Goal: Task Accomplishment & Management: Manage account settings

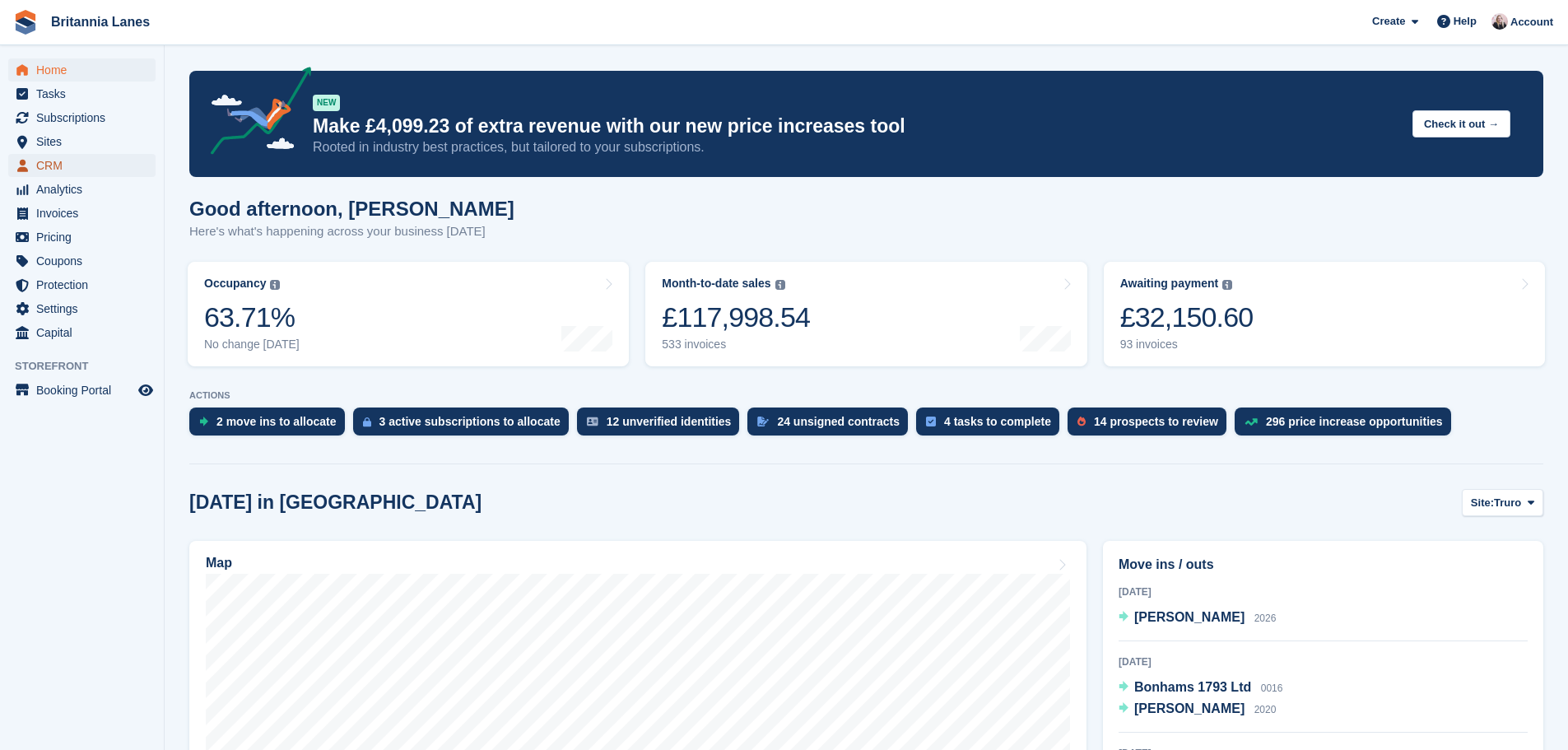
click at [38, 159] on span "CRM" at bounding box center [85, 165] width 99 height 23
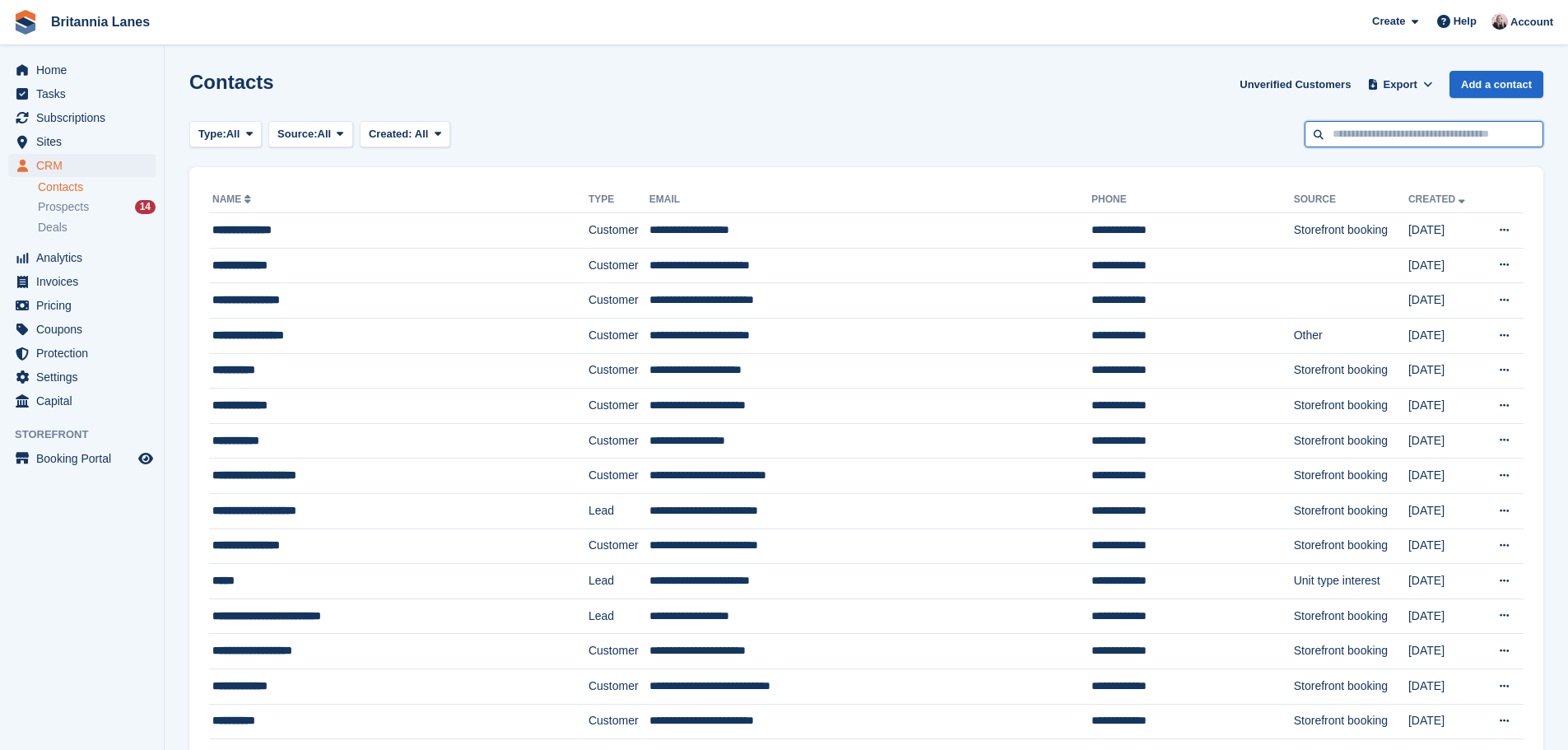
click at [1449, 135] on input "text" at bounding box center [1424, 134] width 239 height 27
type input "****"
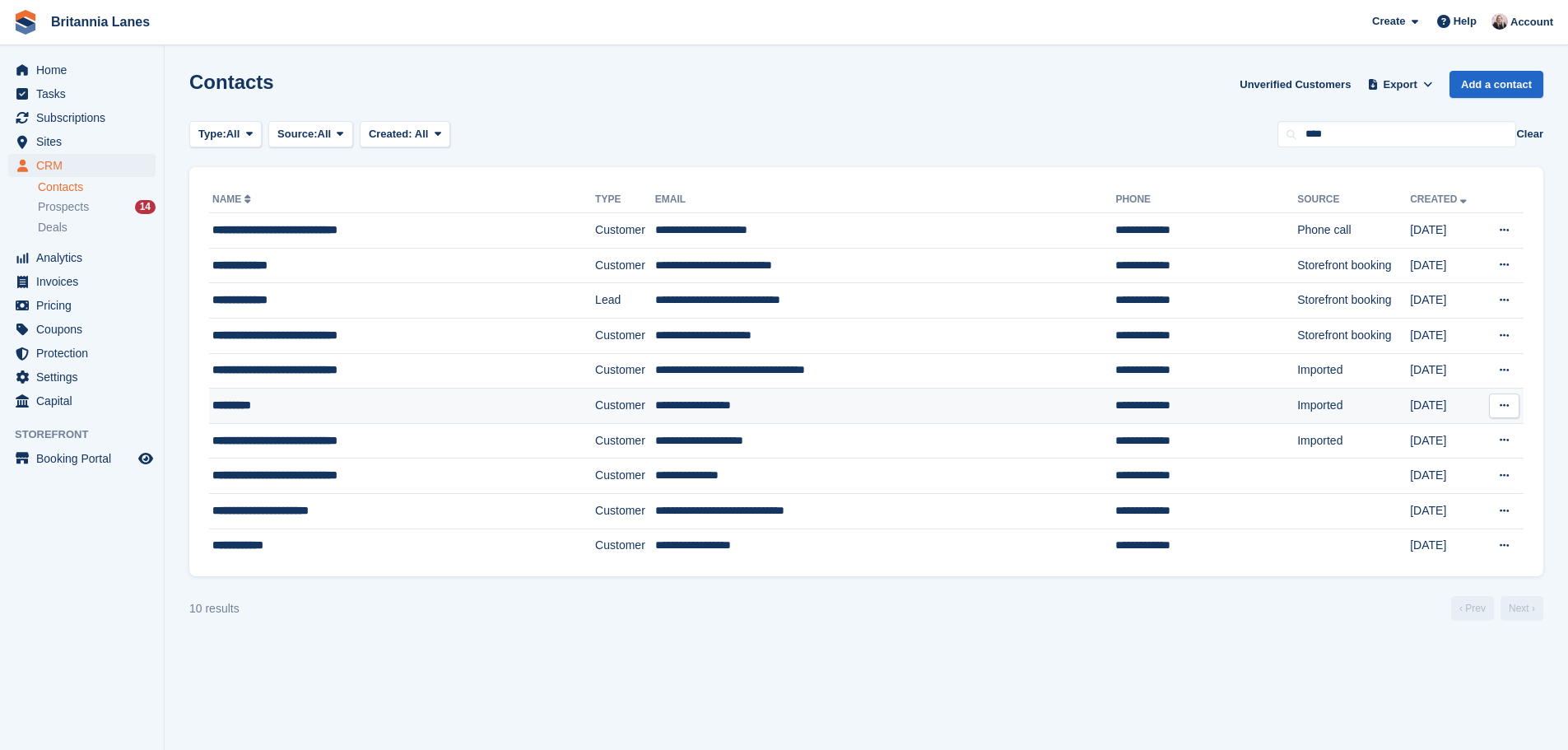
click at [318, 403] on div "*********" at bounding box center [371, 404] width 320 height 18
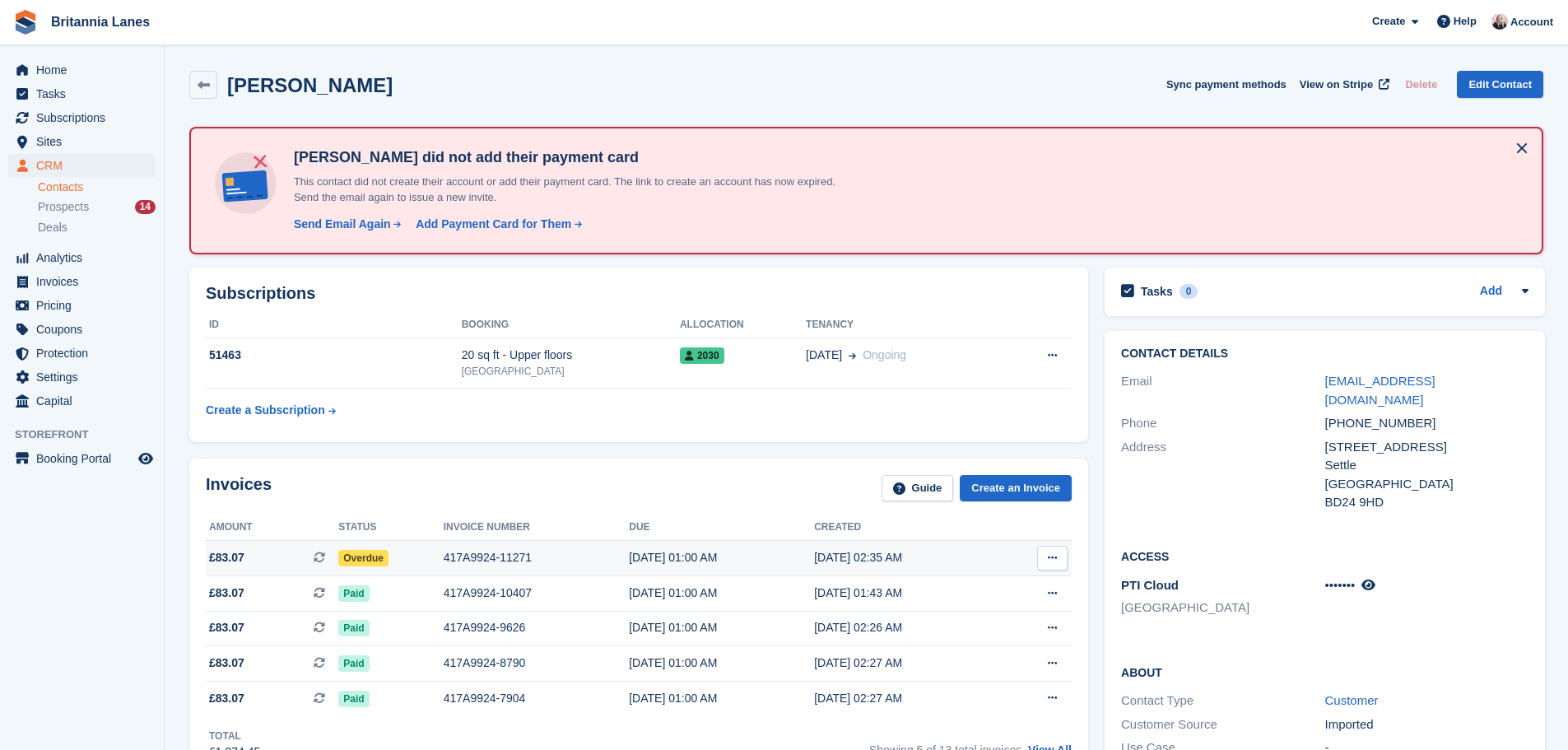
click at [357, 554] on span "Overdue" at bounding box center [363, 558] width 50 height 17
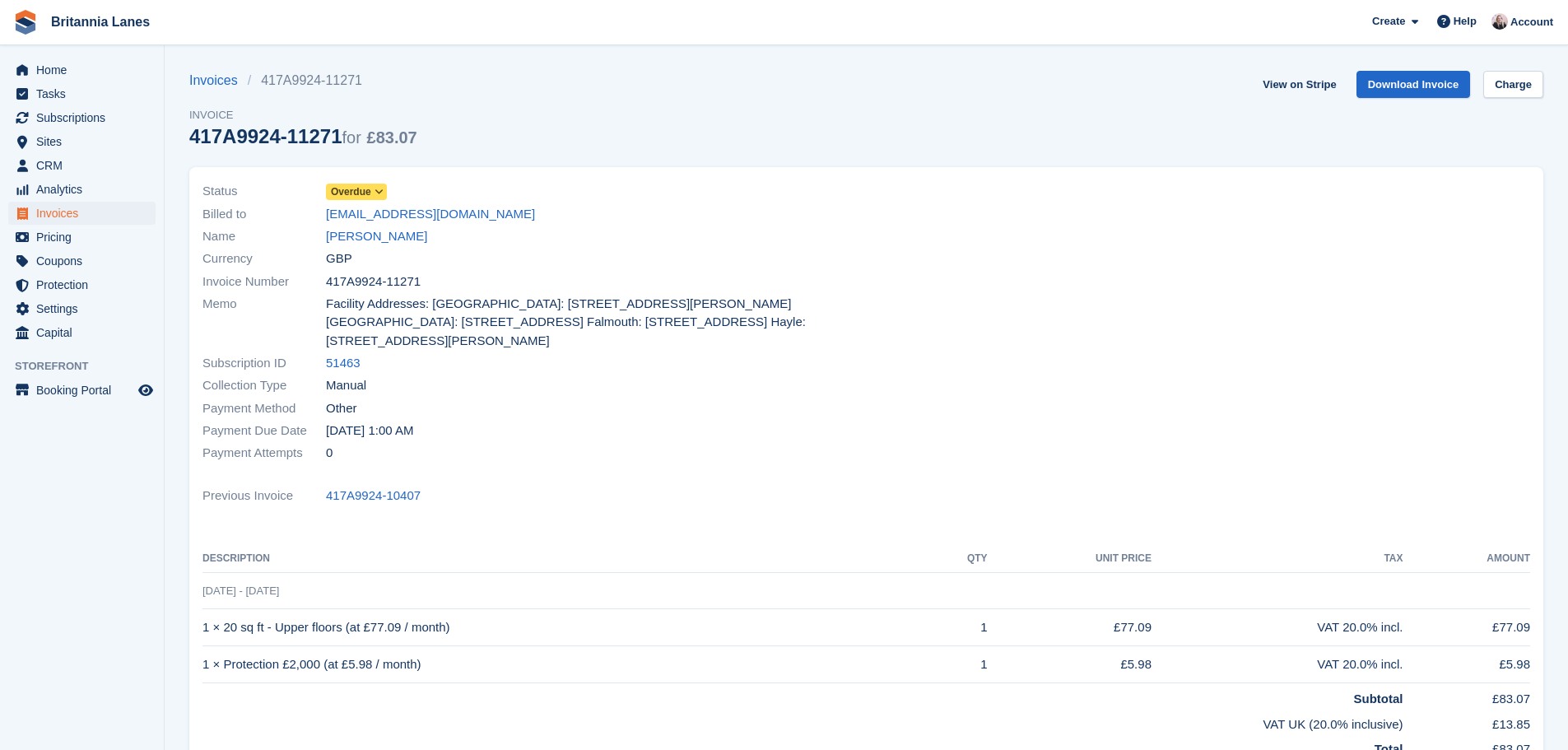
click at [350, 191] on span "Overdue" at bounding box center [351, 192] width 41 height 15
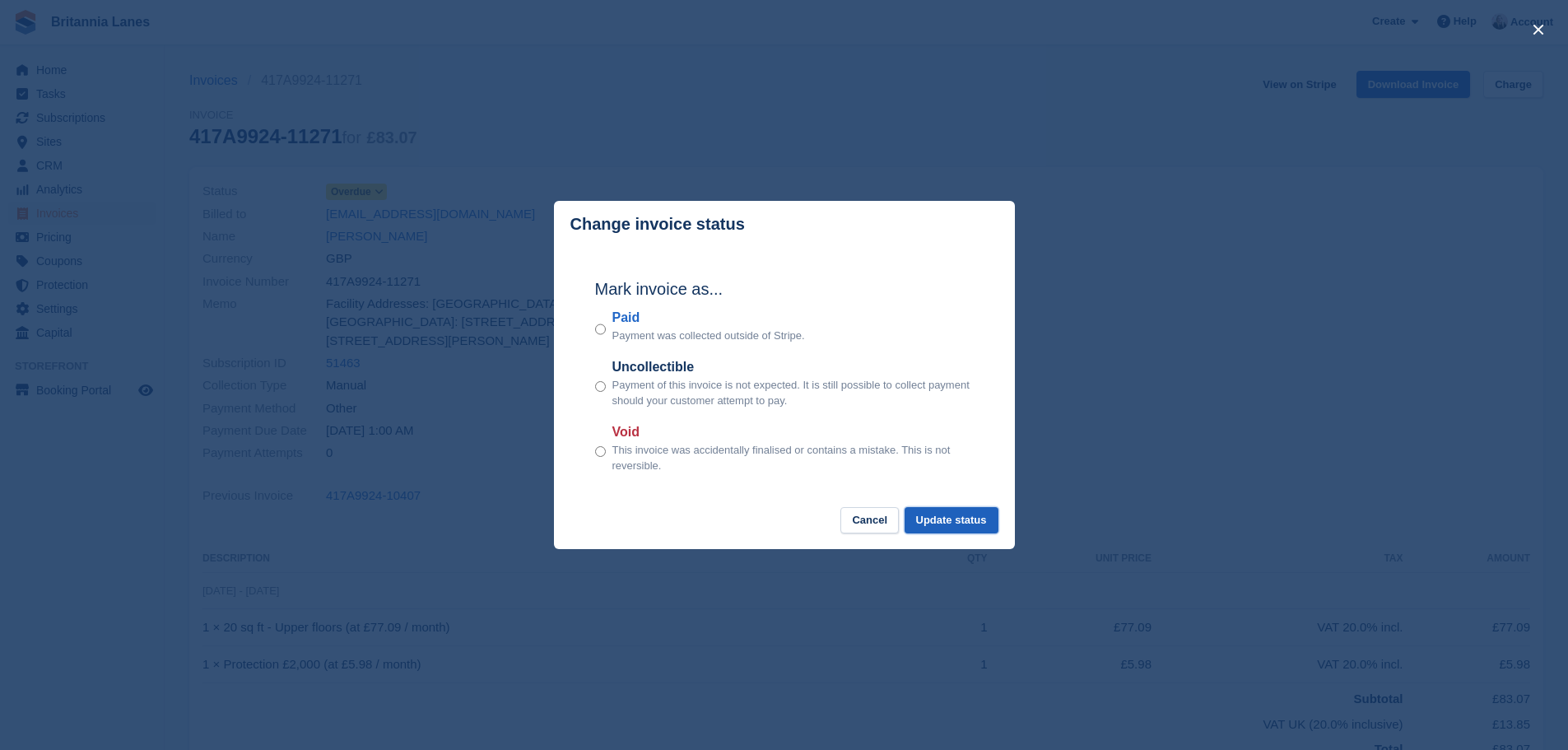
click at [972, 528] on button "Update status" at bounding box center [952, 520] width 94 height 27
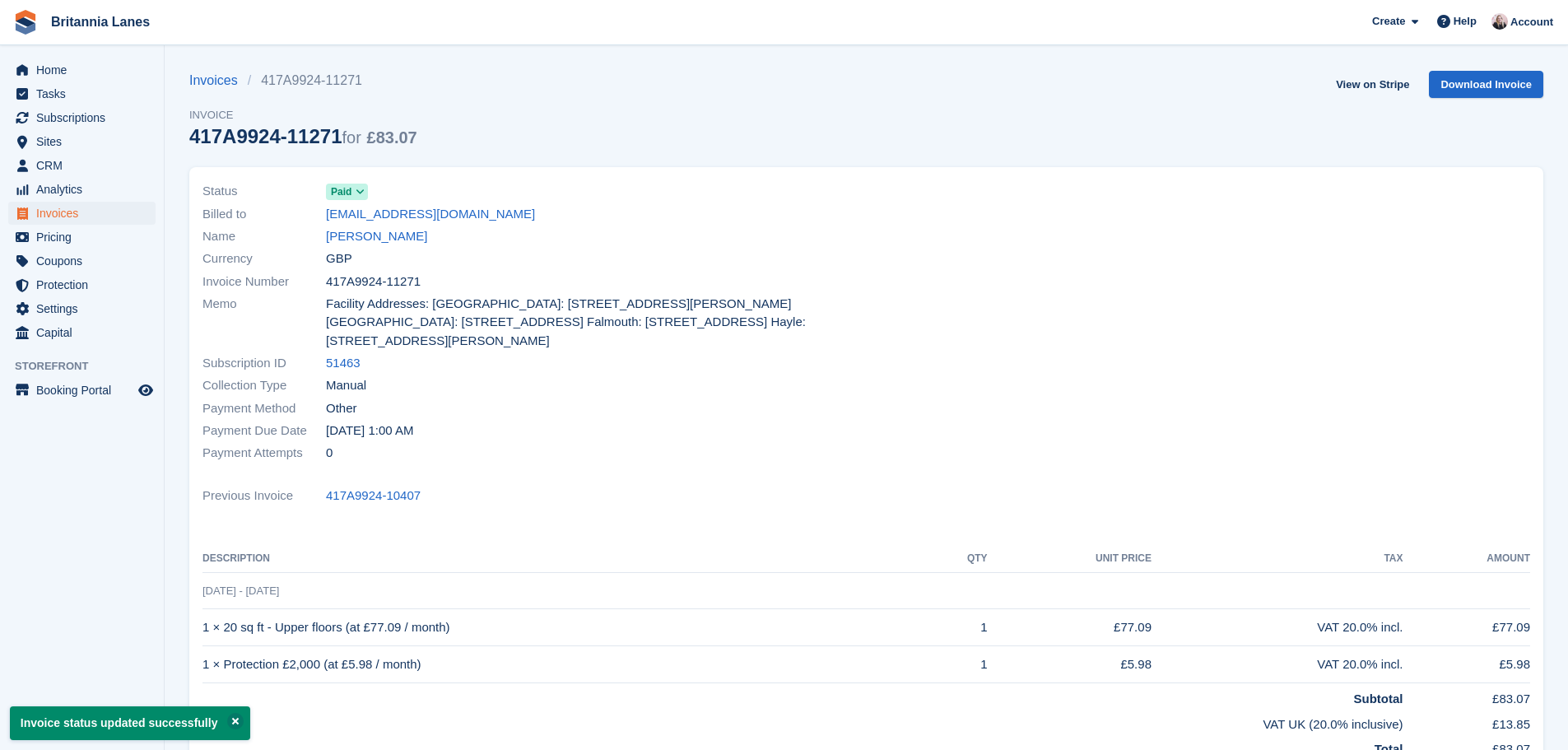
drag, startPoint x: 428, startPoint y: 282, endPoint x: 323, endPoint y: 289, distance: 105.2
click at [320, 288] on div "Invoice Number 417A9924-11271" at bounding box center [530, 281] width 654 height 22
copy div "417A9924-11271"
click at [112, 161] on span "CRM" at bounding box center [85, 165] width 99 height 23
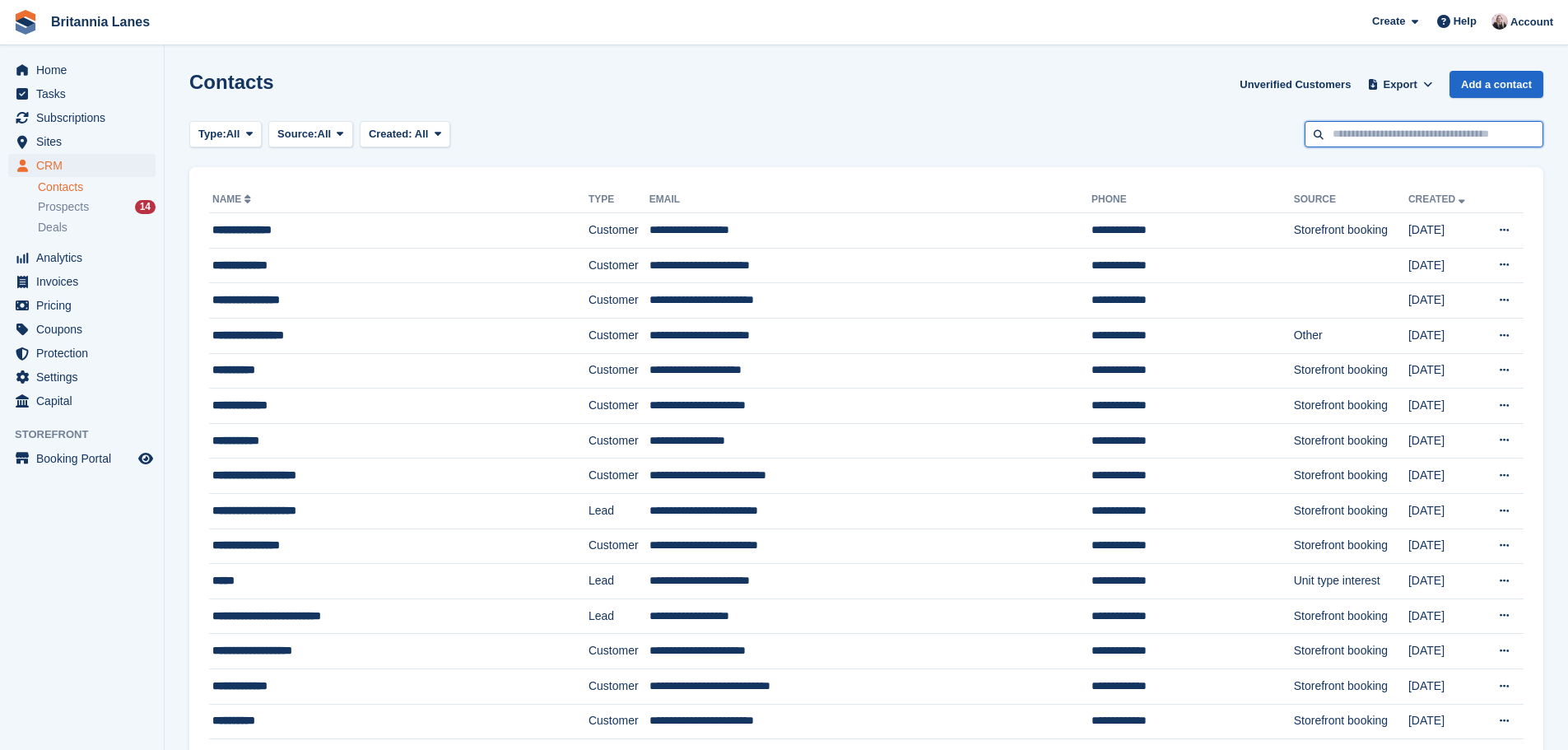
click at [1364, 130] on input "text" at bounding box center [1424, 134] width 239 height 27
type input "*****"
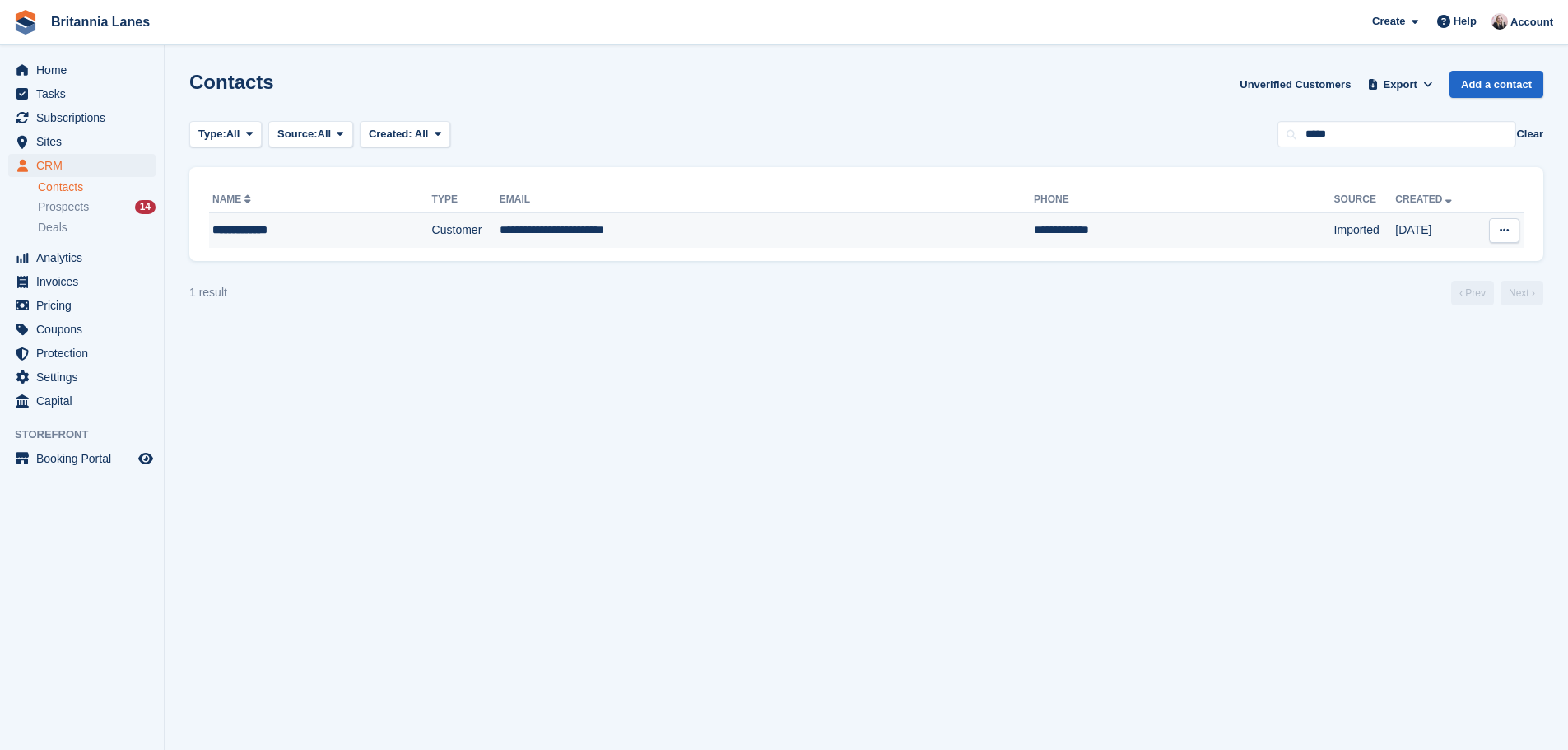
click at [728, 228] on td "**********" at bounding box center [767, 230] width 535 height 35
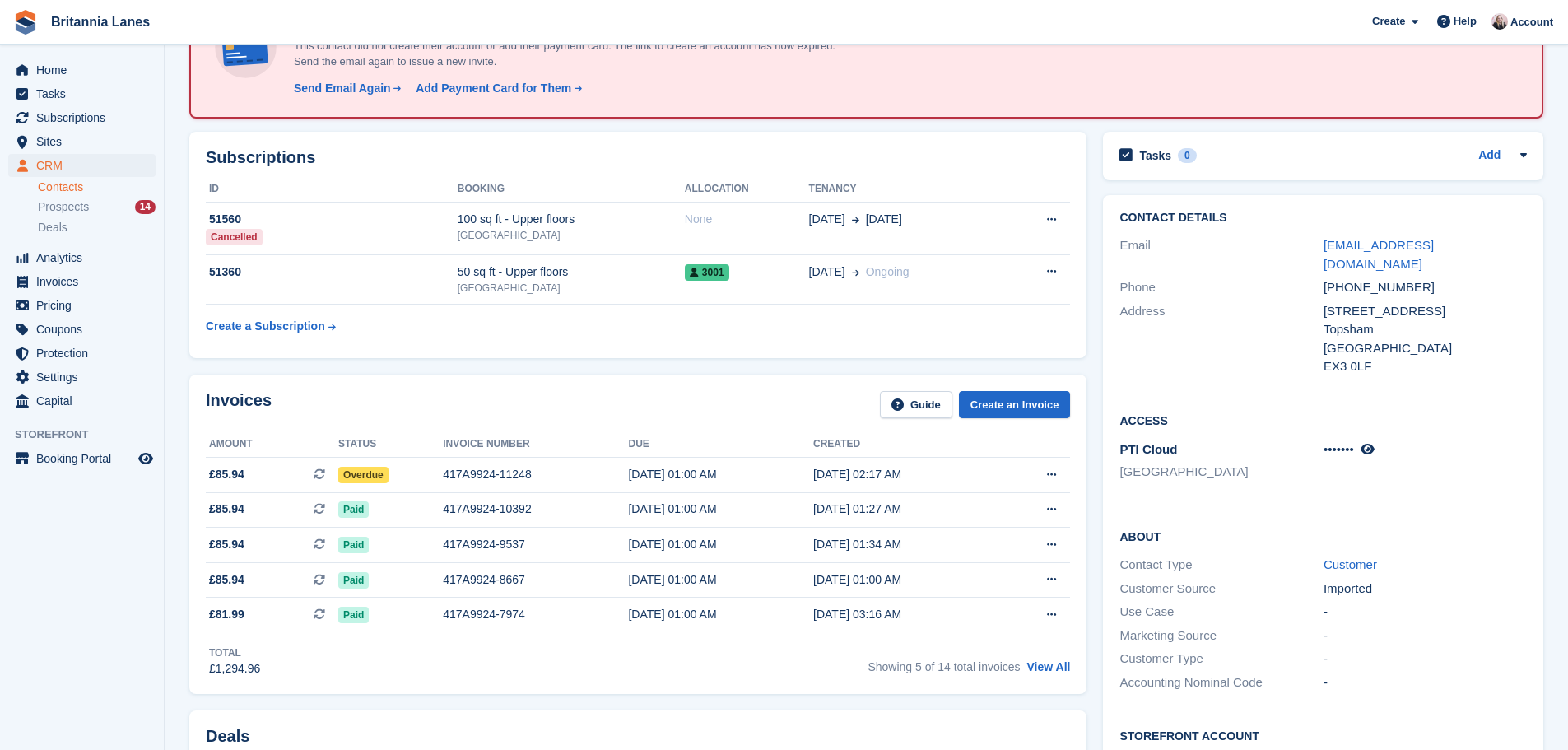
scroll to position [165, 0]
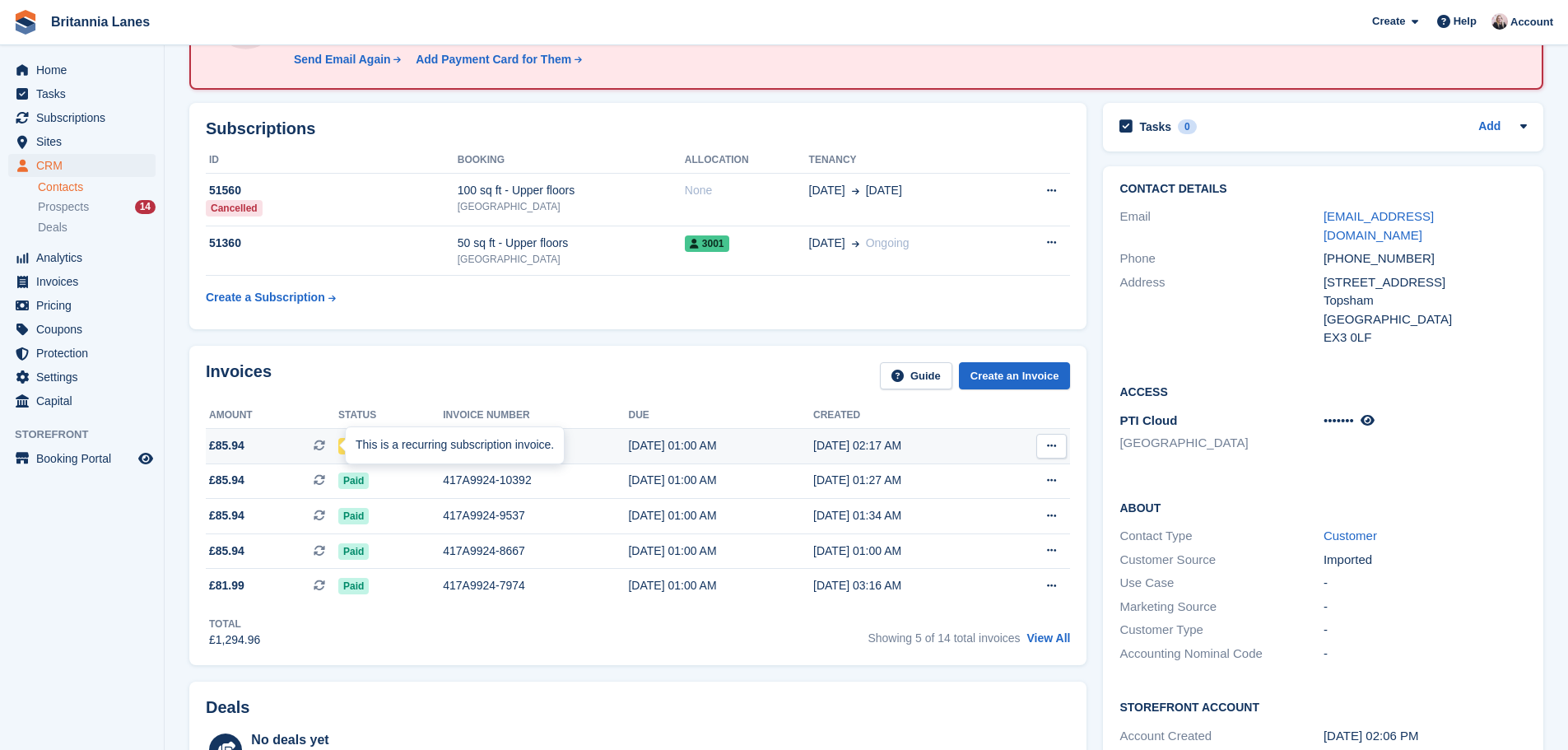
drag, startPoint x: 322, startPoint y: 449, endPoint x: 306, endPoint y: 447, distance: 16.1
click at [322, 449] on icon at bounding box center [319, 445] width 12 height 12
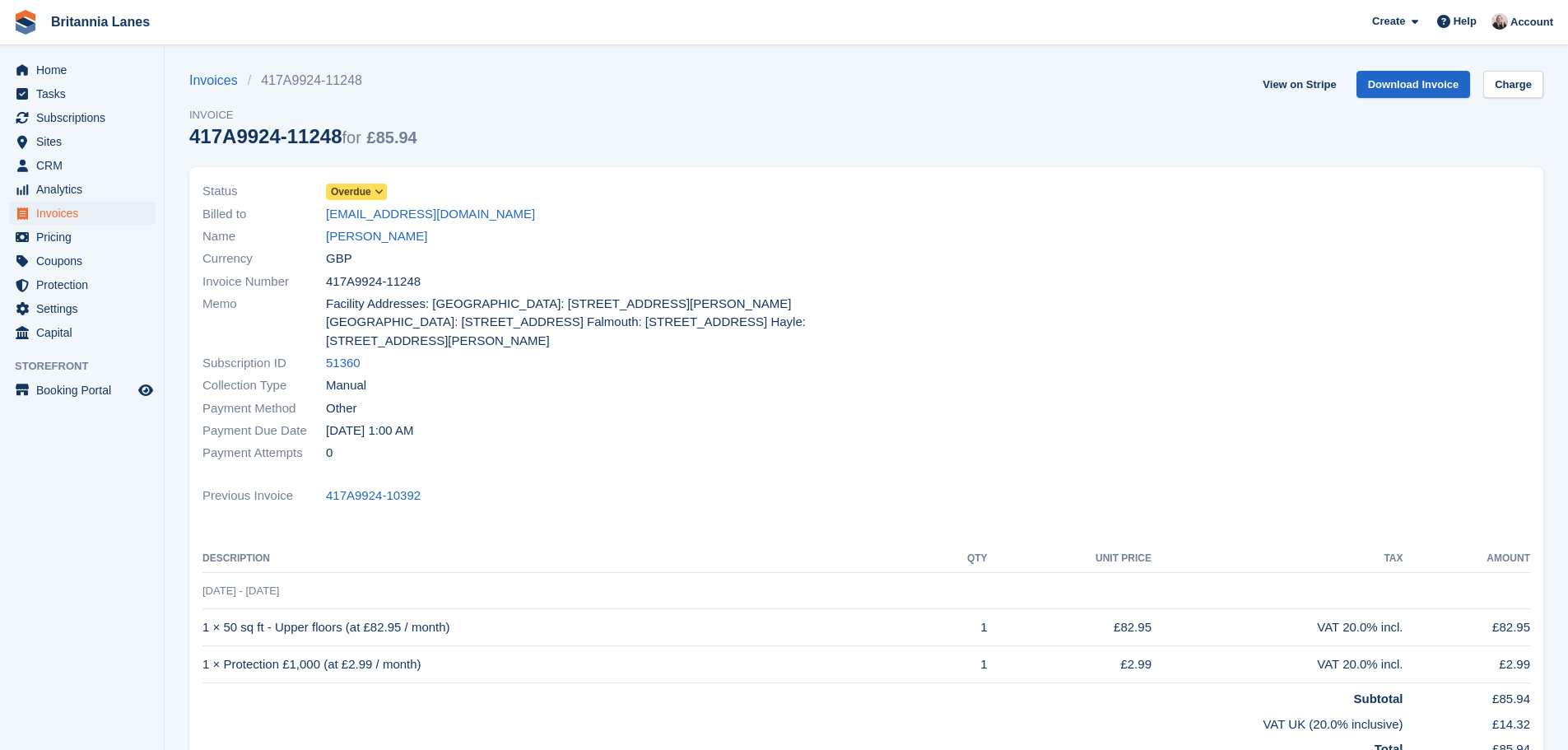
click at [374, 189] on icon at bounding box center [379, 192] width 9 height 10
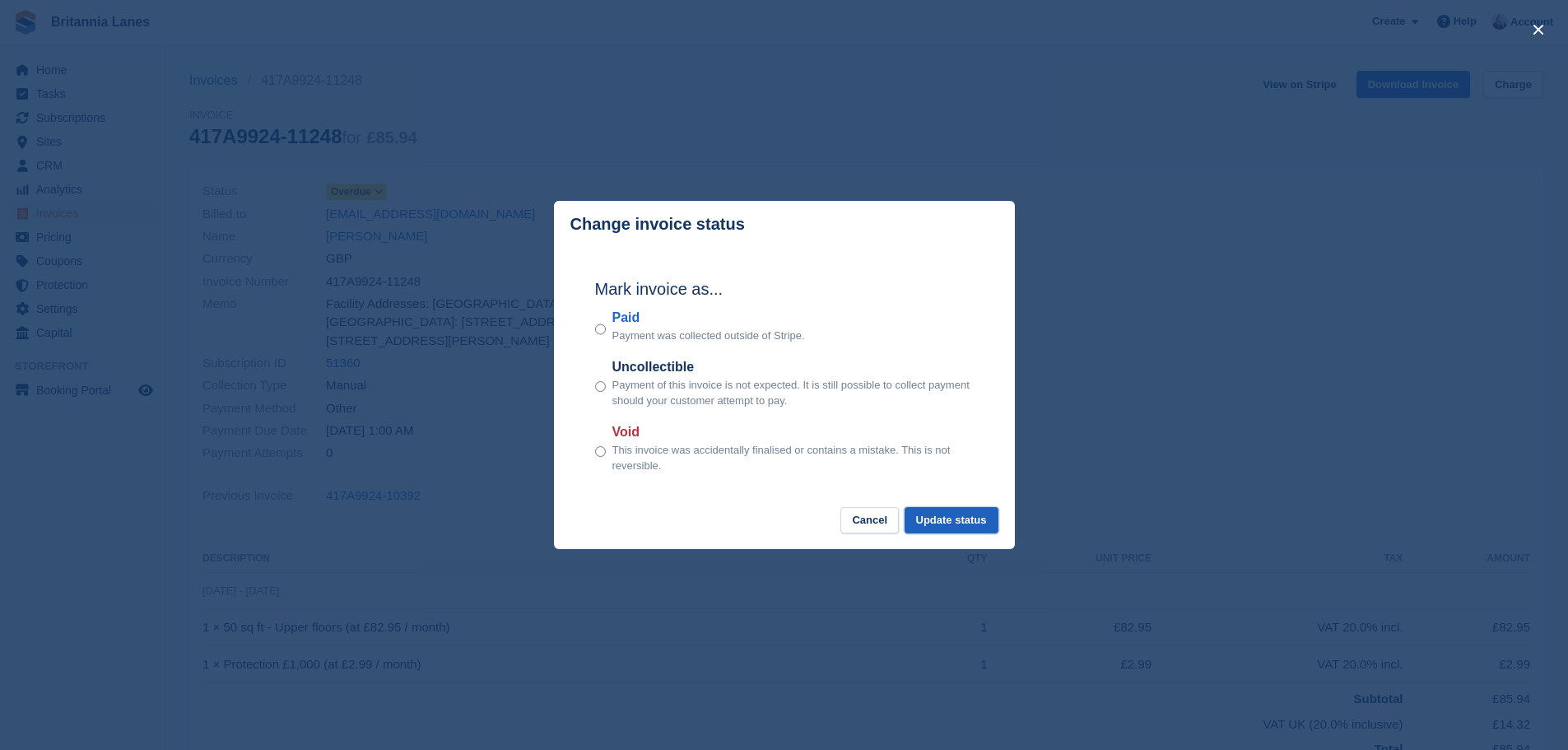
click at [953, 521] on button "Update status" at bounding box center [952, 520] width 94 height 27
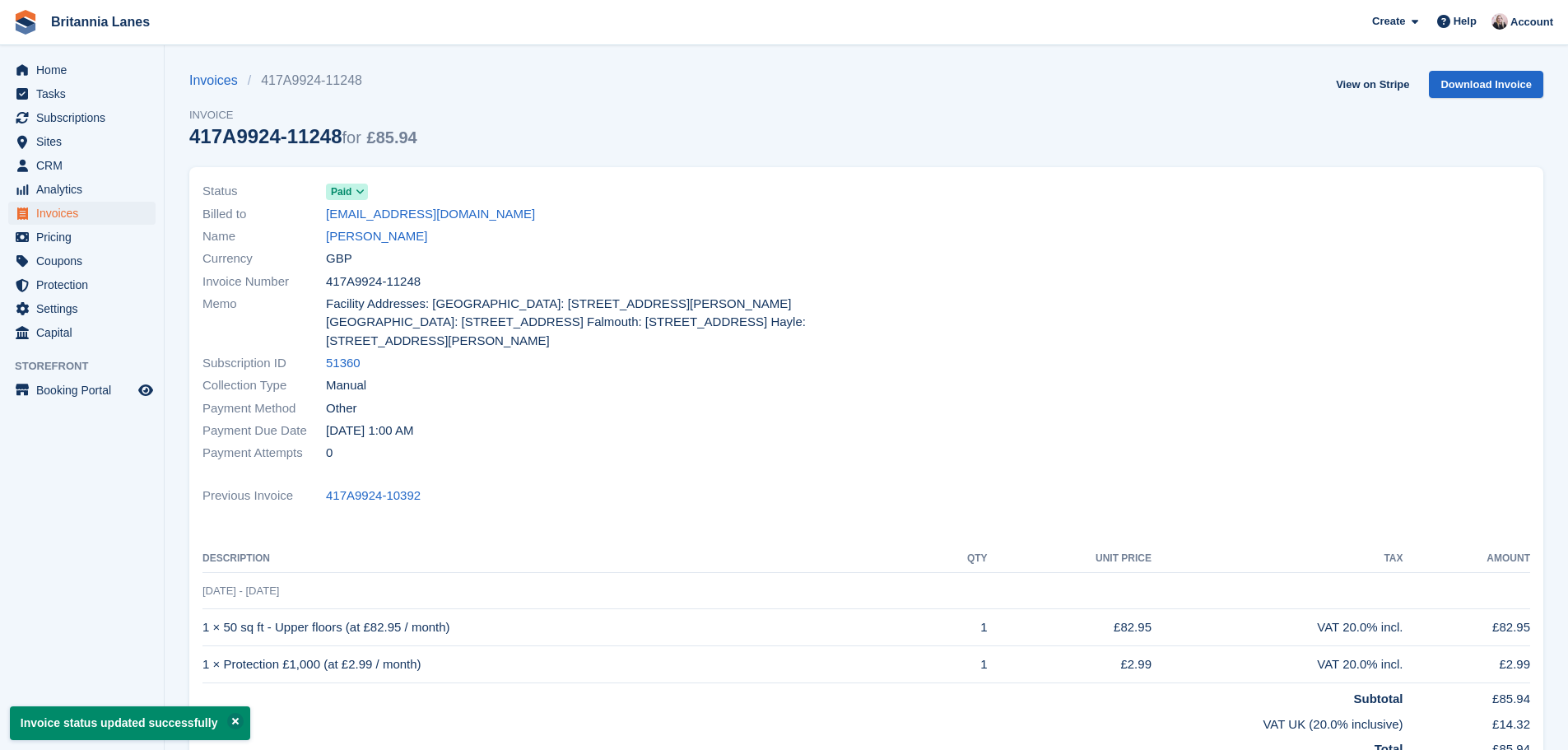
drag, startPoint x: 397, startPoint y: 283, endPoint x: 307, endPoint y: 282, distance: 90.0
click at [307, 282] on div "Invoice Number 417A9924-11248" at bounding box center [530, 281] width 654 height 22
click at [103, 162] on span "CRM" at bounding box center [85, 165] width 99 height 23
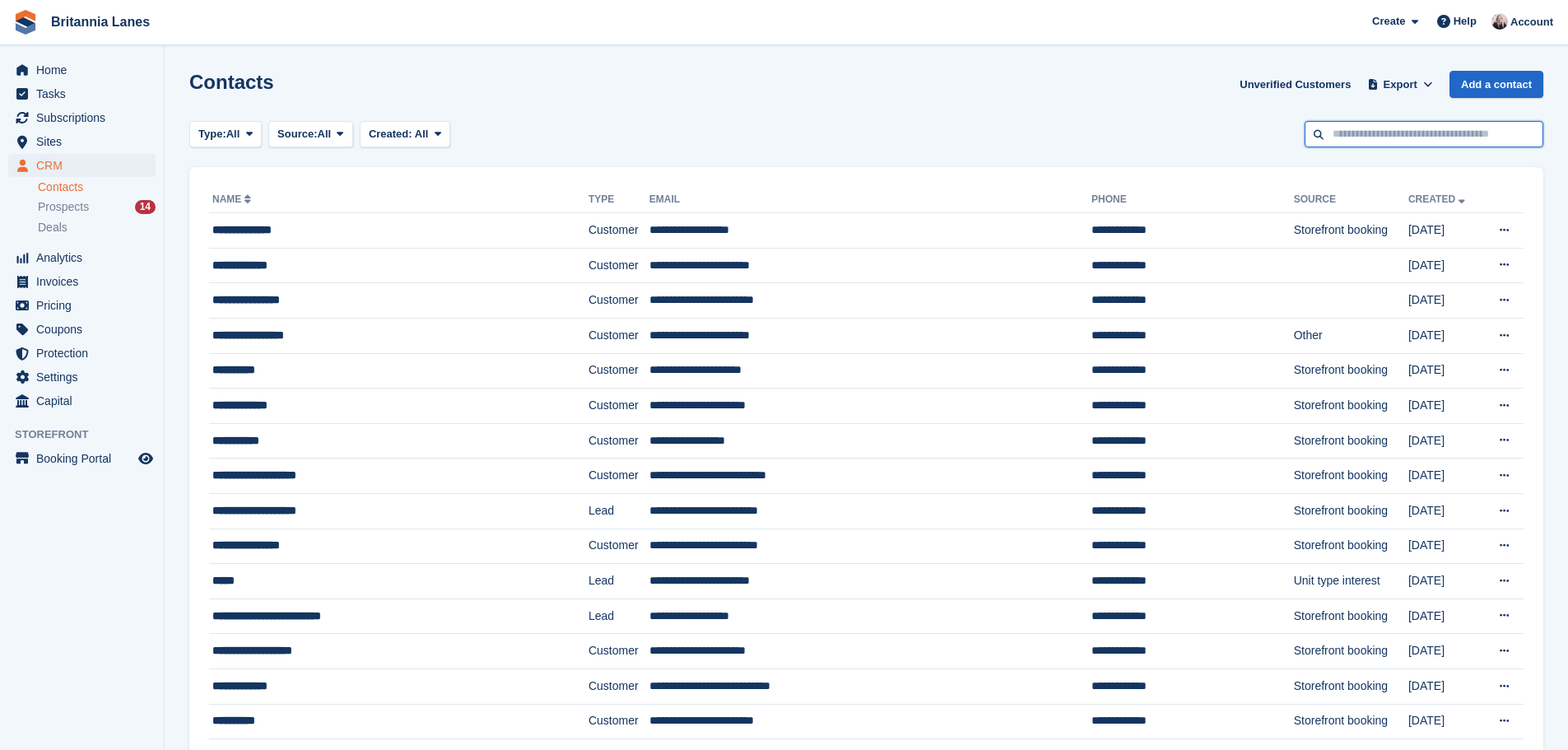
click at [1388, 145] on input "text" at bounding box center [1424, 134] width 239 height 27
type input "****"
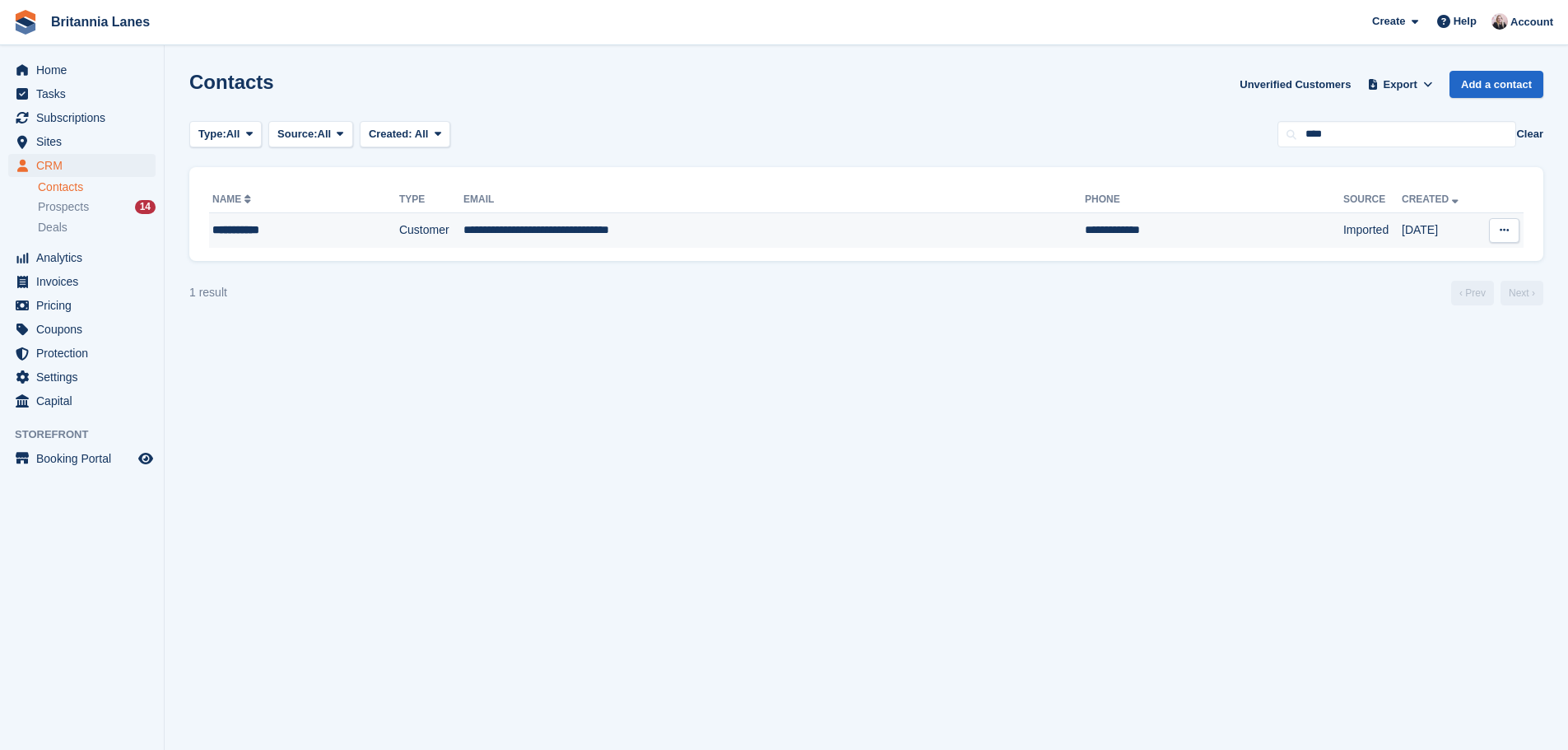
click at [822, 228] on td "**********" at bounding box center [774, 230] width 621 height 35
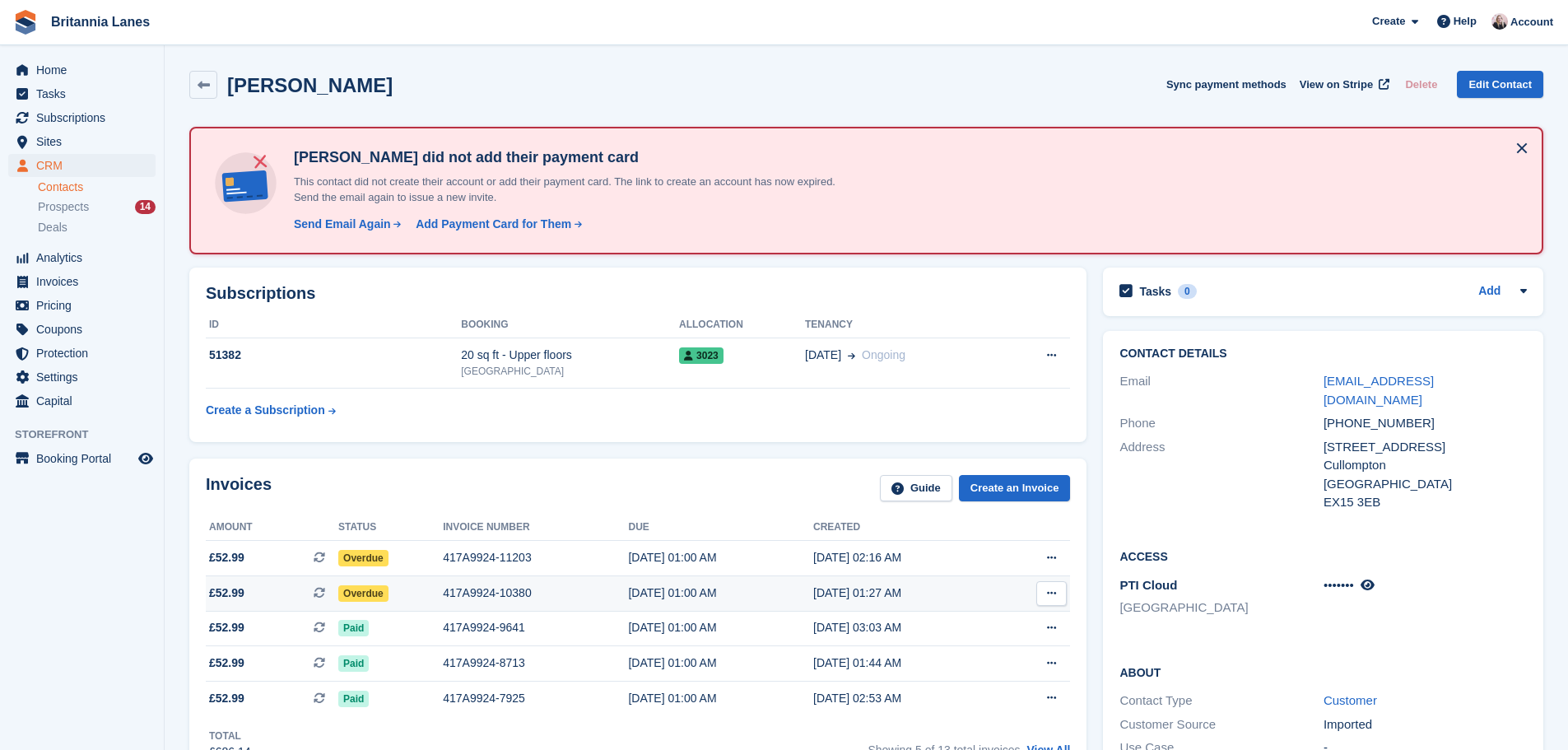
click at [522, 598] on div "417A9924-10380" at bounding box center [536, 592] width 185 height 18
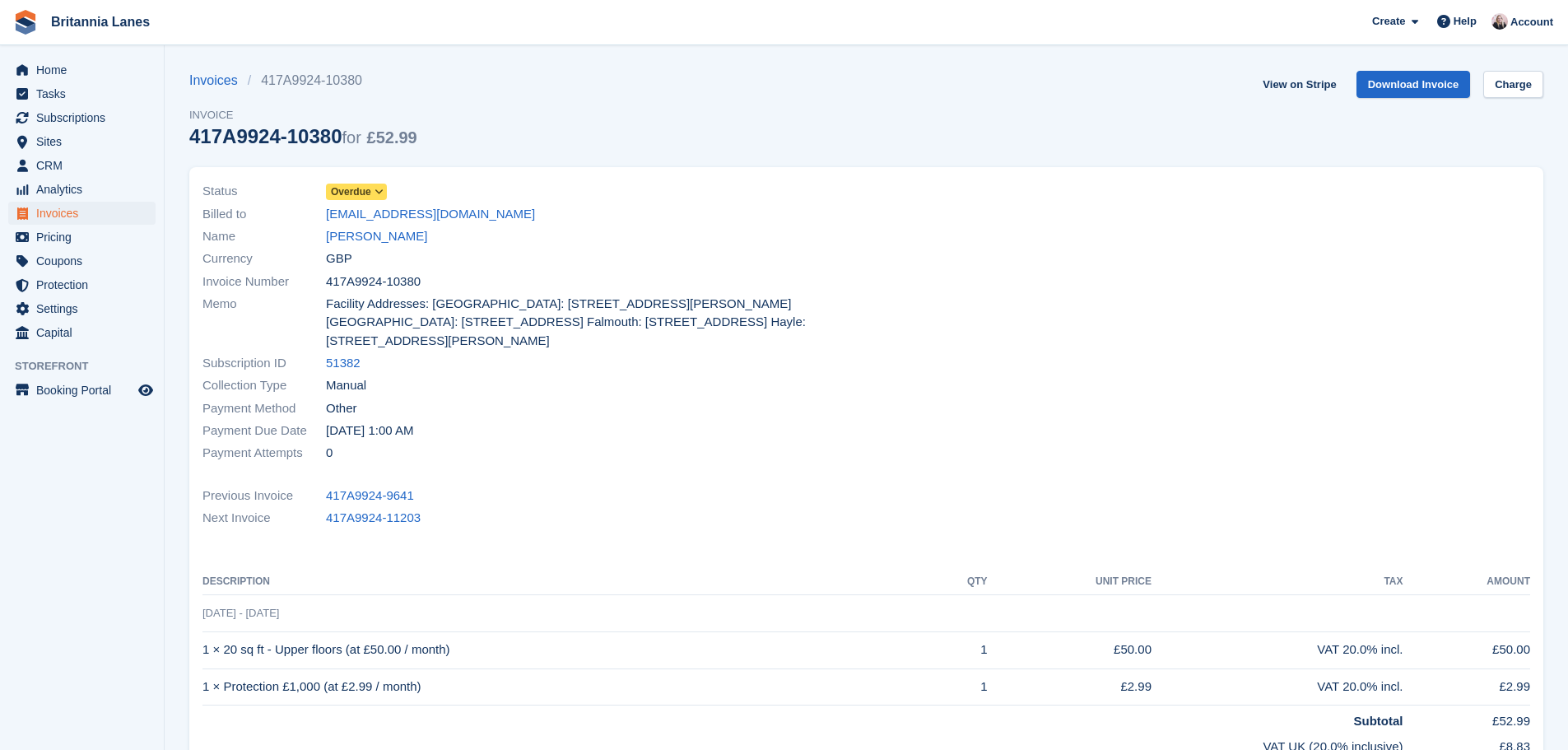
click at [349, 193] on span "Overdue" at bounding box center [351, 192] width 41 height 15
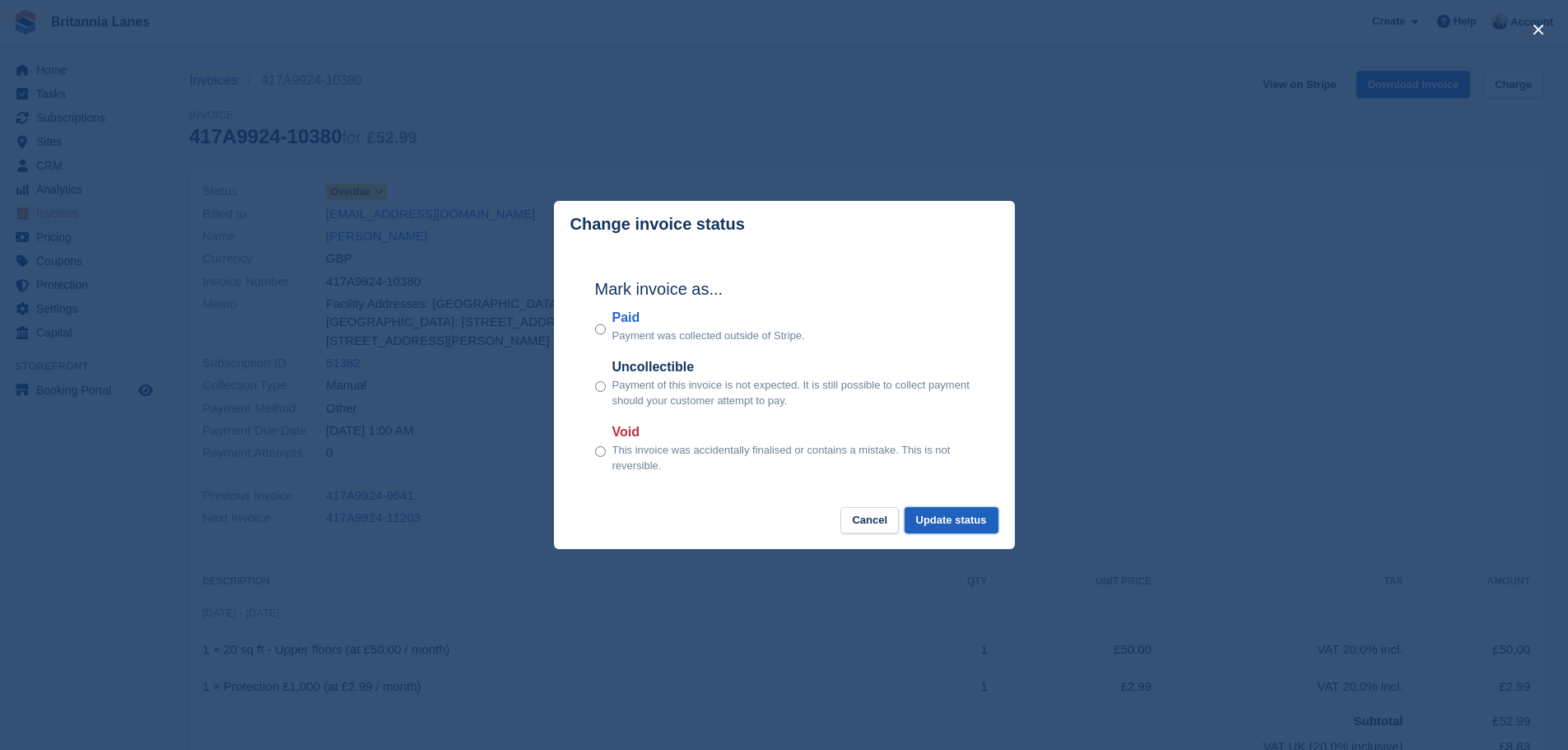
click at [950, 520] on button "Update status" at bounding box center [952, 520] width 94 height 27
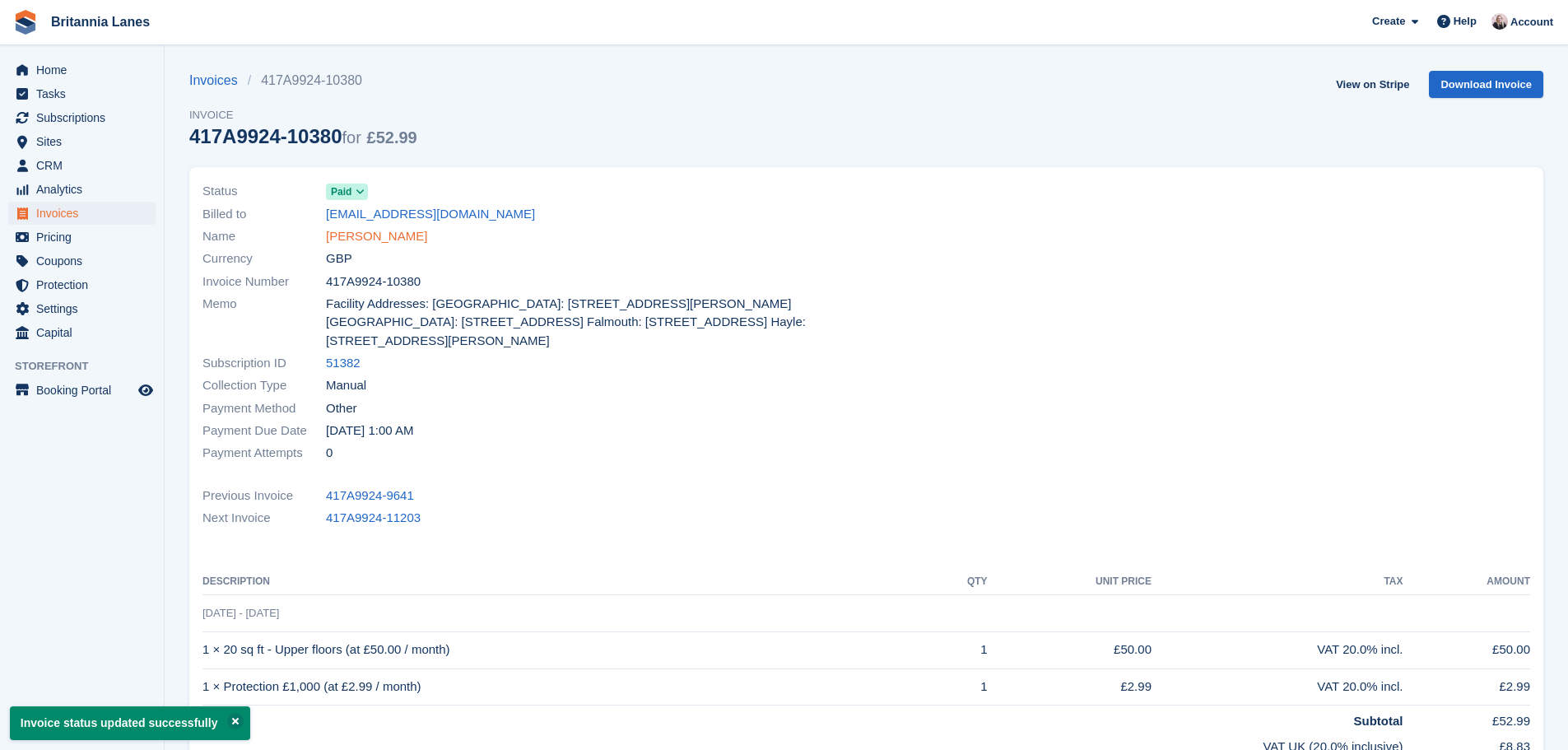
click at [357, 231] on link "Daniel Bolt" at bounding box center [377, 237] width 101 height 19
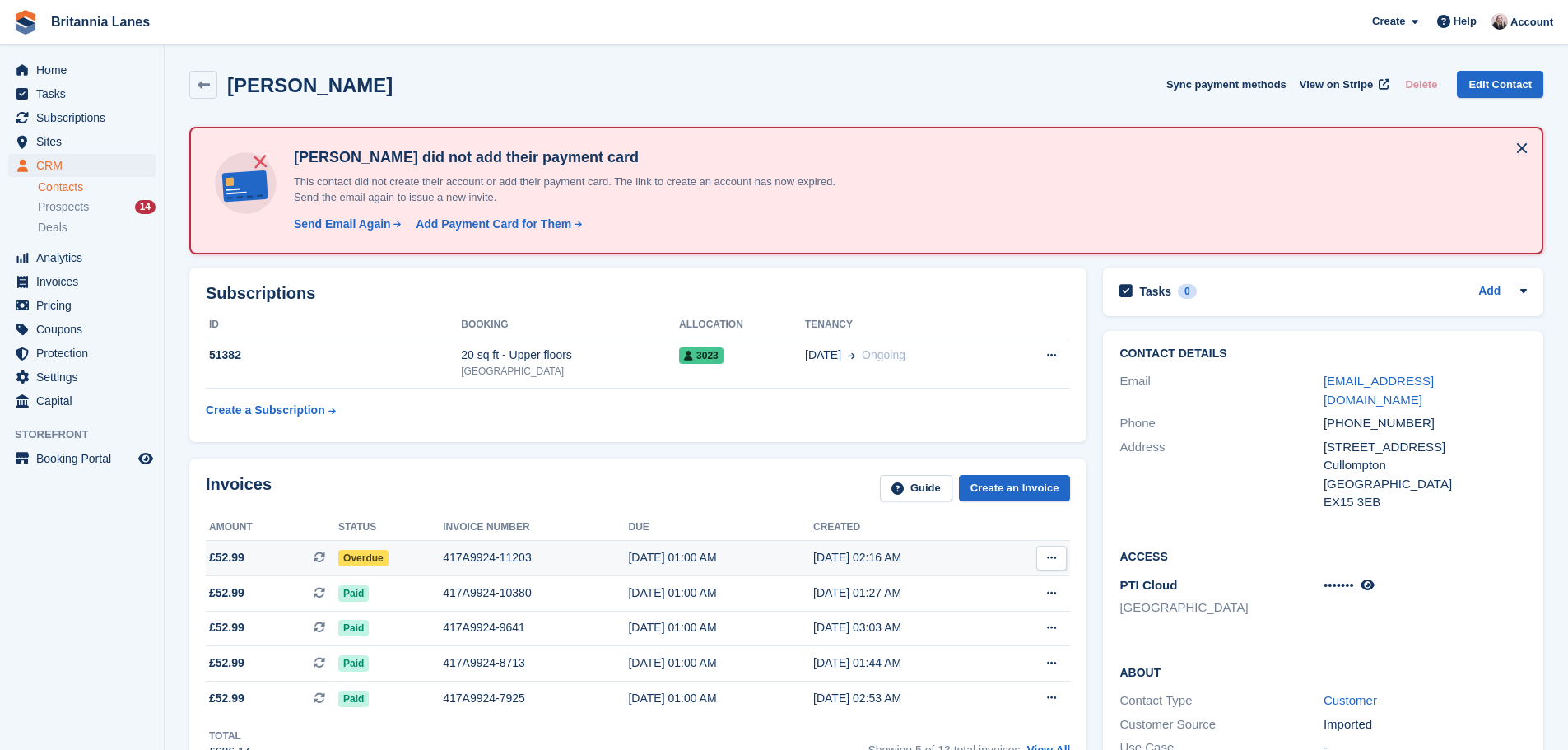
click at [463, 561] on div "417A9924-11203" at bounding box center [536, 557] width 185 height 18
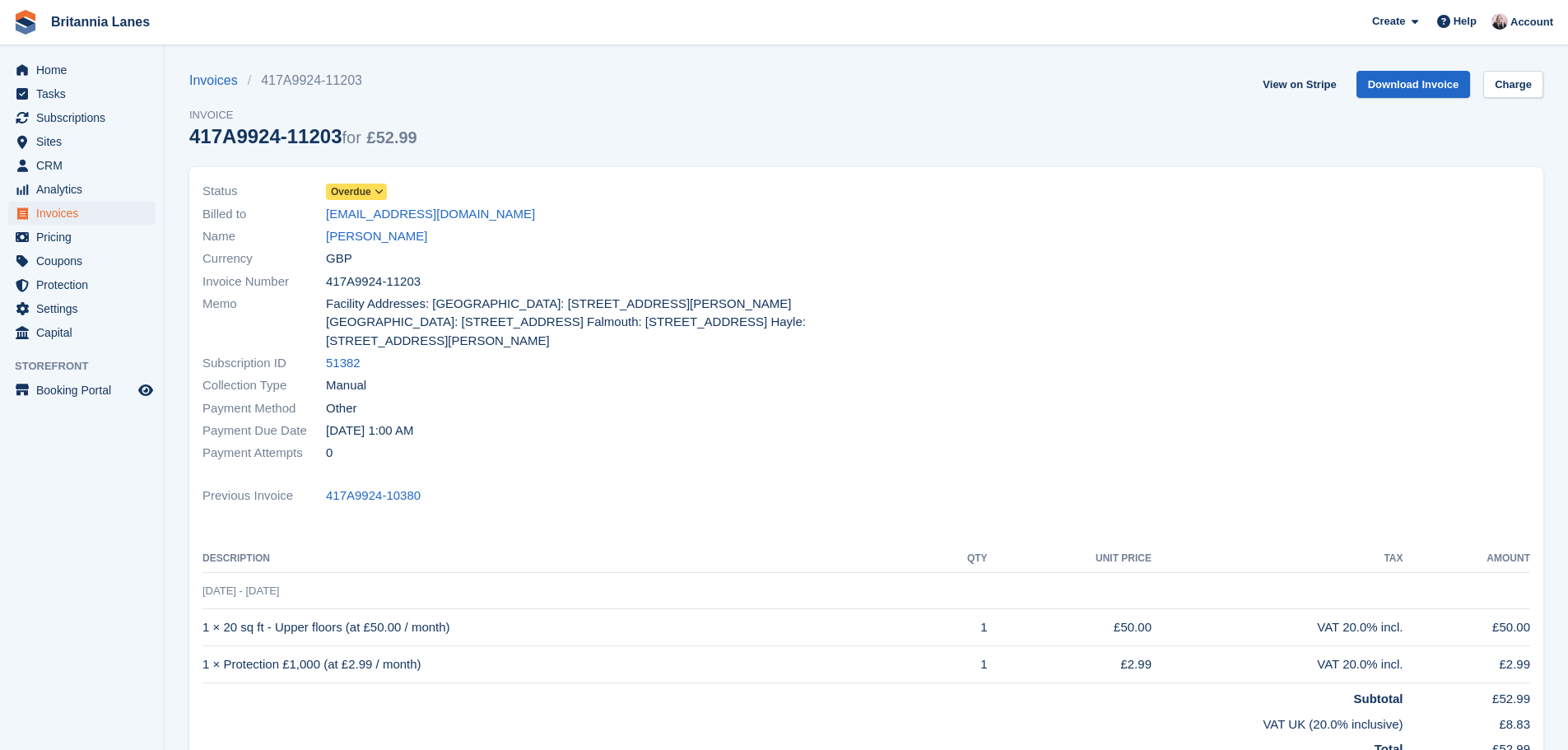
click at [347, 186] on span "Overdue" at bounding box center [351, 192] width 41 height 15
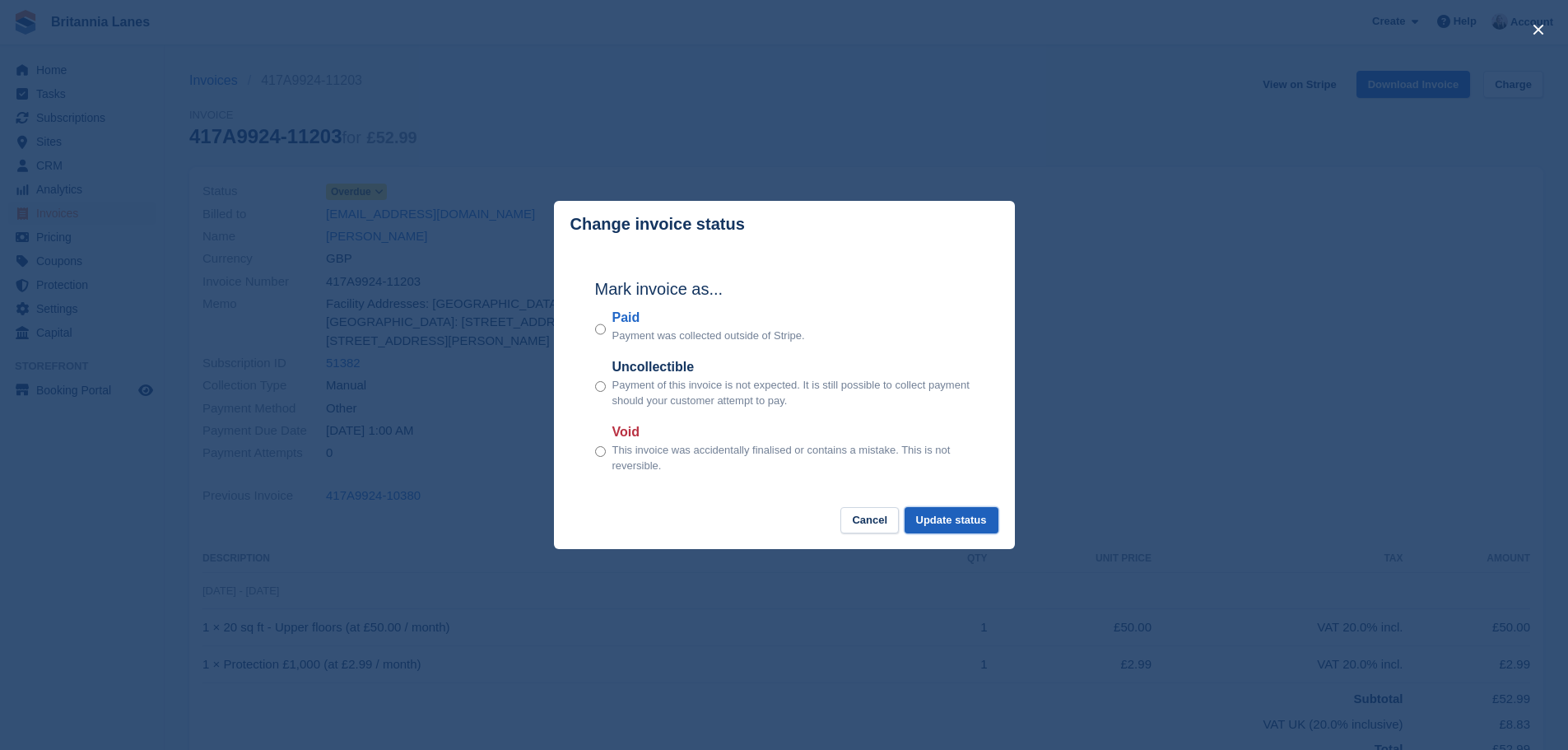
click at [972, 519] on button "Update status" at bounding box center [952, 520] width 94 height 27
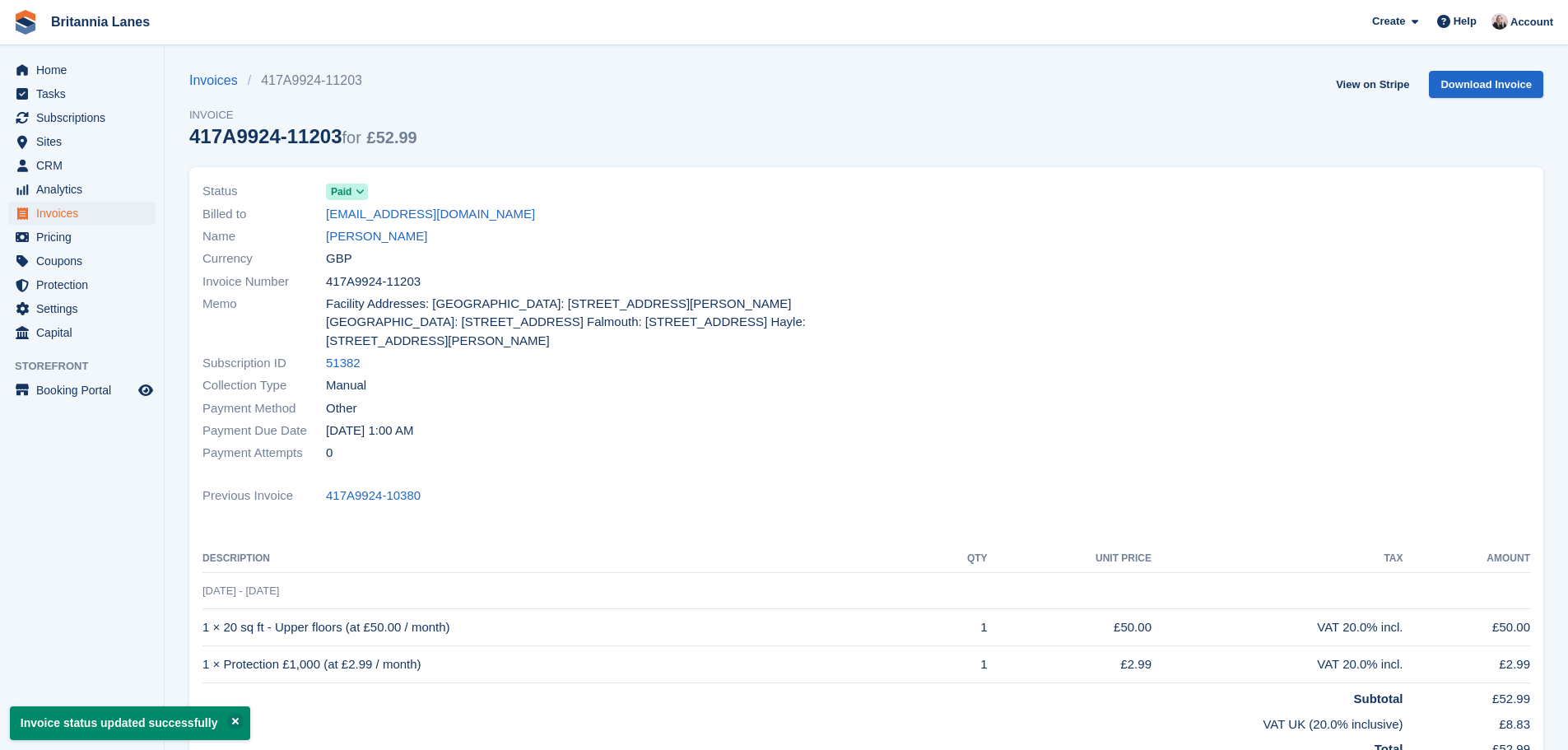
drag, startPoint x: 442, startPoint y: 282, endPoint x: 312, endPoint y: 288, distance: 130.1
click at [312, 288] on div "Invoice Number 417A9924-11203" at bounding box center [530, 281] width 654 height 22
copy div "417A9924-11203"
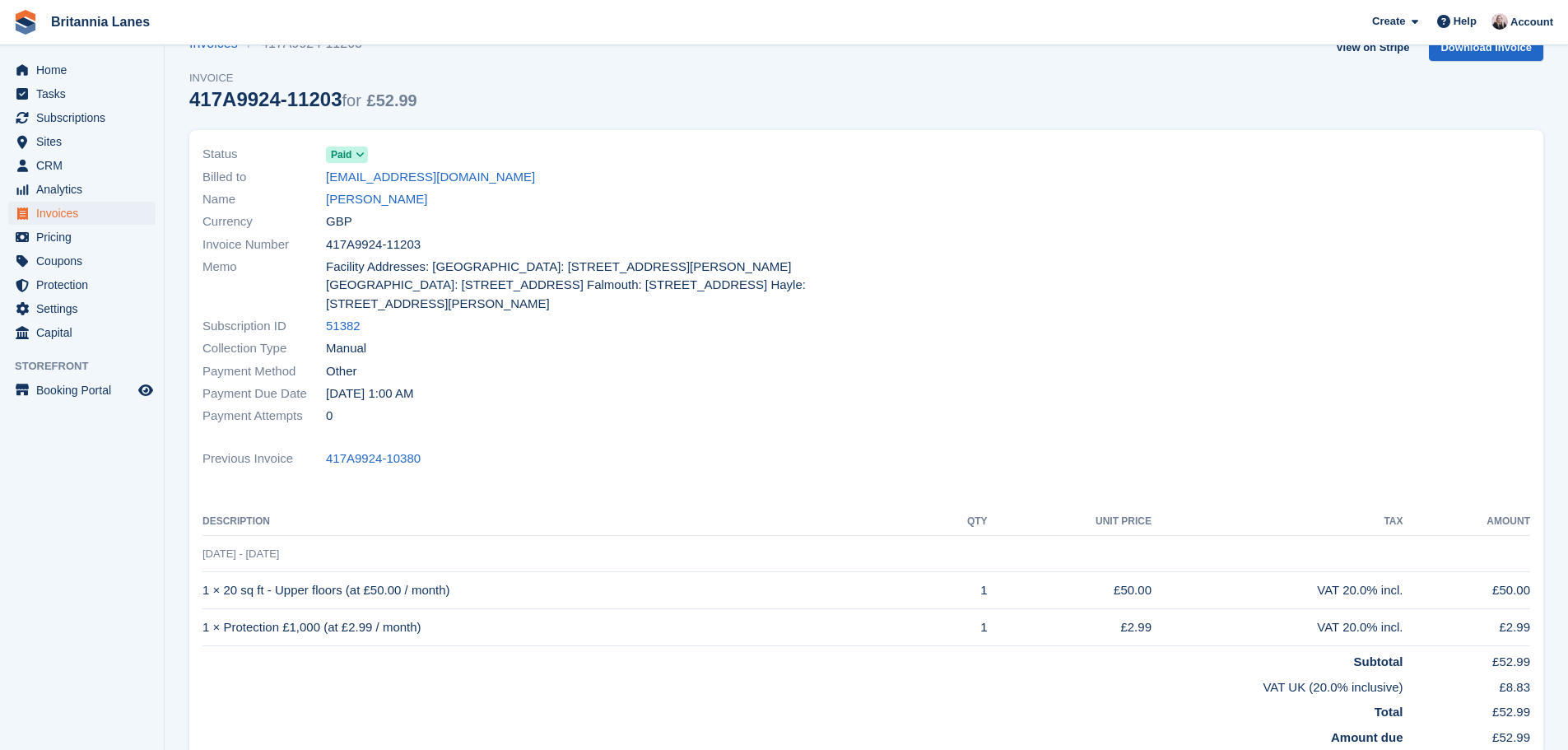
scroll to position [82, 0]
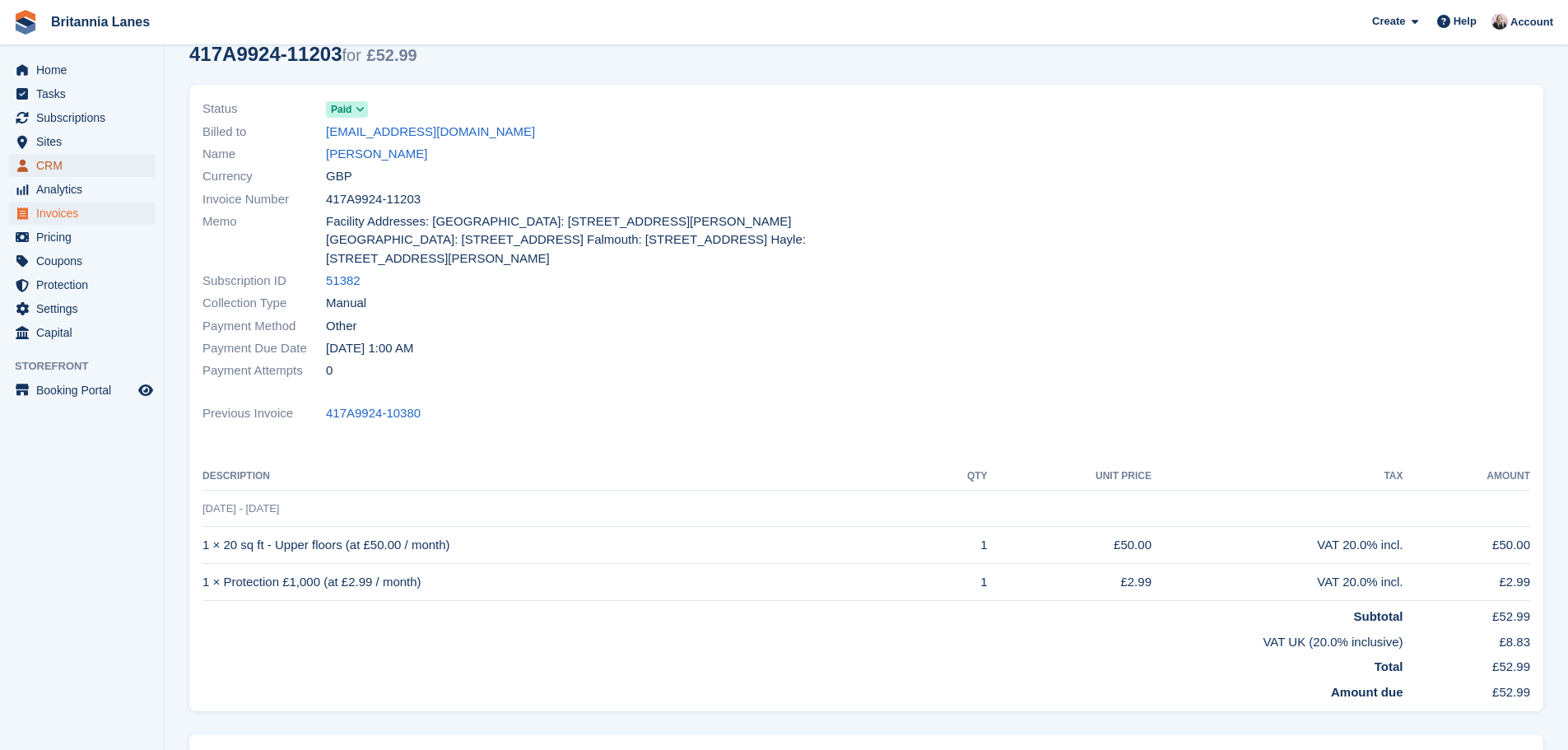
click at [89, 159] on span "CRM" at bounding box center [85, 165] width 99 height 23
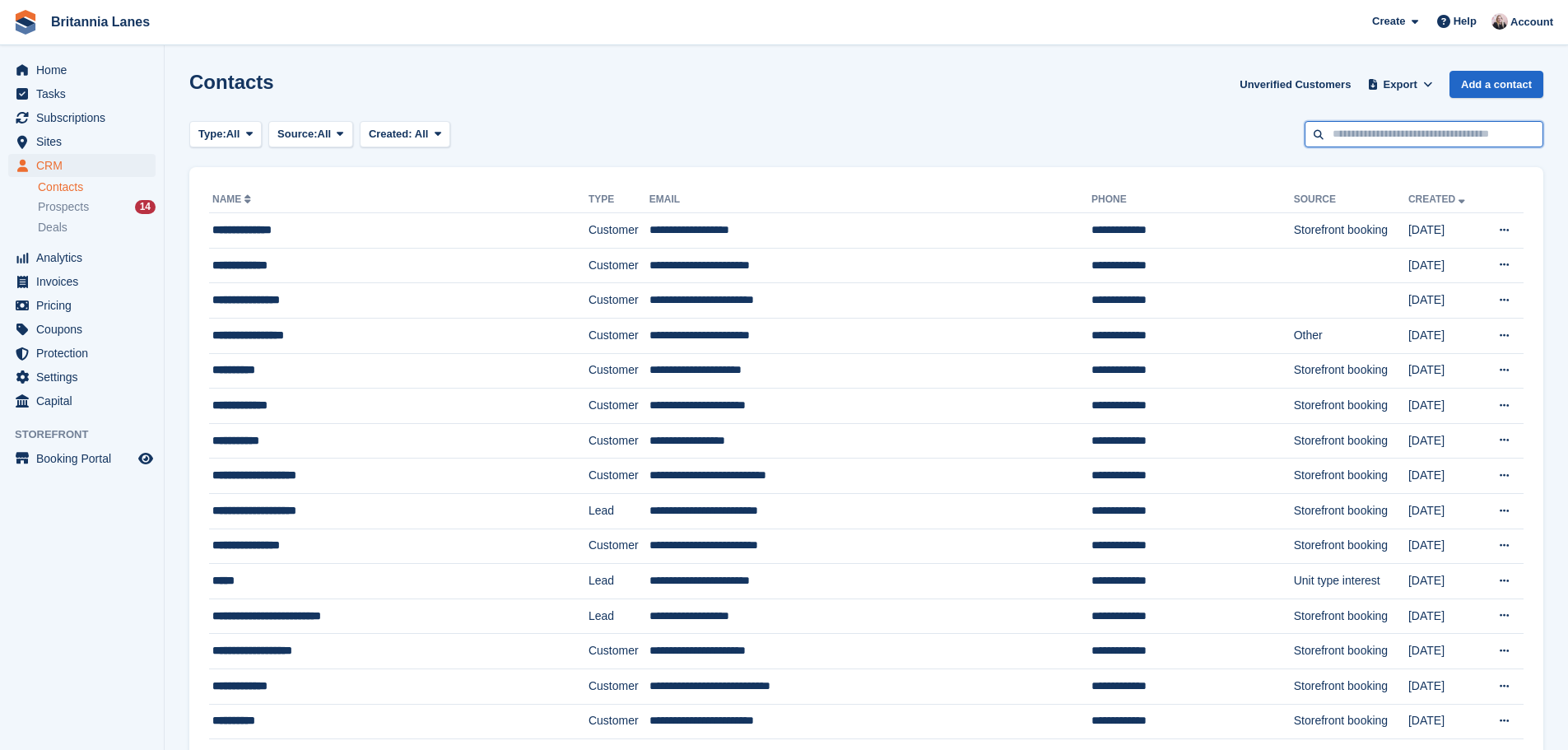
click at [1352, 128] on input "text" at bounding box center [1424, 134] width 239 height 27
type input "*****"
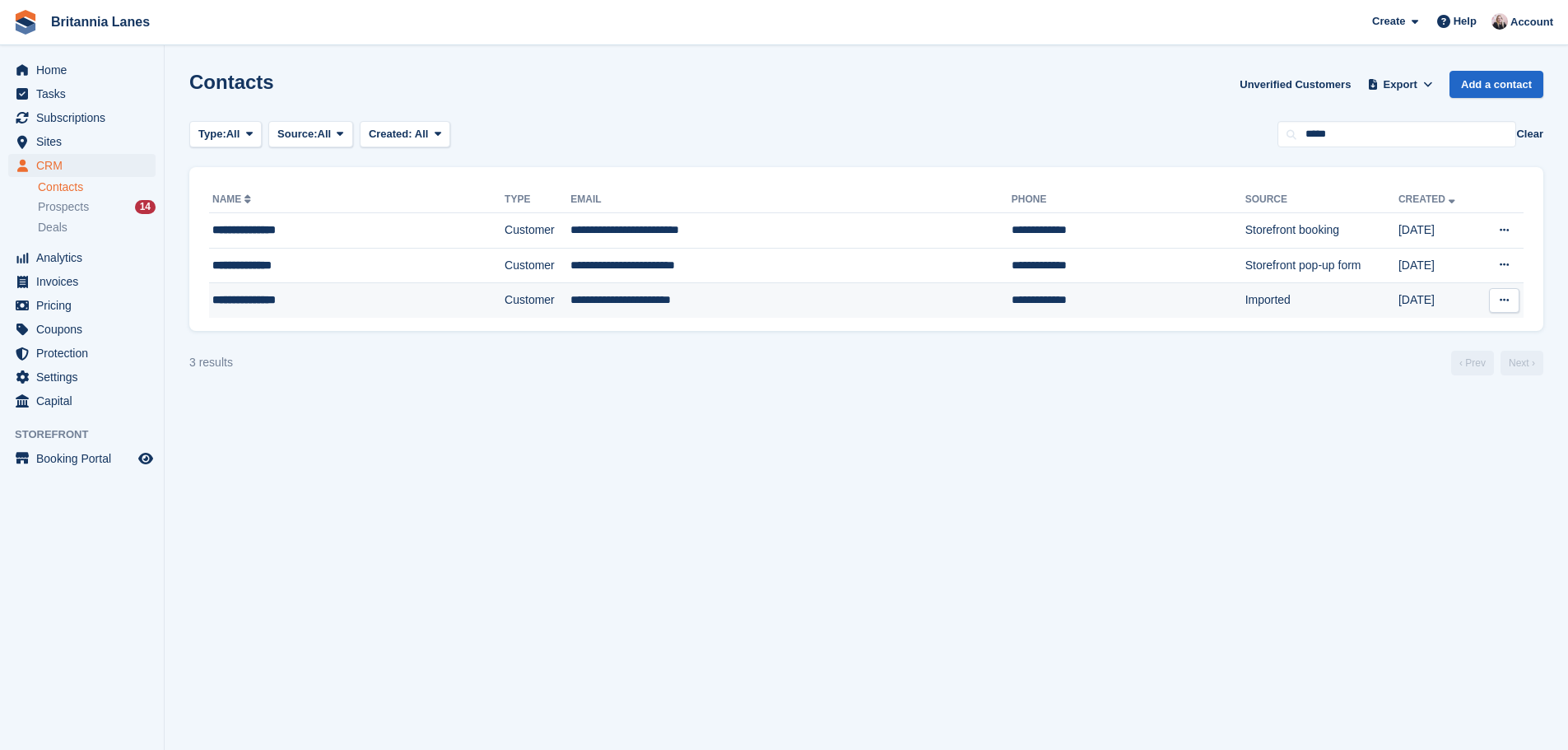
click at [504, 311] on td "Customer" at bounding box center [536, 300] width 65 height 35
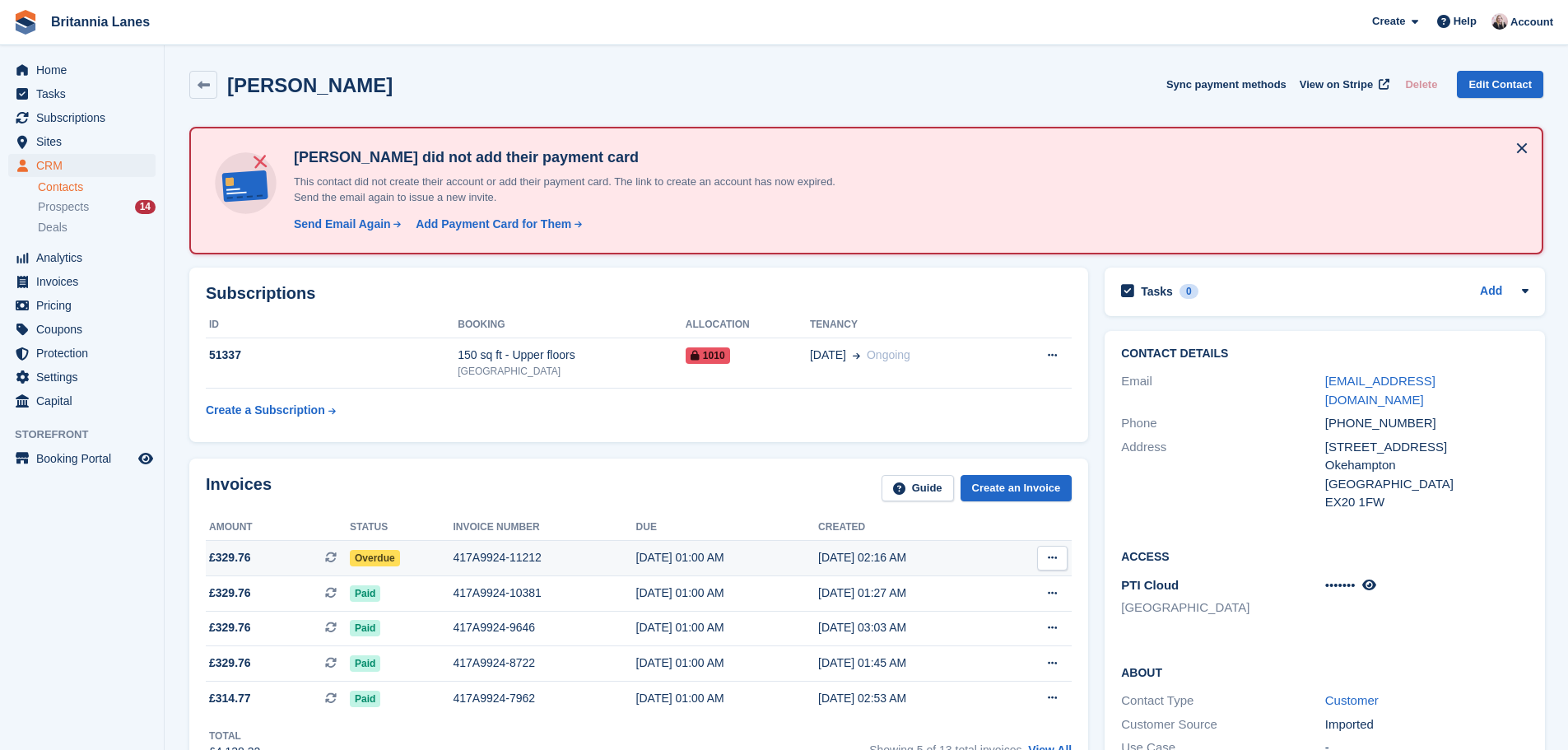
click at [462, 551] on div "417A9924-11212" at bounding box center [544, 557] width 183 height 18
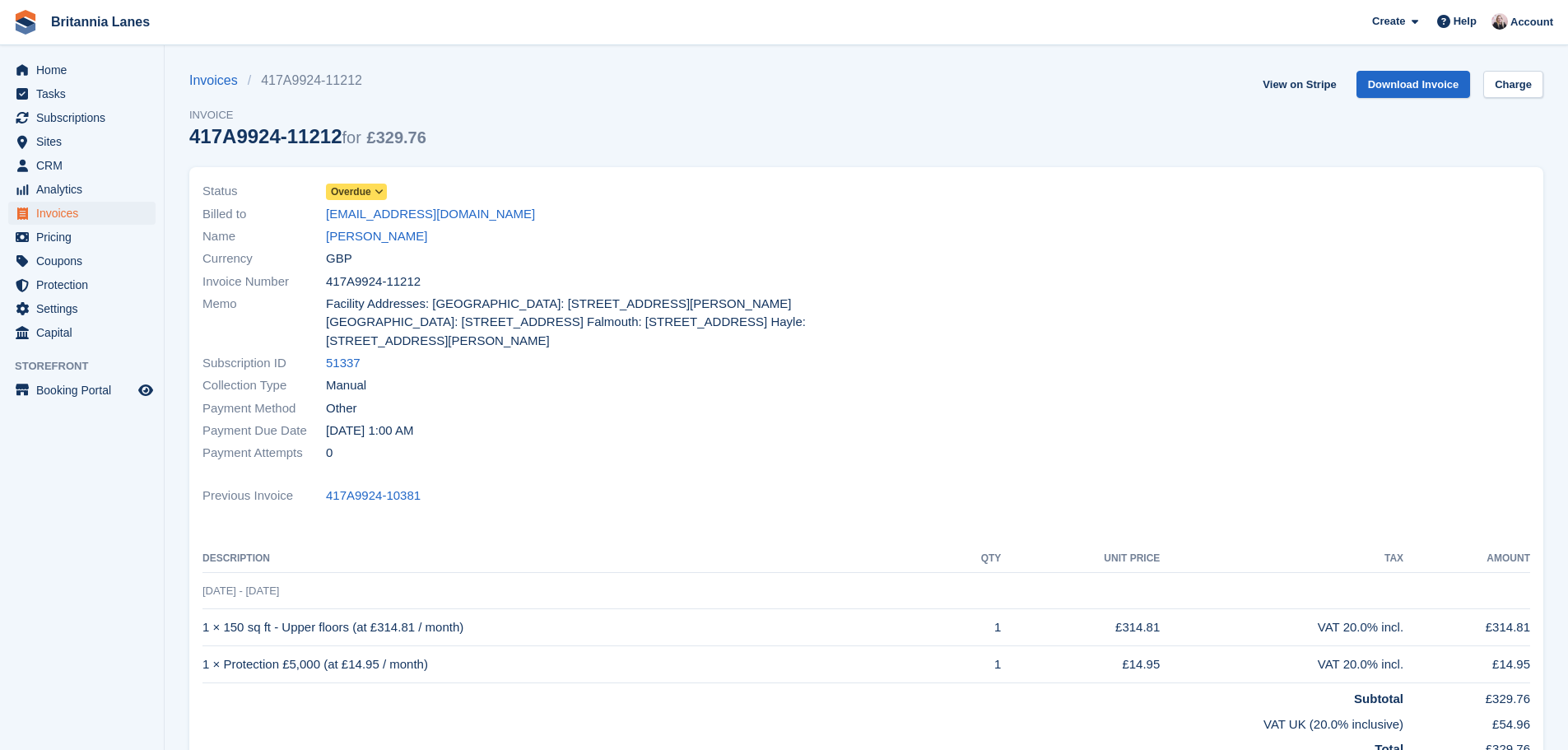
drag, startPoint x: 389, startPoint y: 283, endPoint x: 314, endPoint y: 284, distance: 75.0
click at [314, 284] on div "Invoice Number 417A9924-11212" at bounding box center [530, 281] width 654 height 22
click at [367, 183] on span "Overdue" at bounding box center [357, 192] width 61 height 17
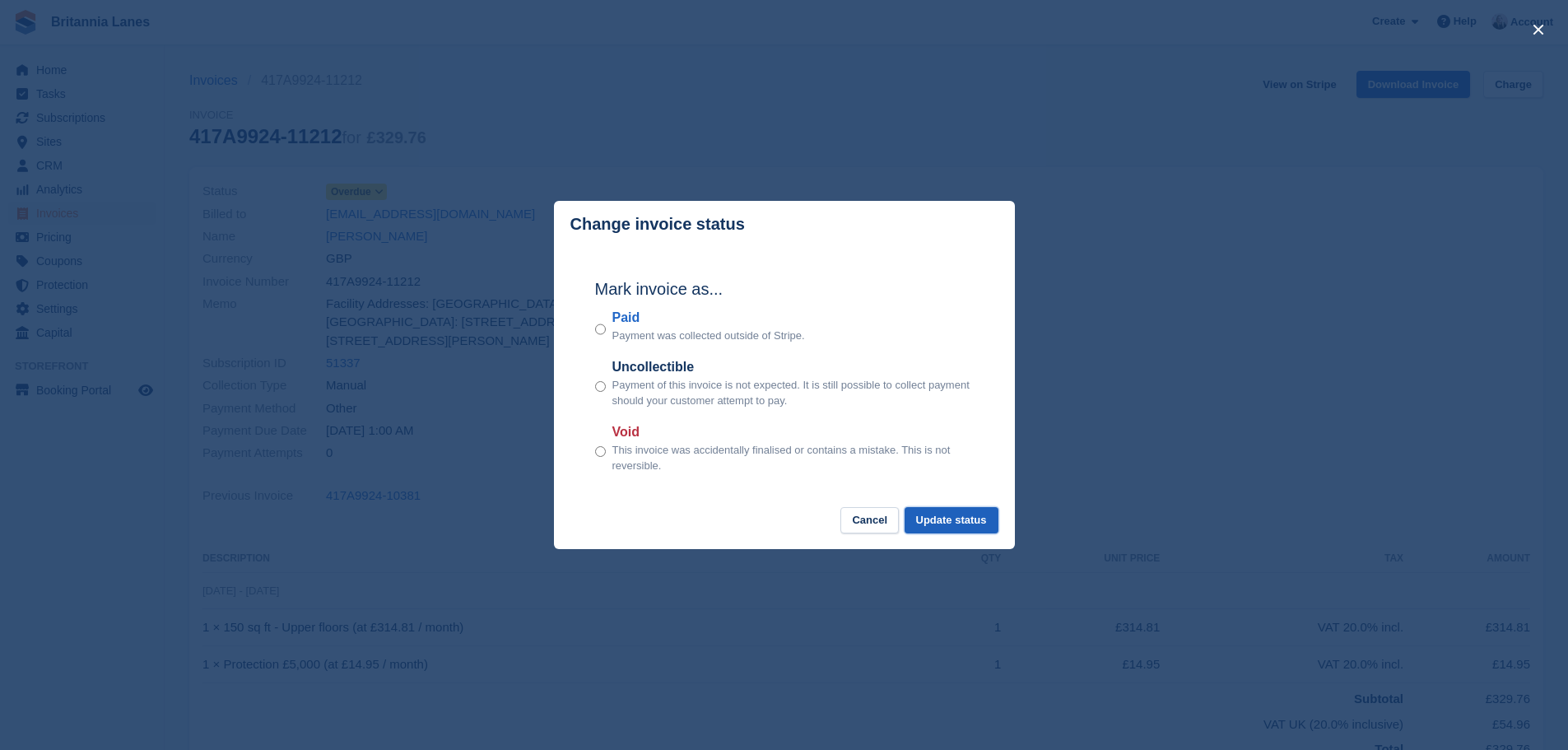
click at [956, 521] on button "Update status" at bounding box center [952, 520] width 94 height 27
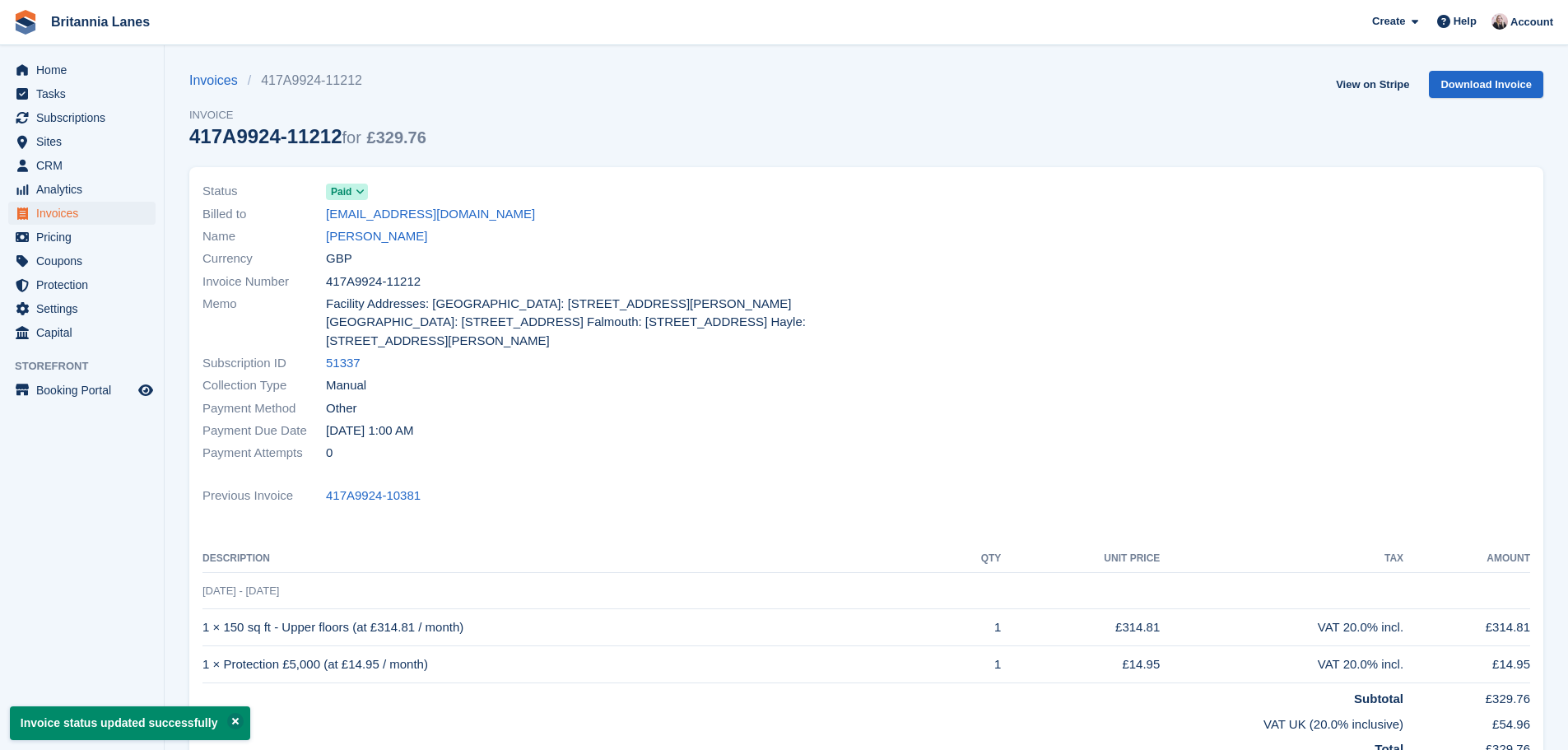
click at [402, 236] on link "Samuel Woodhams" at bounding box center [377, 237] width 101 height 19
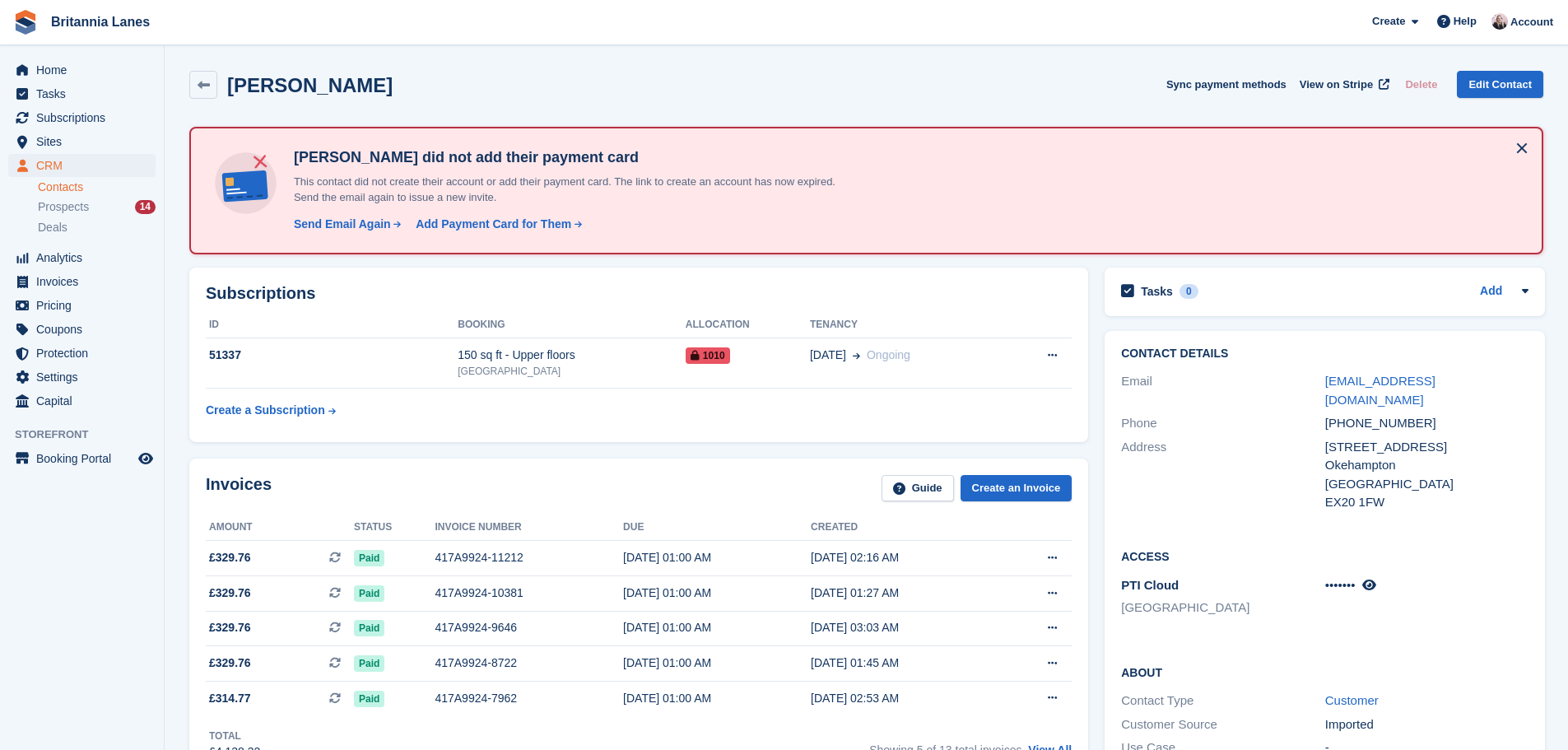
click at [59, 181] on link "Contacts" at bounding box center [97, 187] width 118 height 16
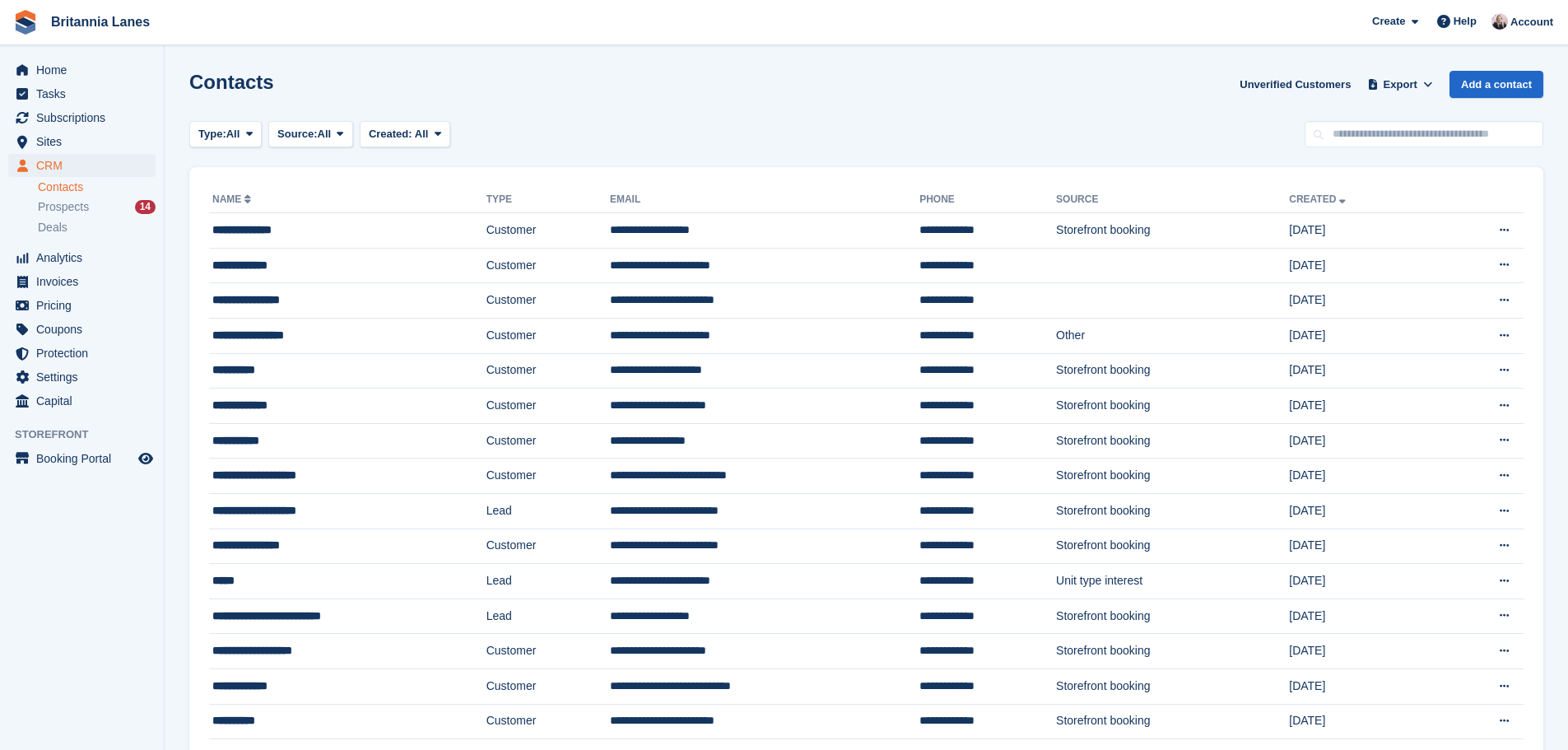
click at [61, 164] on span "CRM" at bounding box center [85, 165] width 99 height 23
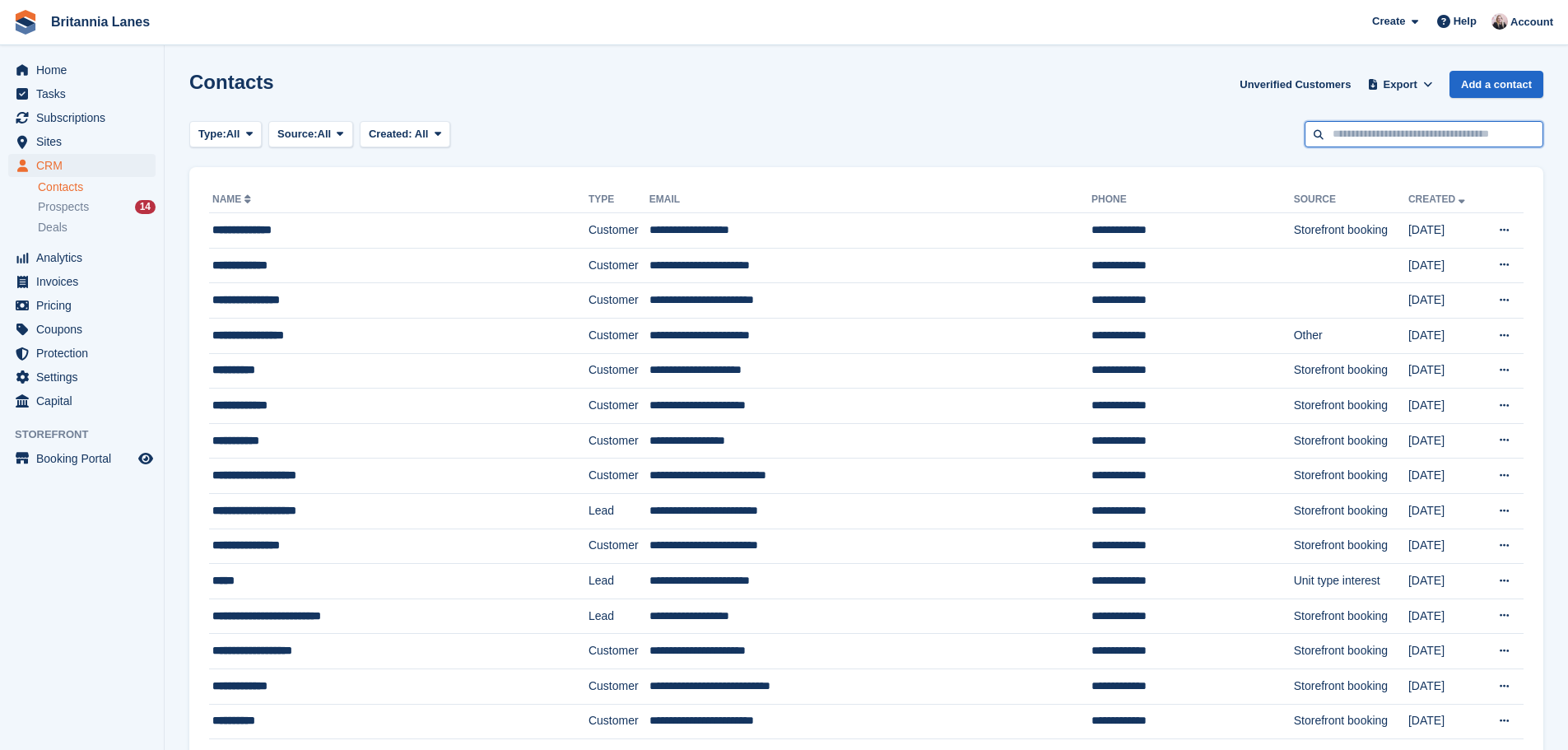
click at [1419, 138] on input "text" at bounding box center [1424, 134] width 239 height 27
type input "****"
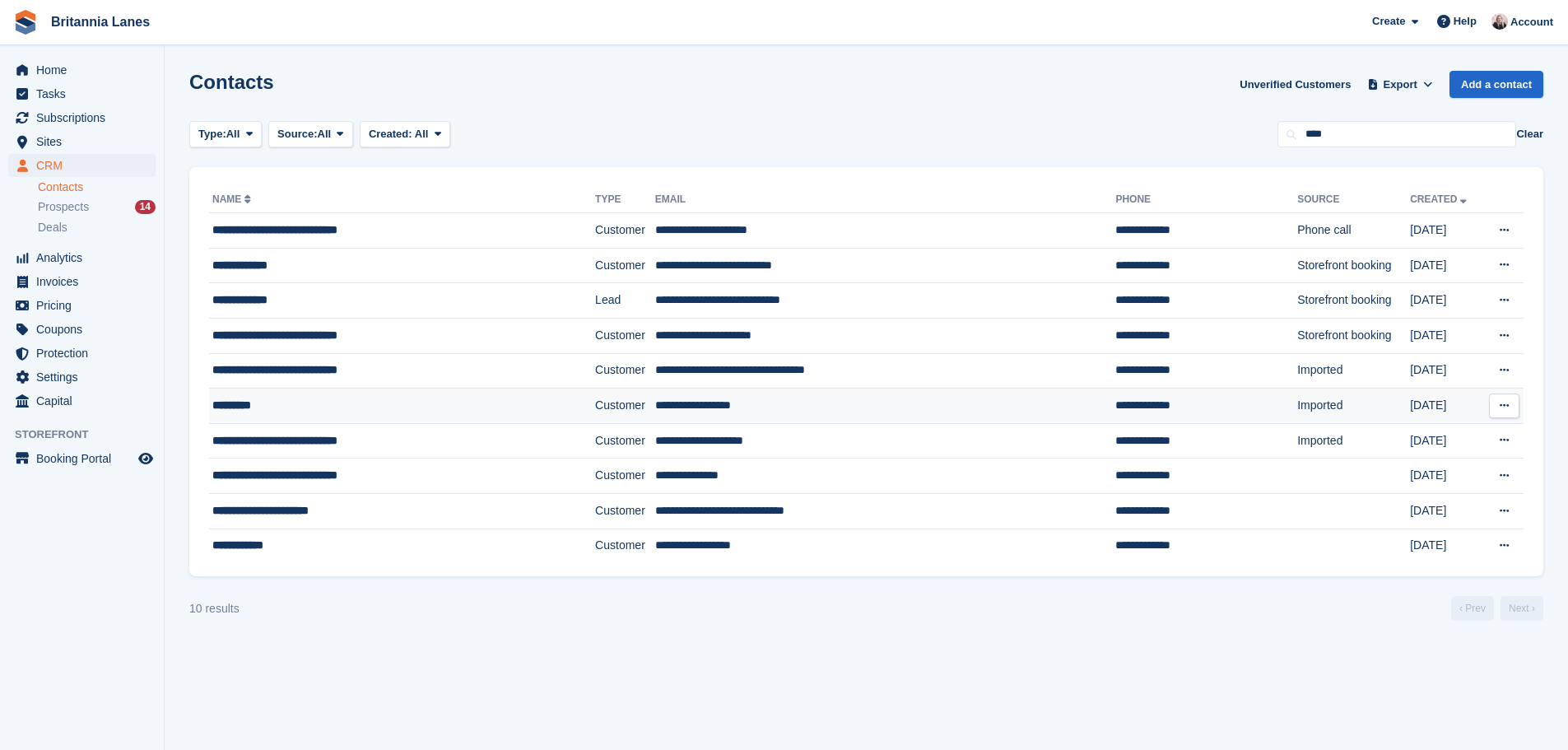
click at [299, 402] on div "*********" at bounding box center [371, 404] width 320 height 18
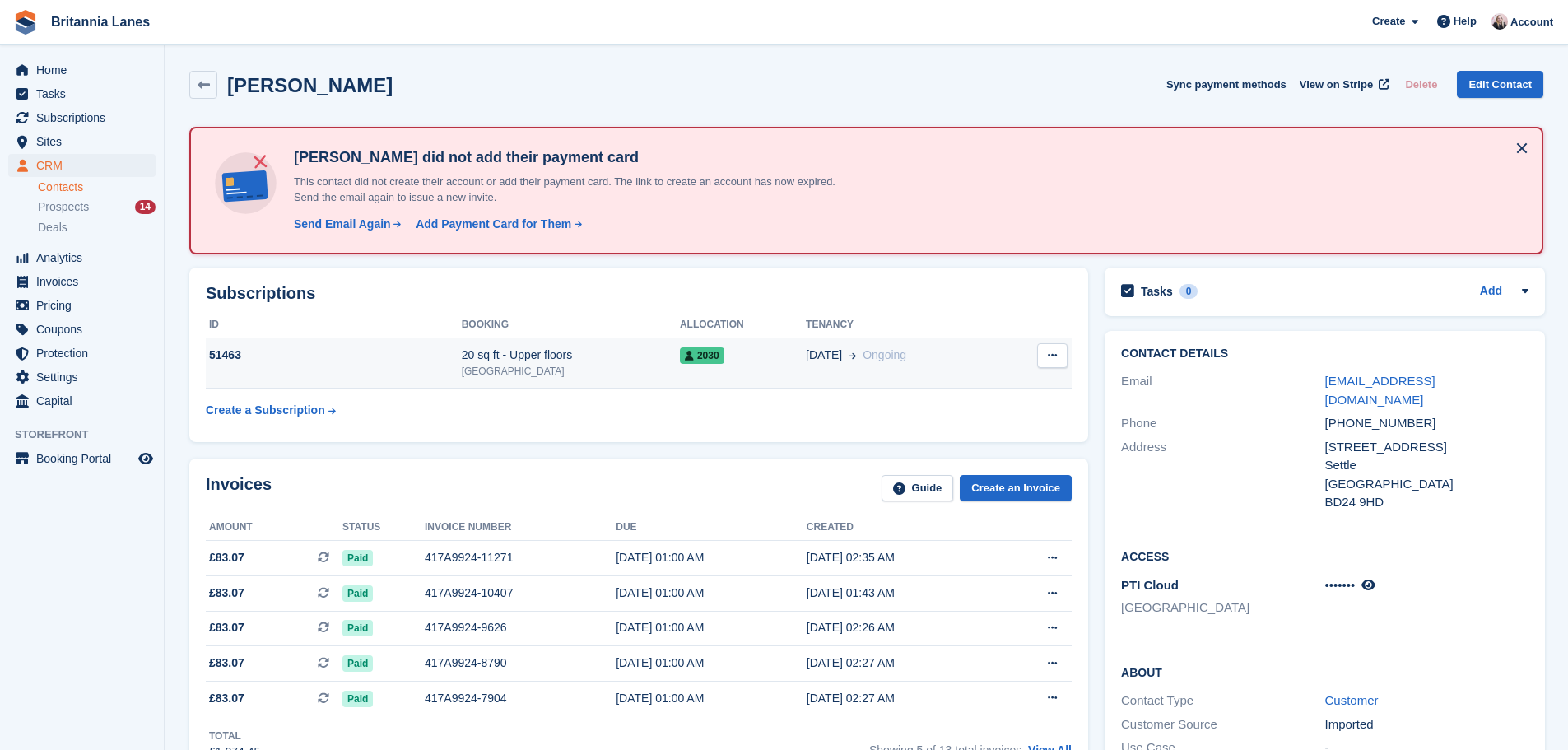
click at [1044, 356] on button at bounding box center [1052, 355] width 30 height 25
click at [890, 361] on span "Ongoing" at bounding box center [884, 355] width 43 height 13
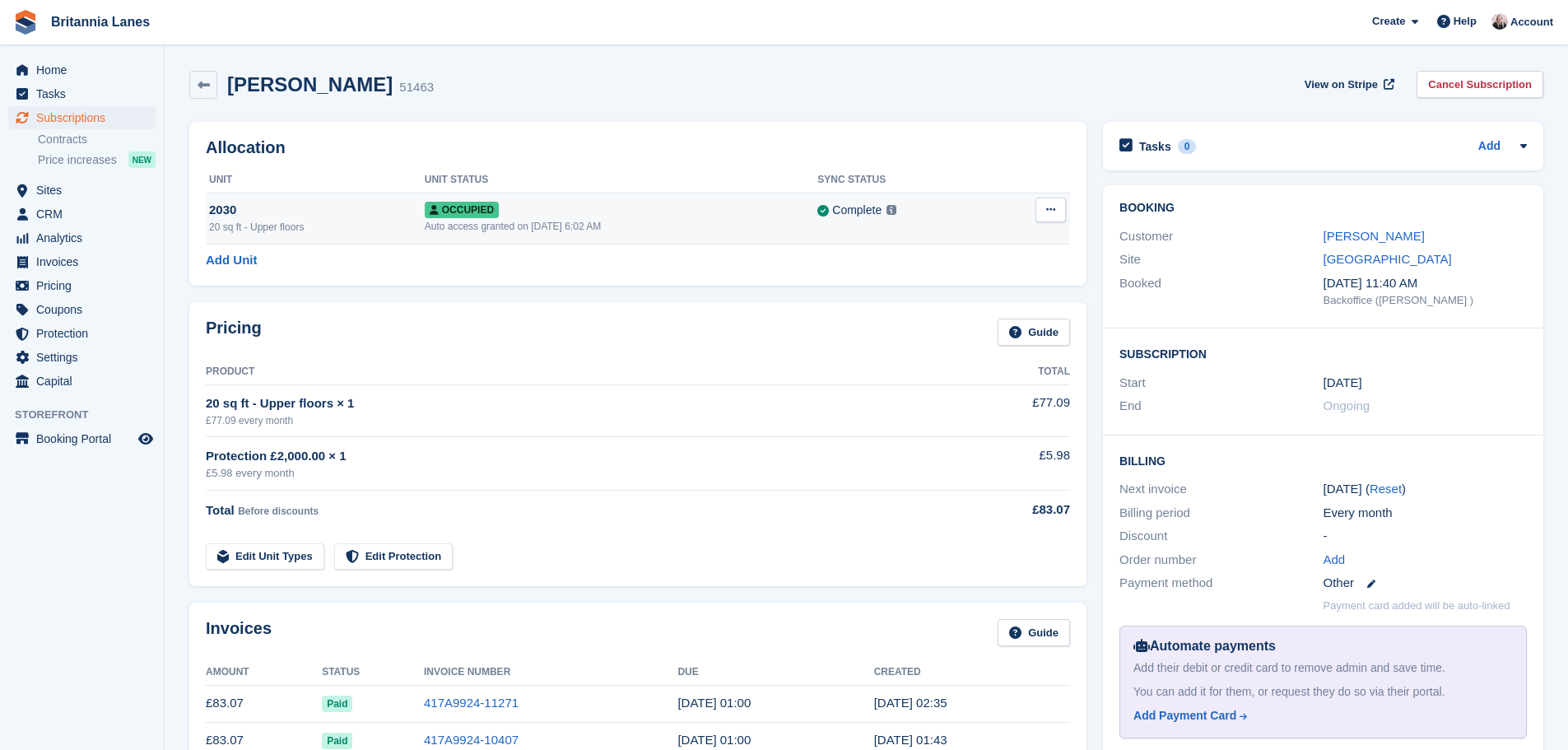
click at [1049, 204] on icon at bounding box center [1051, 209] width 9 height 11
click at [972, 244] on p "Overlock" at bounding box center [986, 241] width 143 height 21
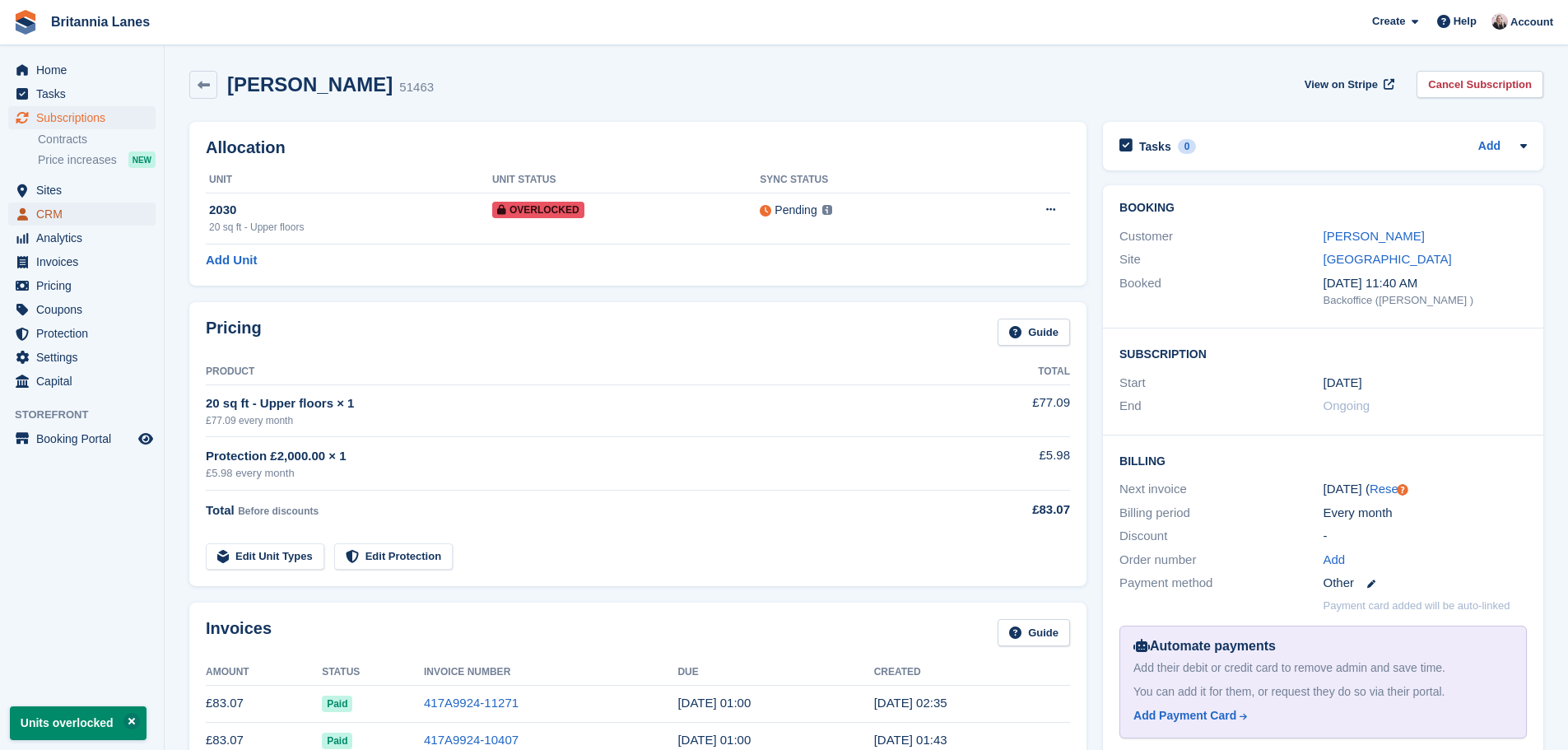
click at [58, 204] on span "CRM" at bounding box center [85, 214] width 99 height 23
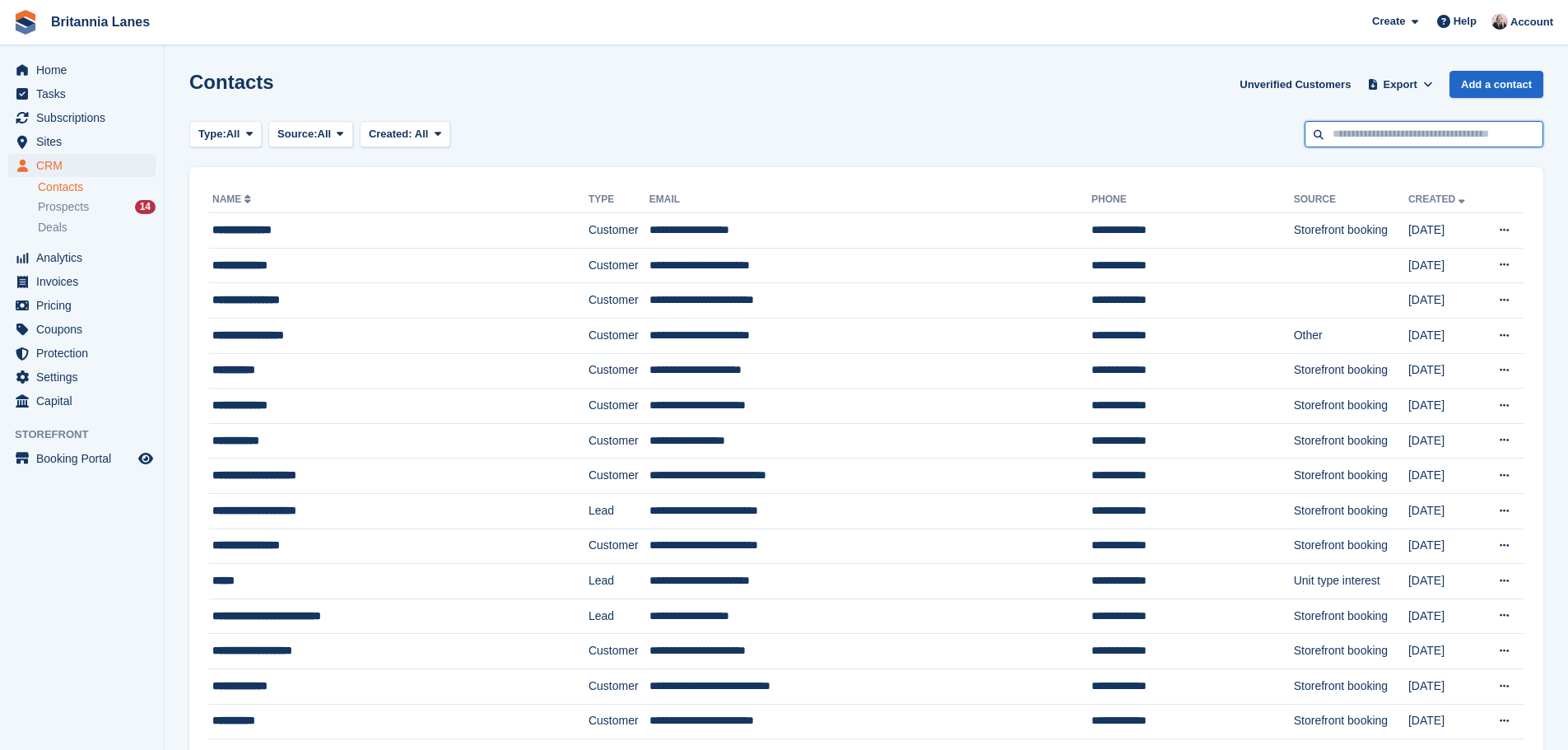
click at [1489, 139] on input "text" at bounding box center [1424, 134] width 239 height 27
type input "****"
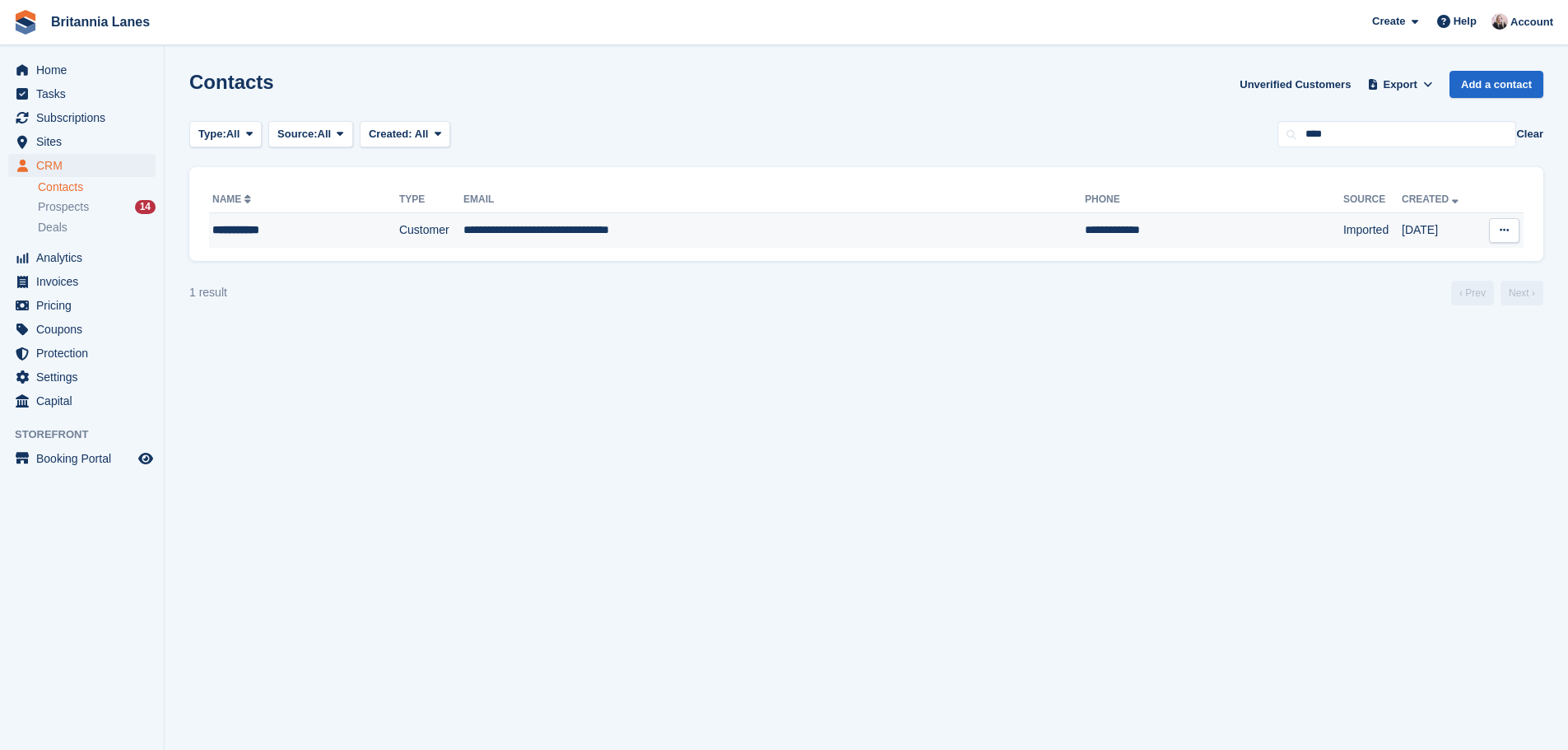
click at [859, 229] on td "**********" at bounding box center [774, 230] width 621 height 35
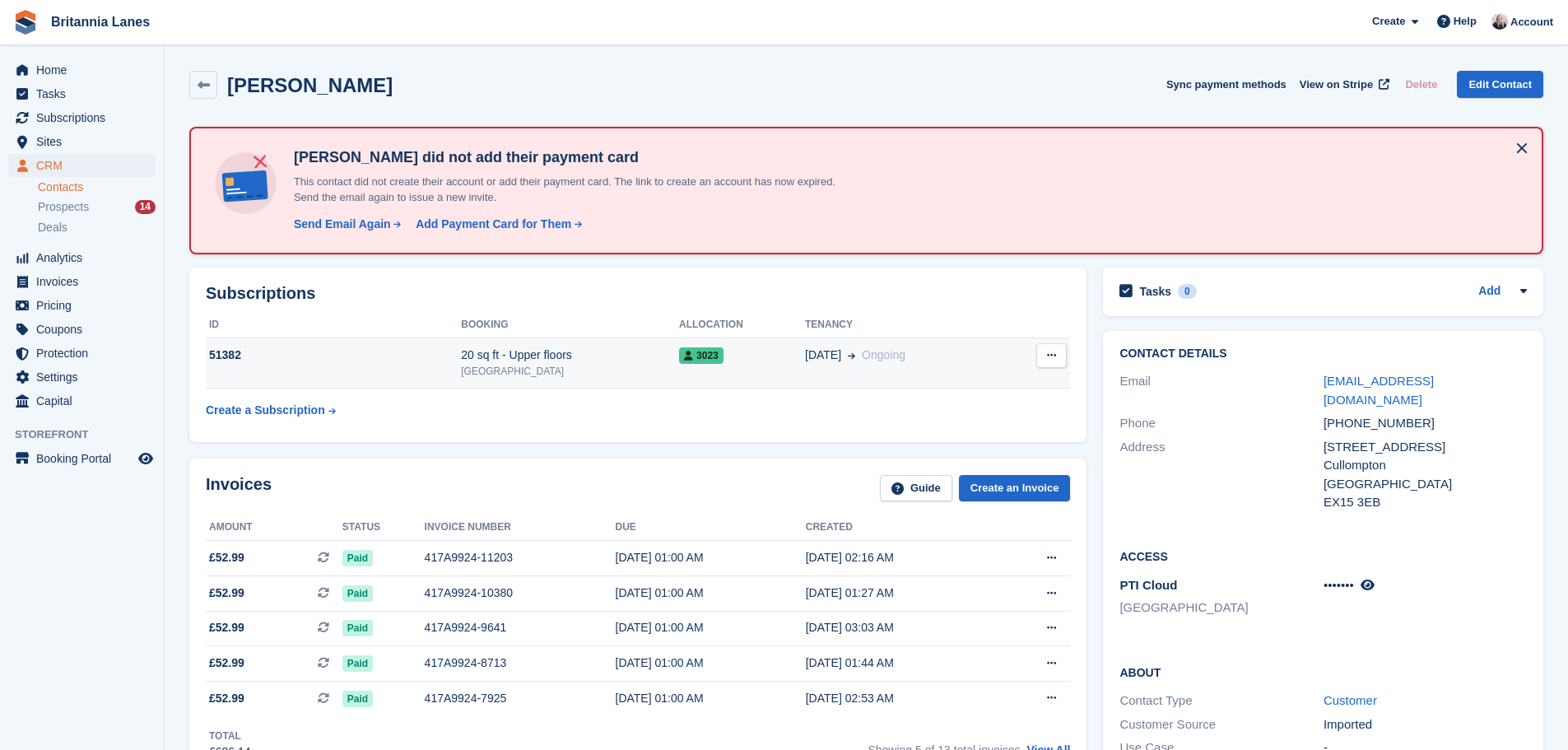
click at [1043, 357] on button at bounding box center [1051, 355] width 30 height 25
click at [895, 349] on span "Ongoing" at bounding box center [883, 355] width 43 height 13
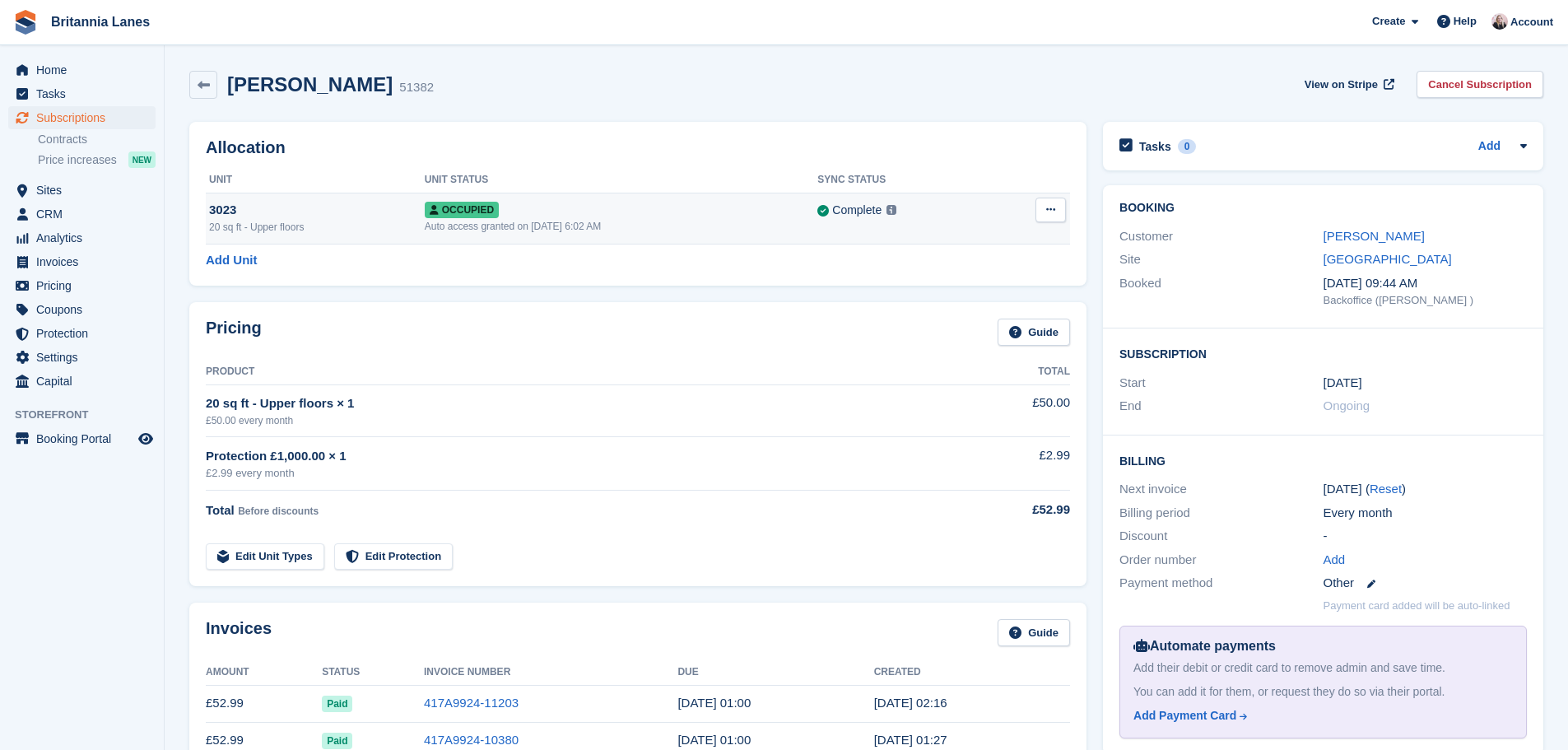
click at [1052, 211] on icon at bounding box center [1051, 209] width 9 height 11
click at [960, 239] on p "Overlock" at bounding box center [986, 241] width 143 height 21
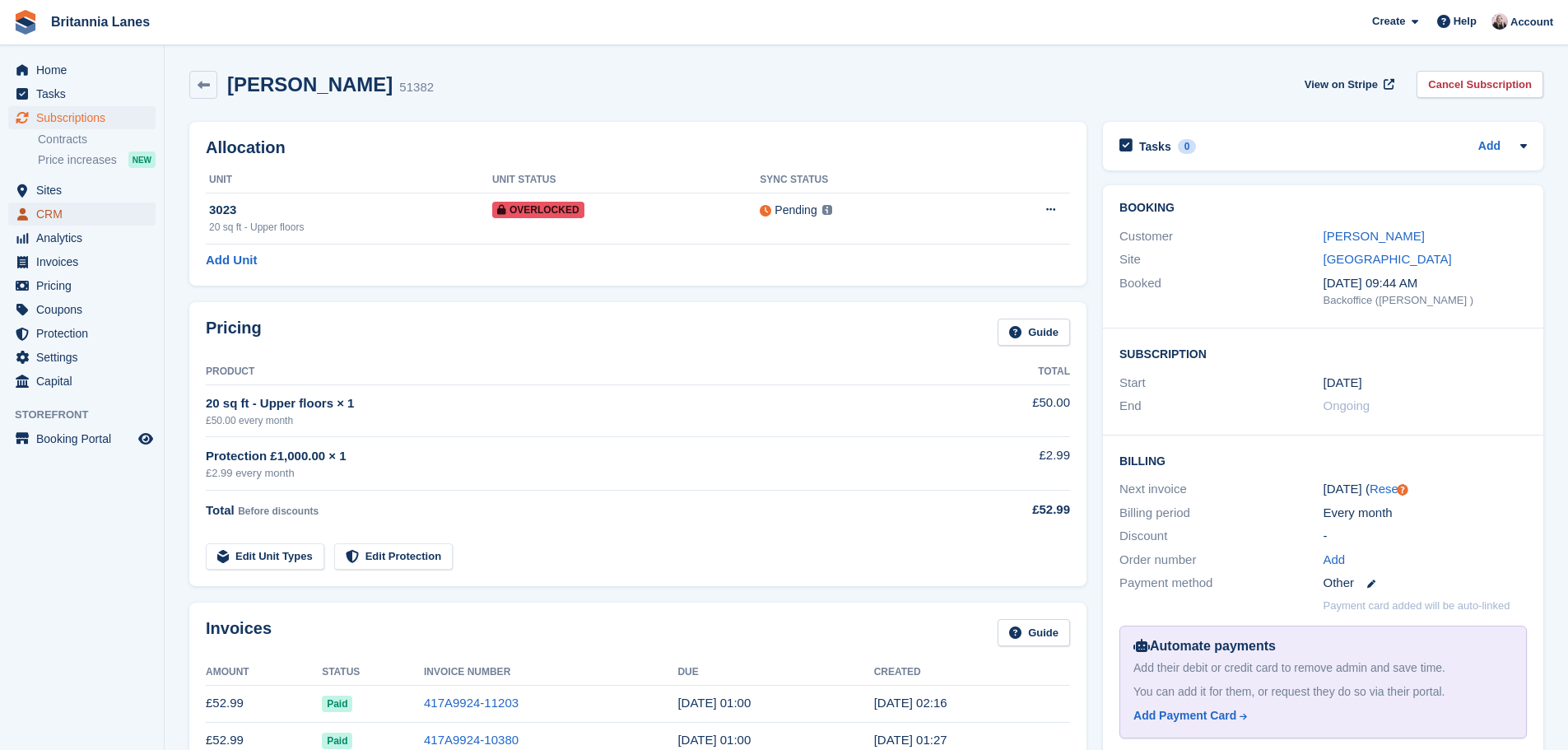
drag, startPoint x: 99, startPoint y: 204, endPoint x: 86, endPoint y: 203, distance: 13.0
click at [99, 204] on span "CRM" at bounding box center [85, 214] width 99 height 23
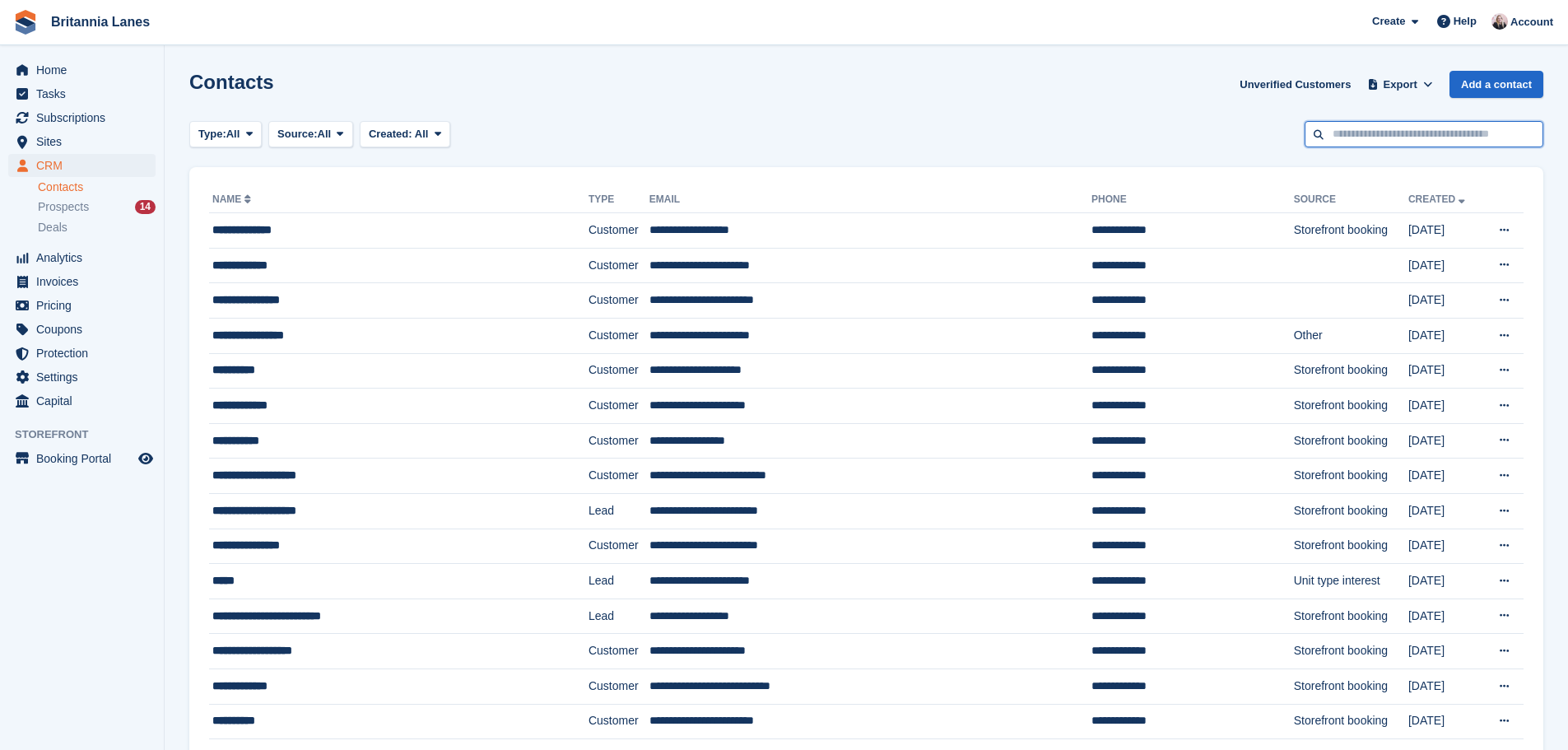
click at [1386, 132] on input "text" at bounding box center [1424, 134] width 239 height 27
type input "*"
type input "****"
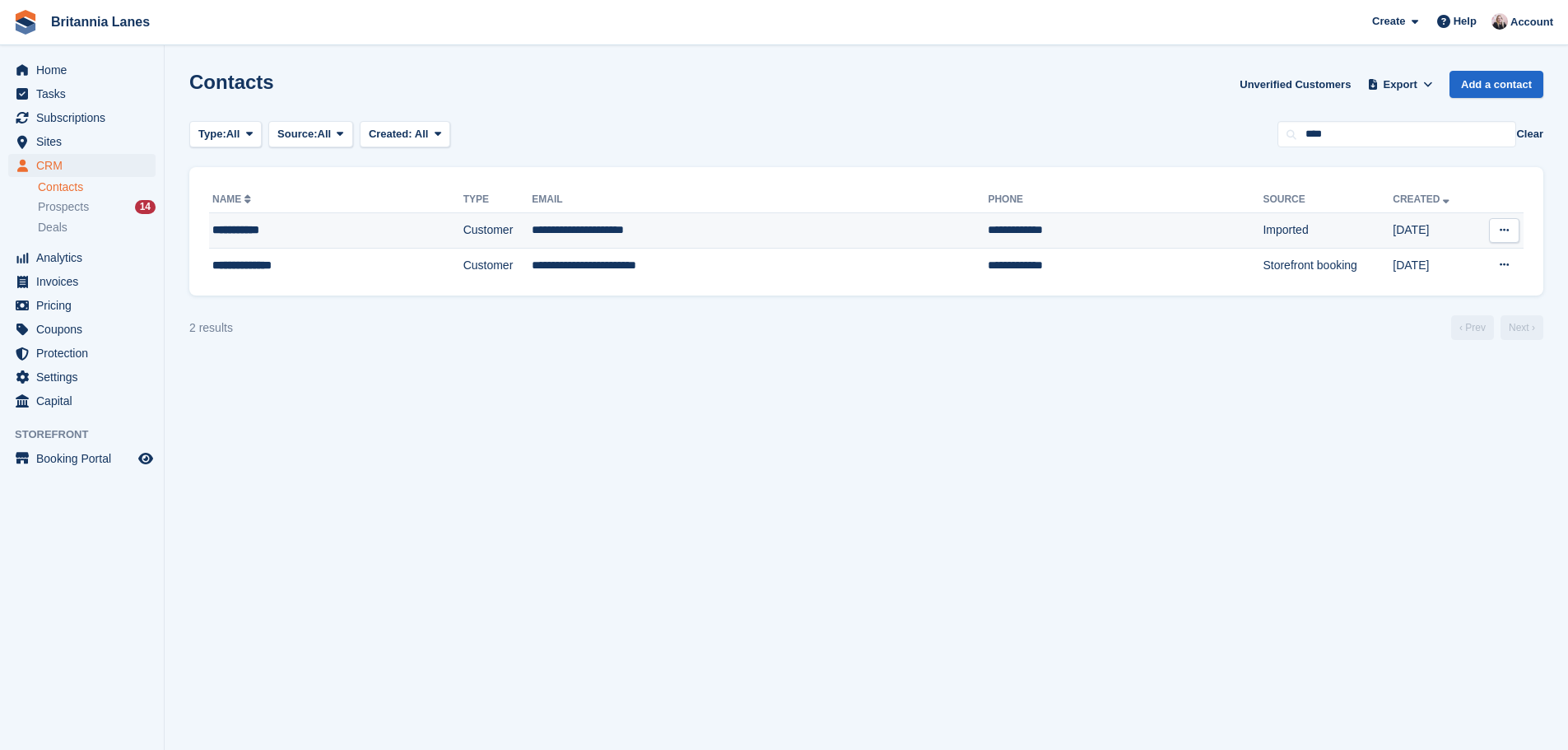
click at [550, 228] on td "**********" at bounding box center [760, 230] width 456 height 35
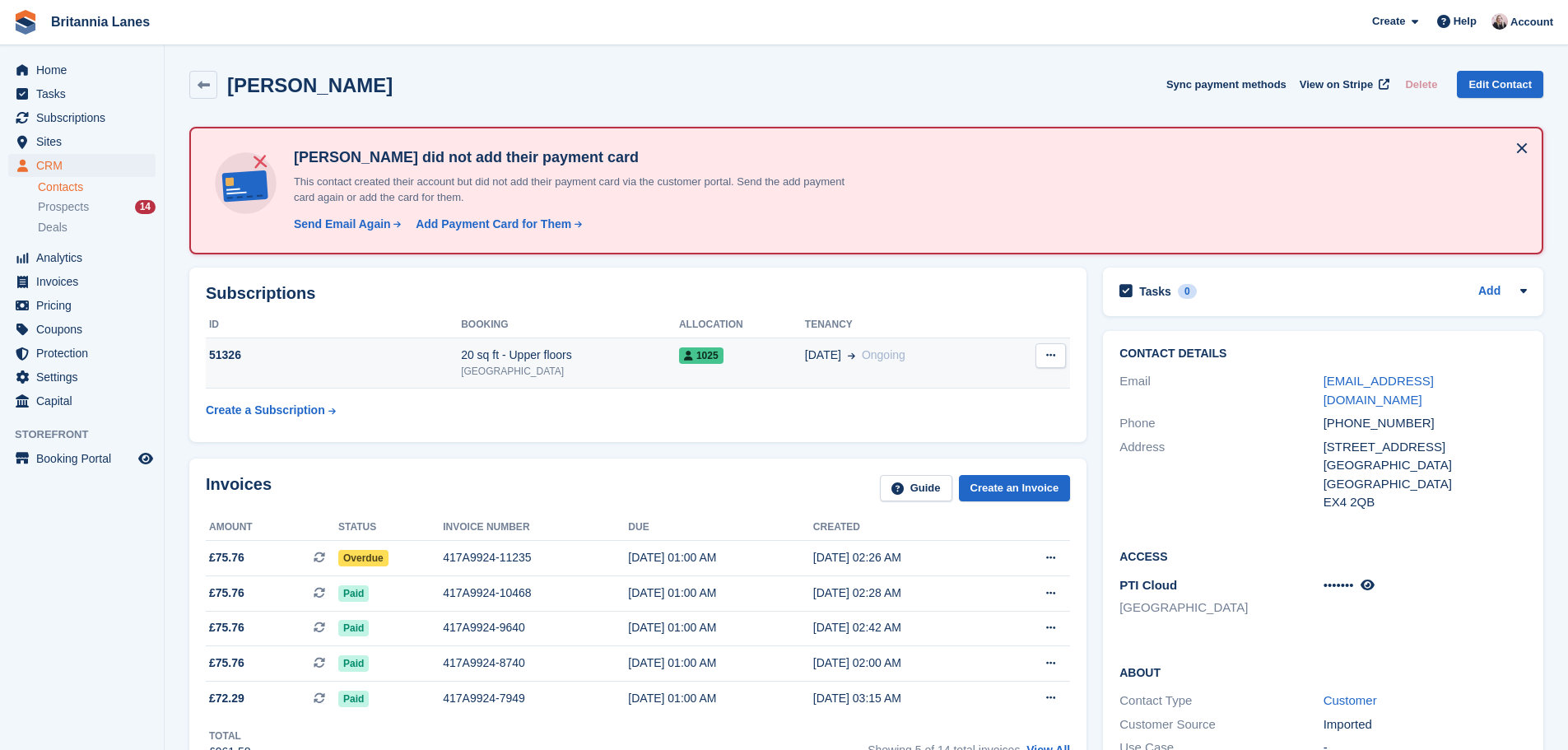
click at [902, 358] on div "[DATE] Ongoing" at bounding box center [903, 355] width 197 height 18
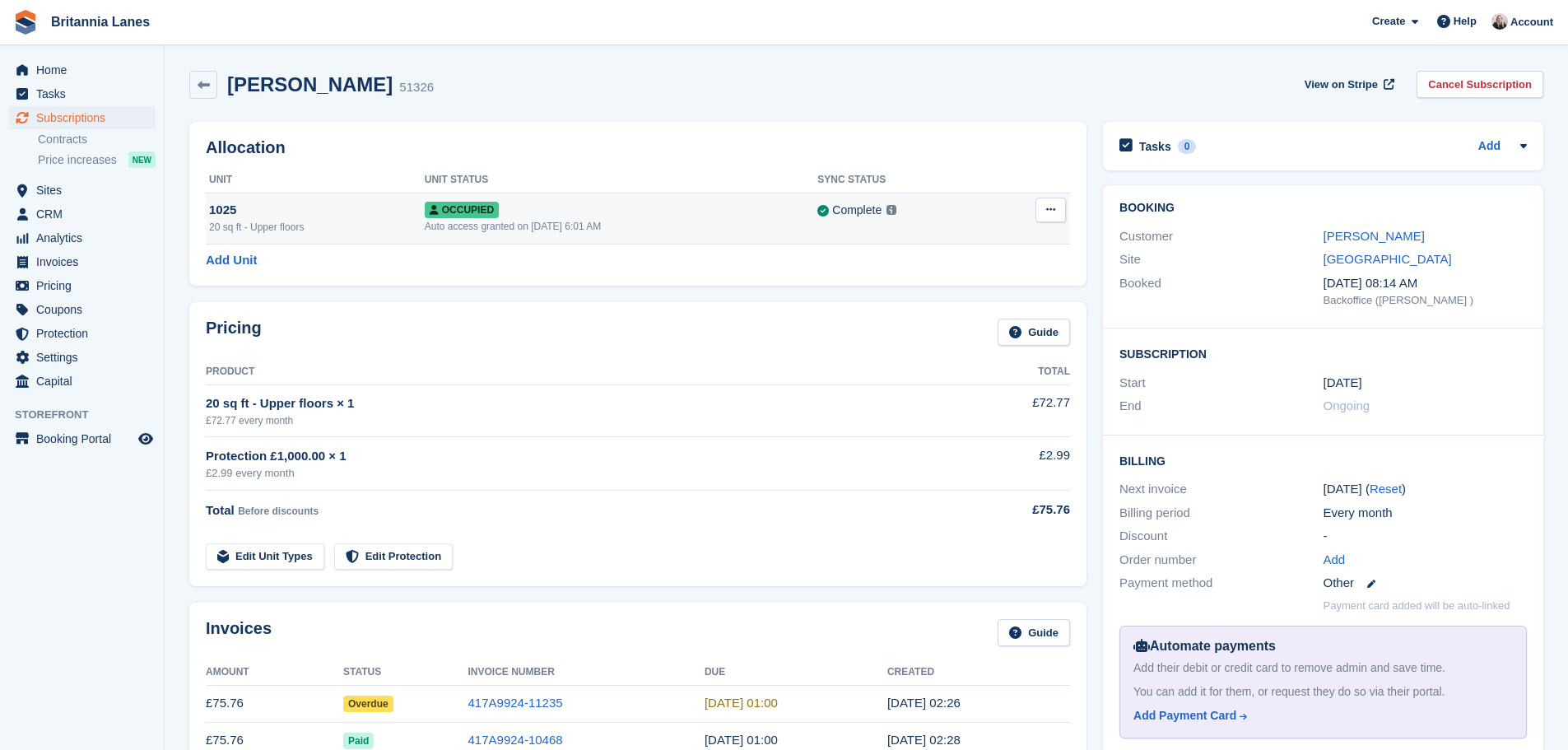
click at [1059, 205] on button at bounding box center [1051, 209] width 30 height 25
click at [980, 240] on p "Overlock" at bounding box center [986, 241] width 143 height 21
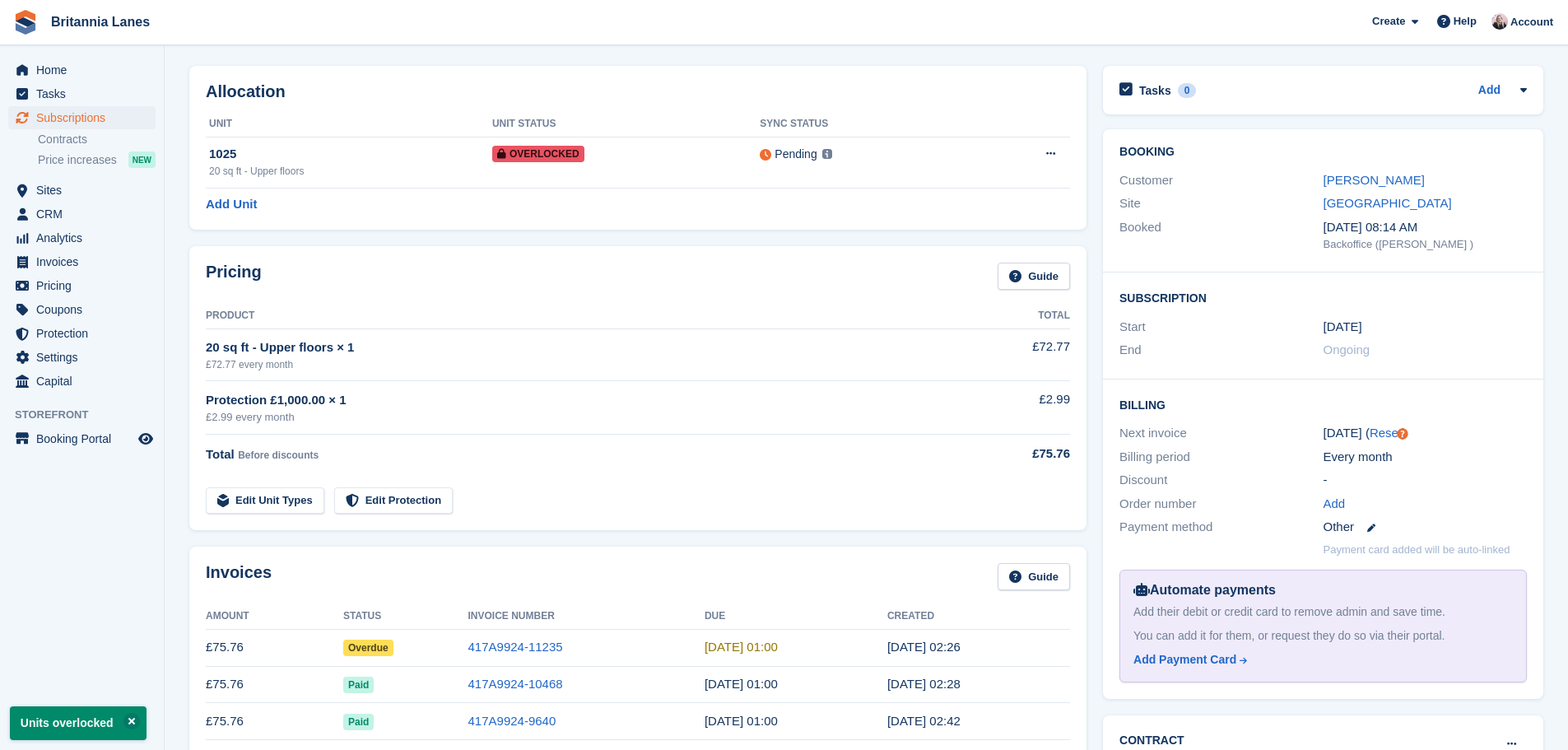
scroll to position [165, 0]
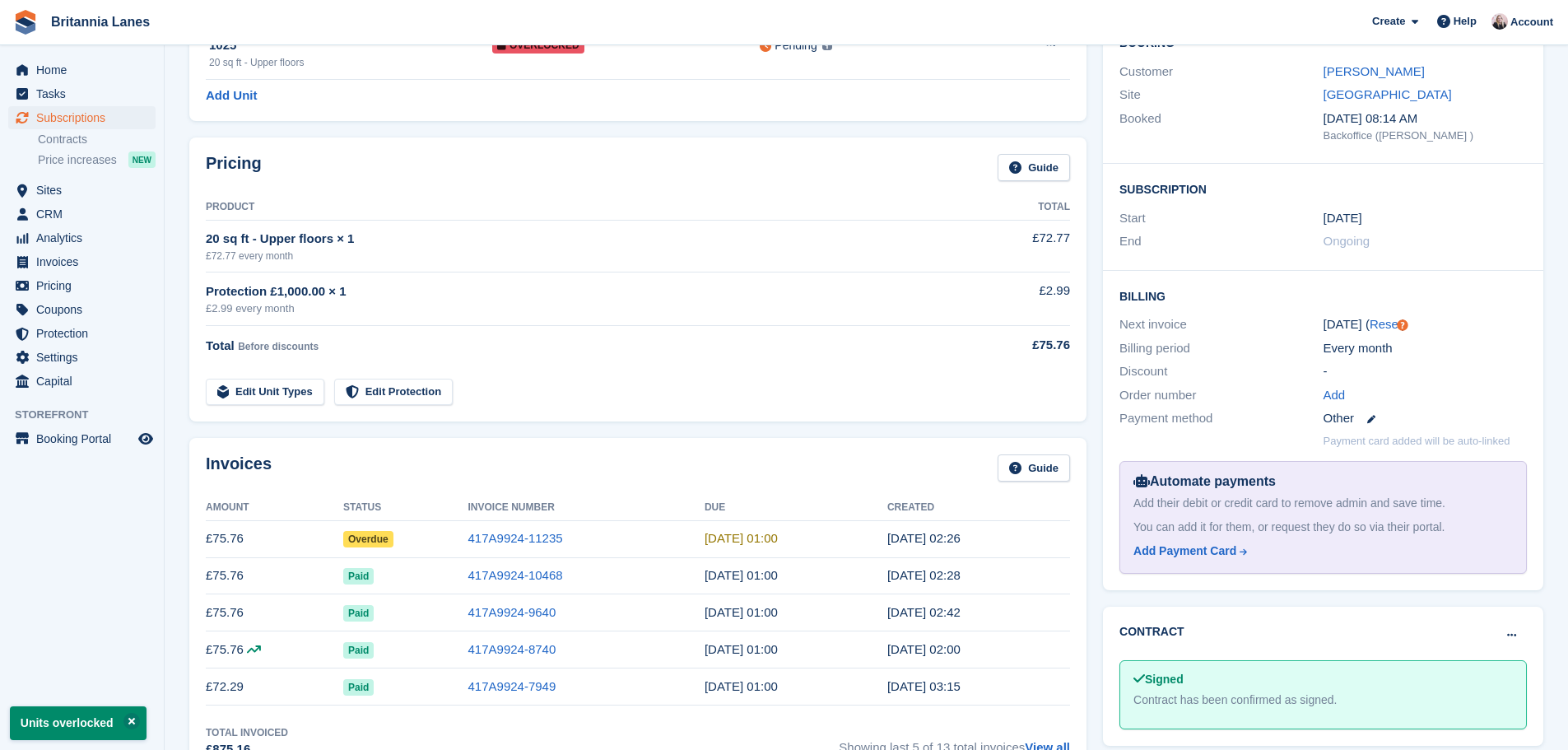
click at [640, 532] on td "417A9924-11235" at bounding box center [586, 538] width 236 height 37
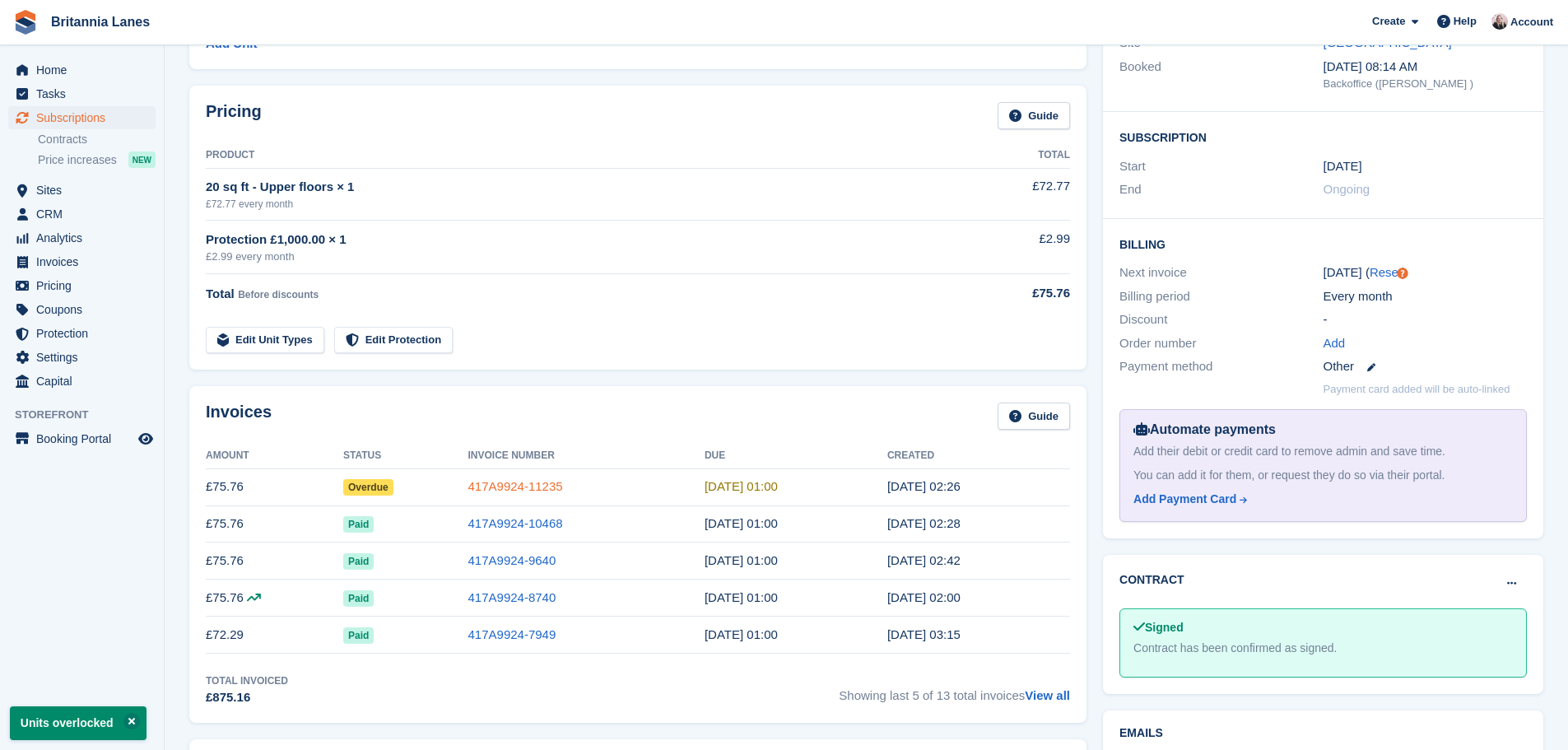
scroll to position [247, 0]
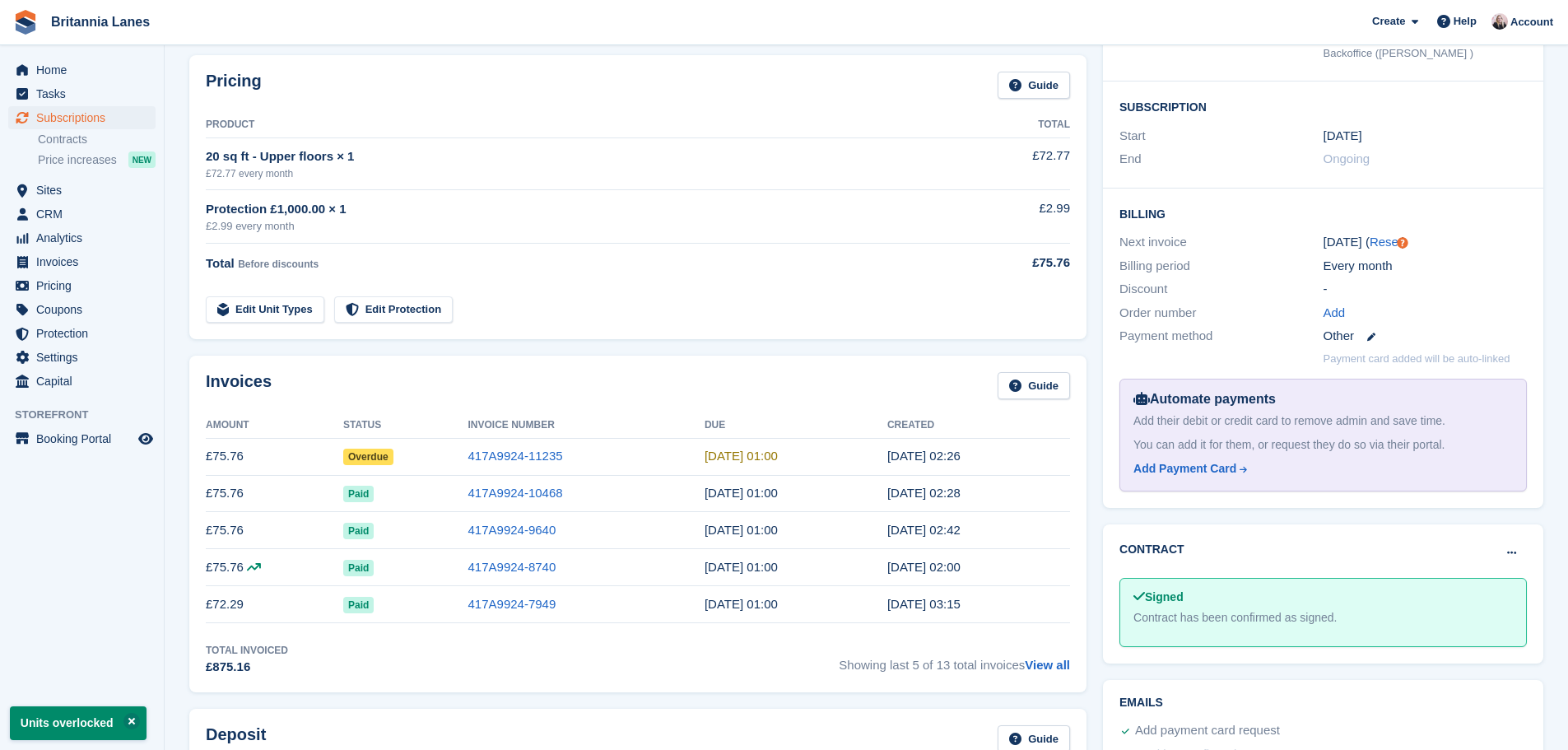
click at [515, 443] on td "417A9924-11235" at bounding box center [586, 456] width 236 height 37
click at [513, 449] on link "417A9924-11235" at bounding box center [515, 455] width 95 height 14
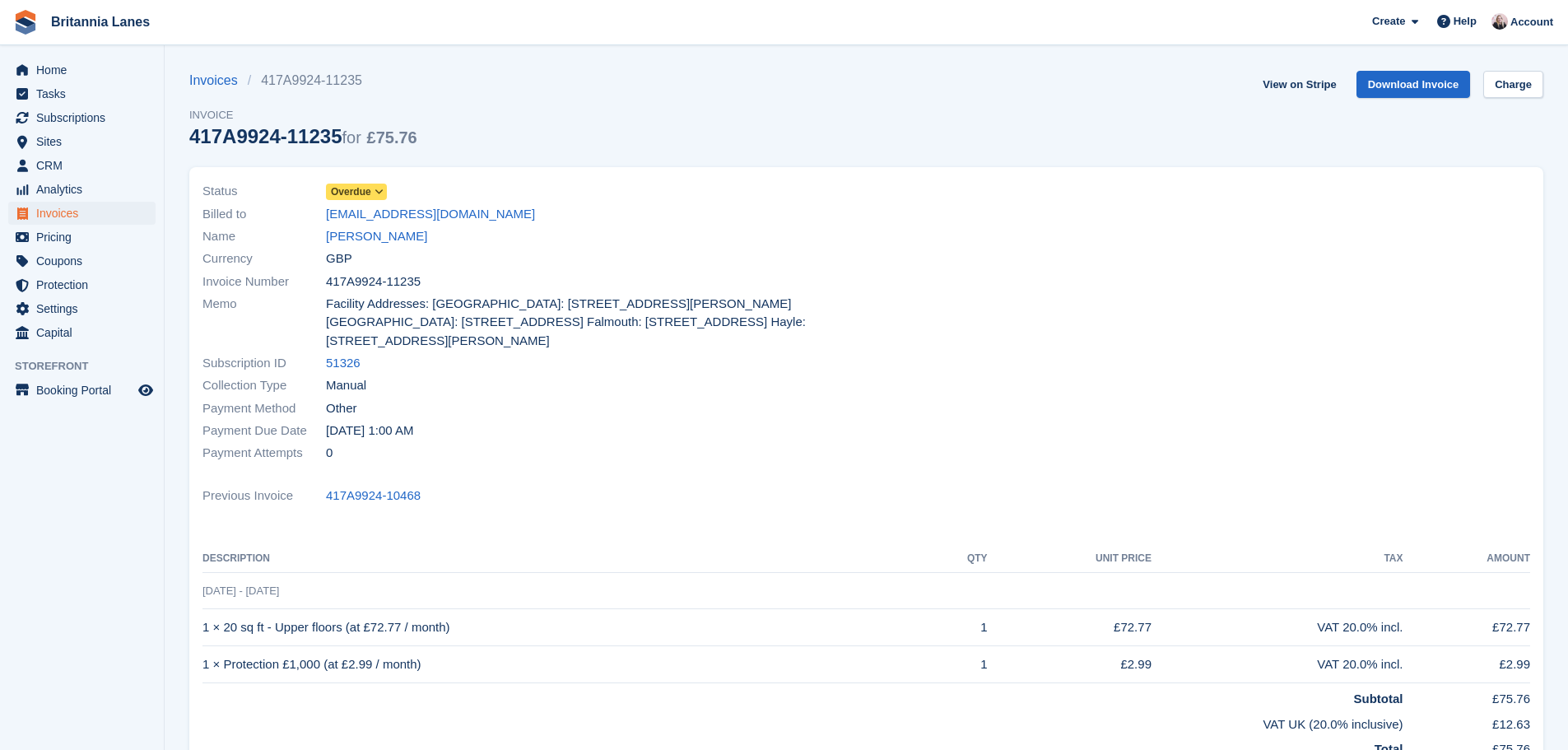
drag, startPoint x: 423, startPoint y: 272, endPoint x: 304, endPoint y: 275, distance: 119.0
click at [304, 275] on div "Invoice Number 417A9924-11235" at bounding box center [530, 281] width 654 height 22
copy div "417A9924-11235"
click at [362, 190] on span "Overdue" at bounding box center [351, 192] width 41 height 15
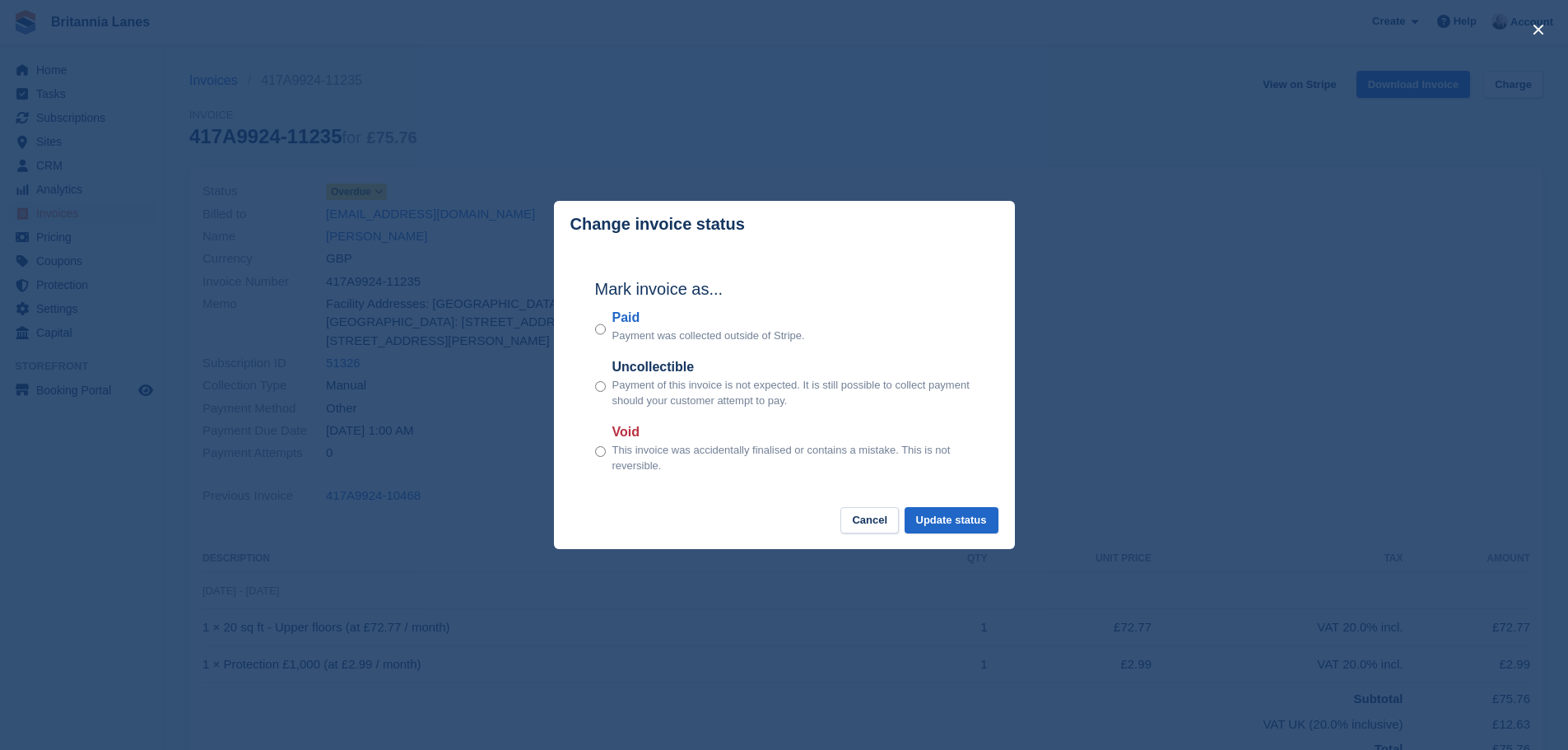
click at [609, 331] on div "Paid Payment was collected outside of Stripe." at bounding box center [784, 325] width 379 height 36
click at [920, 513] on button "Update status" at bounding box center [952, 520] width 94 height 27
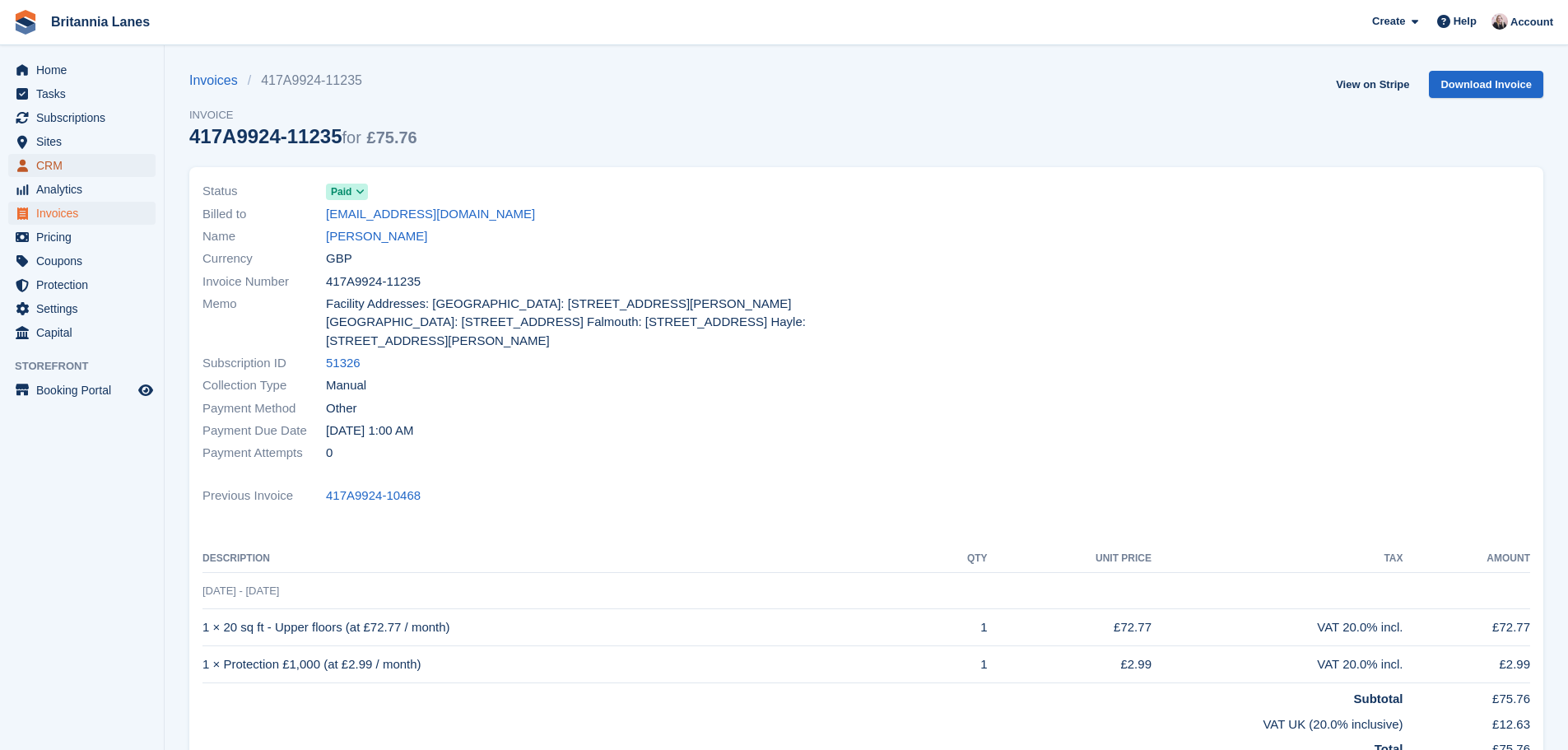
click at [109, 156] on span "CRM" at bounding box center [85, 165] width 99 height 23
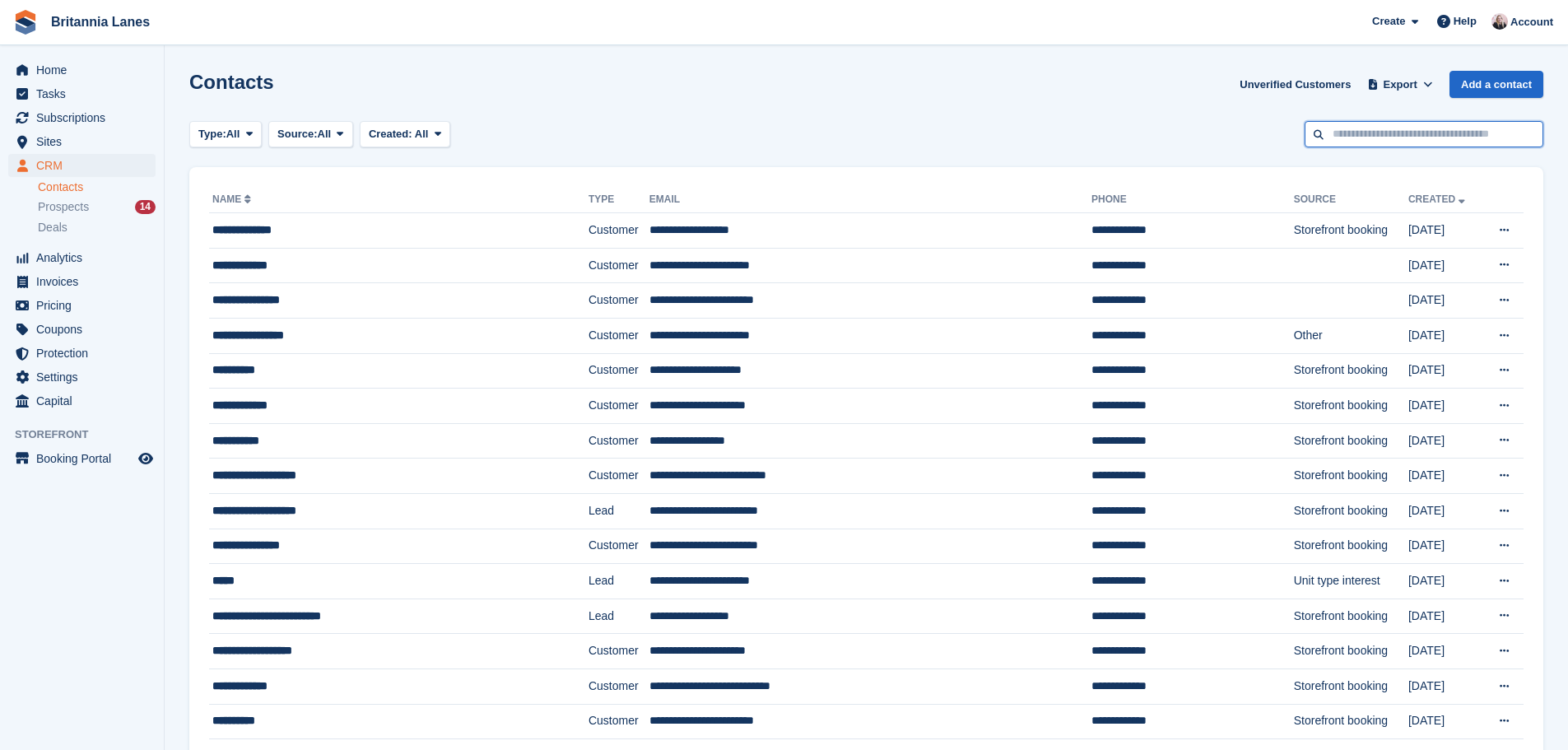
click at [1404, 138] on input "text" at bounding box center [1424, 134] width 239 height 27
type input "***"
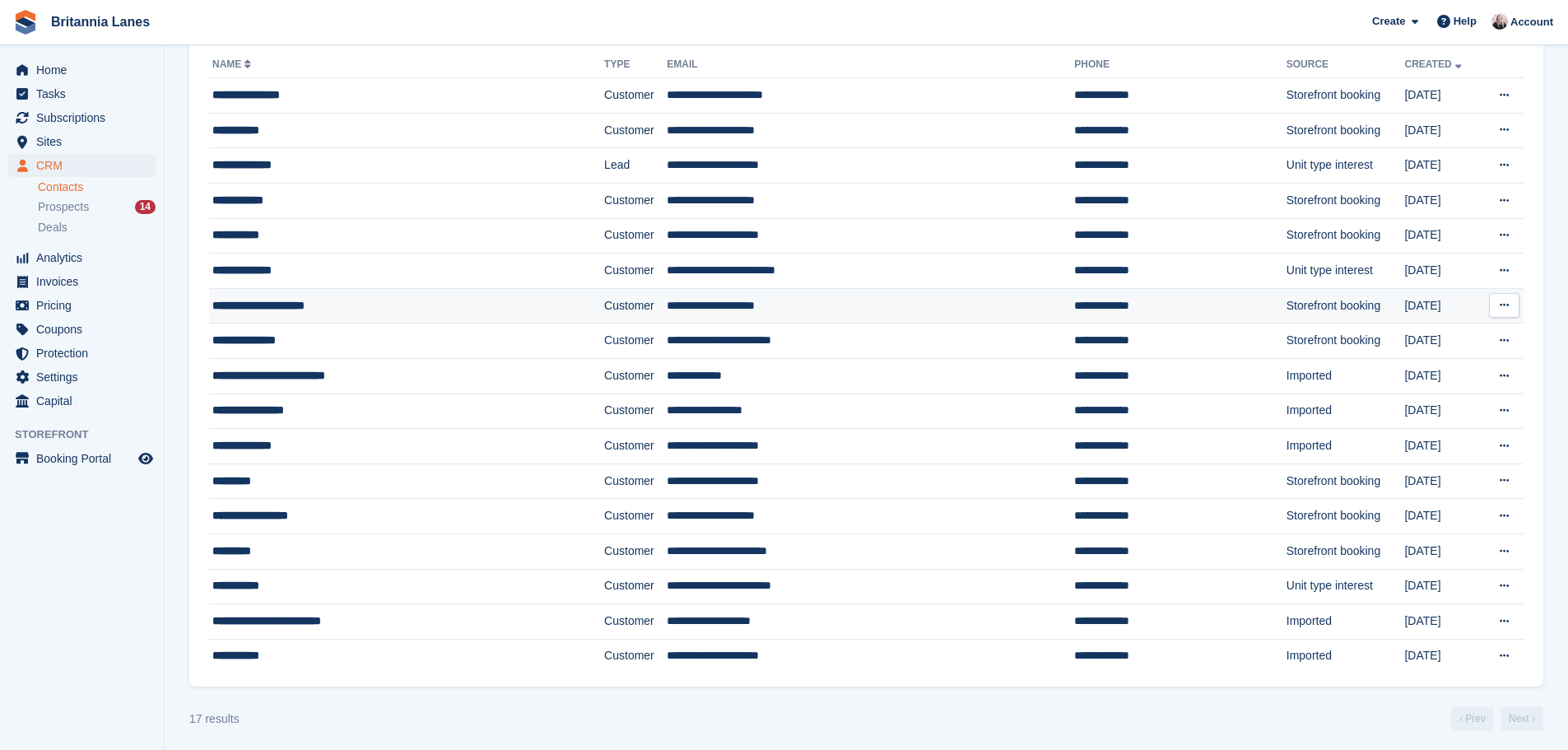
scroll to position [141, 0]
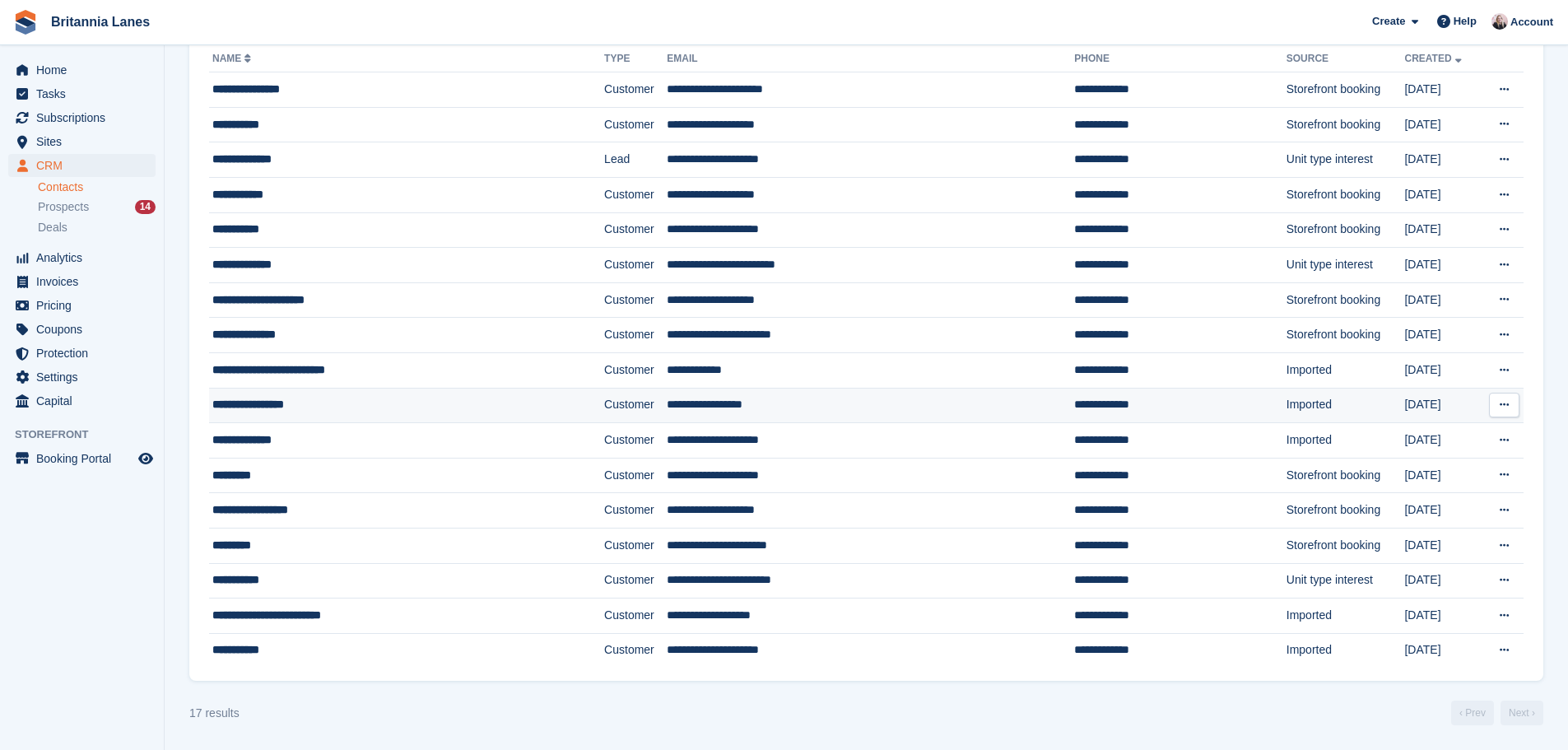
click at [359, 391] on td "**********" at bounding box center [407, 405] width 395 height 35
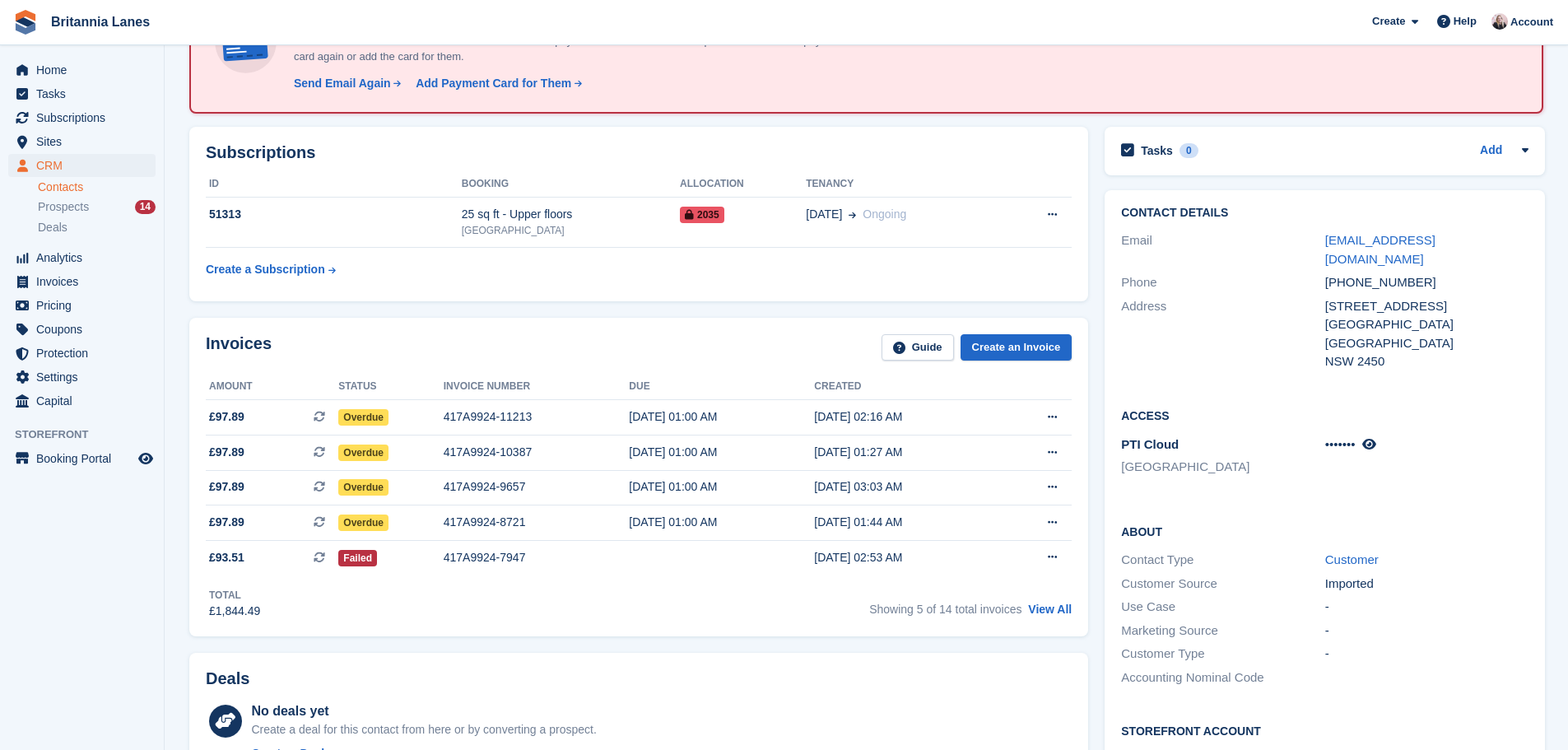
scroll to position [165, 0]
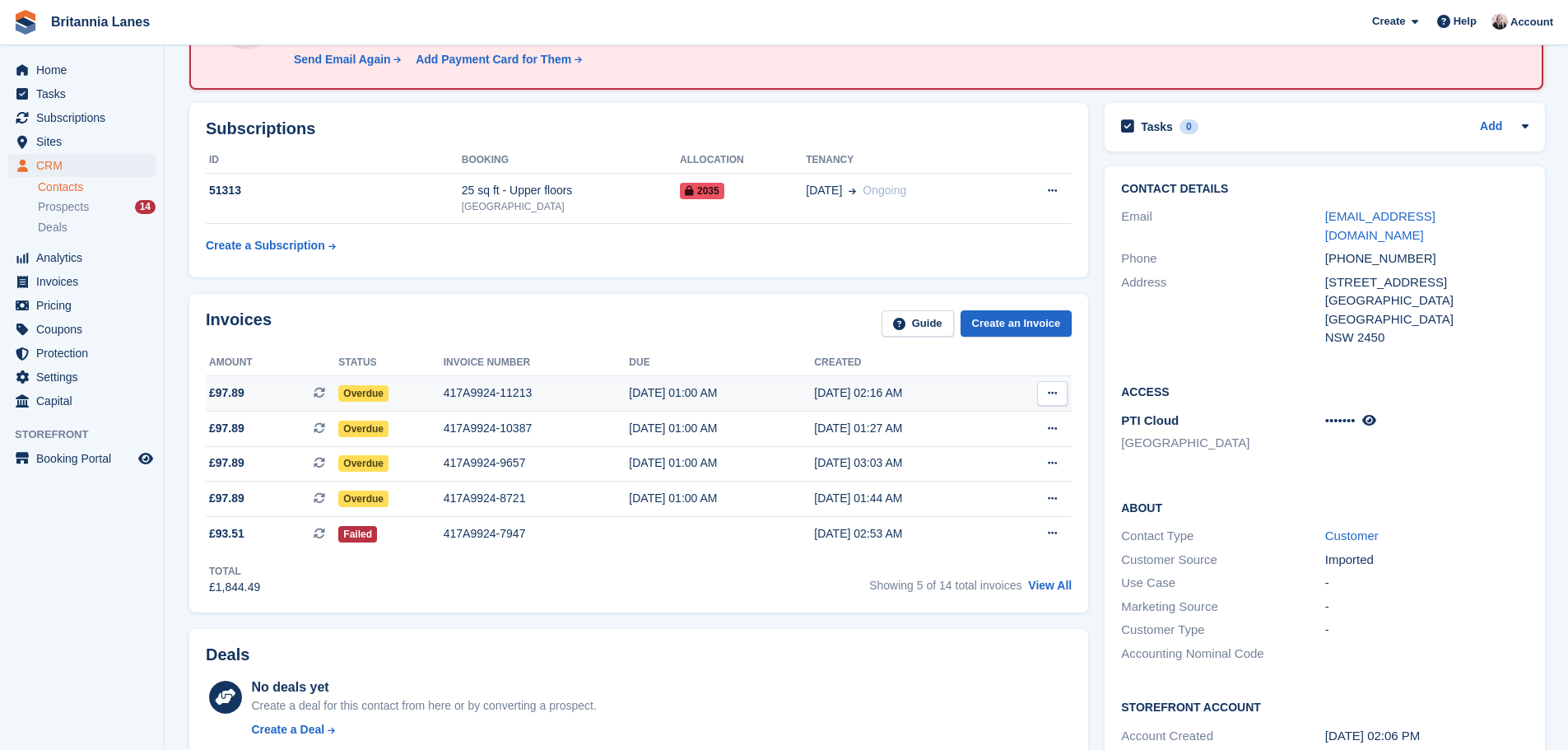
click at [503, 390] on div "417A9924-11213" at bounding box center [536, 393] width 186 height 18
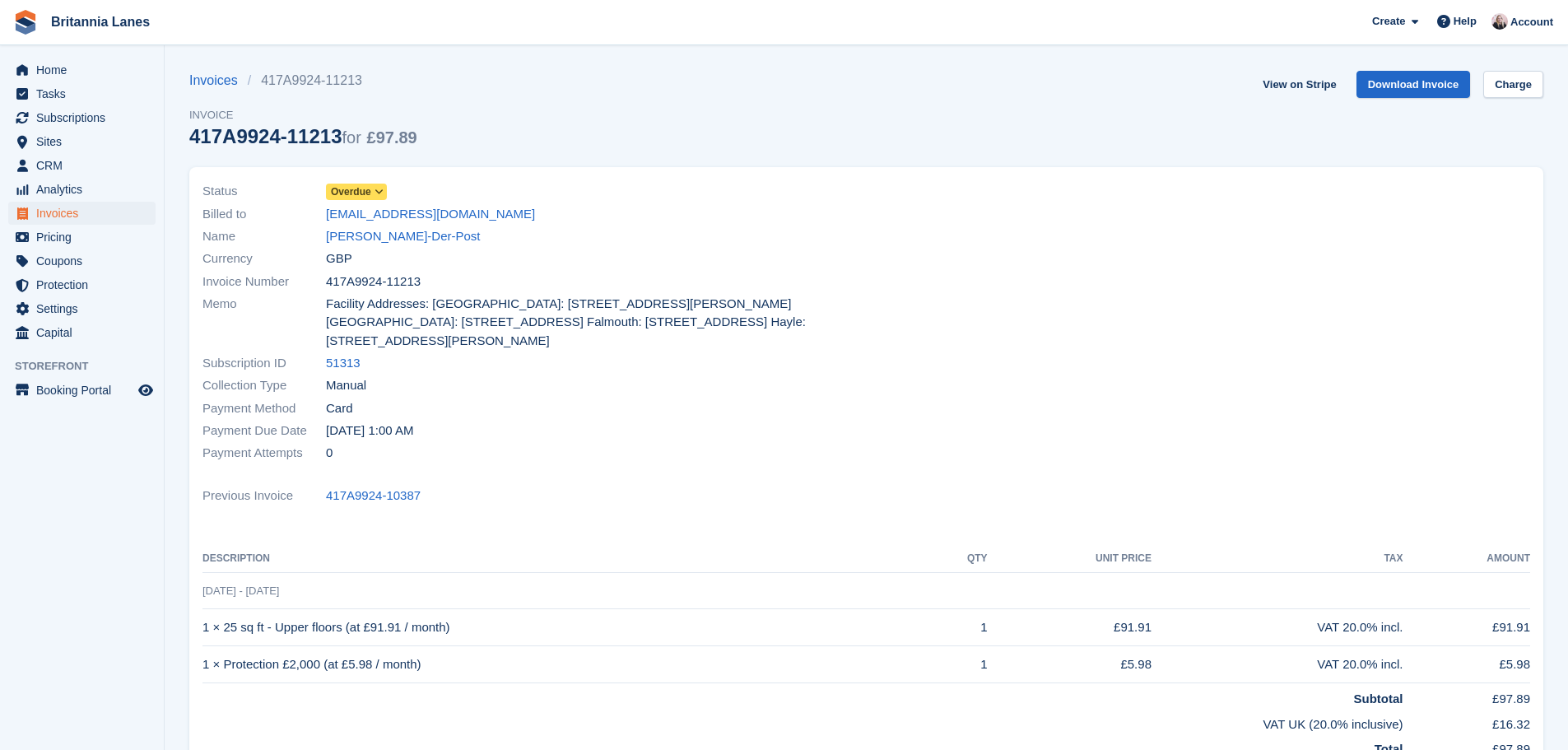
drag, startPoint x: 427, startPoint y: 277, endPoint x: 309, endPoint y: 287, distance: 118.4
click at [309, 287] on div "Invoice Number 417A9924-11213" at bounding box center [530, 281] width 654 height 22
copy div "417A9924-11213"
click at [361, 230] on link "[PERSON_NAME]-Der-Post" at bounding box center [404, 237] width 155 height 19
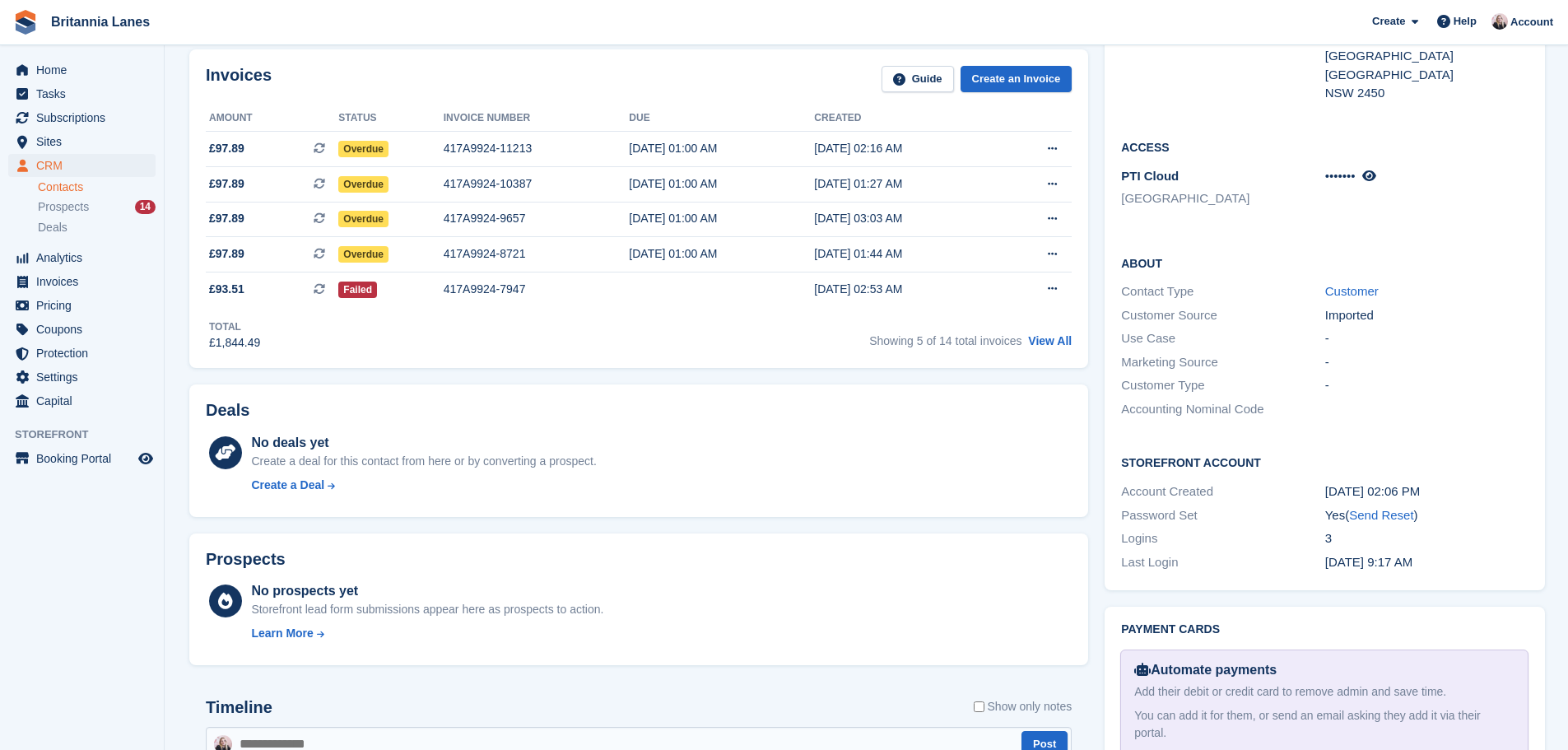
scroll to position [412, 0]
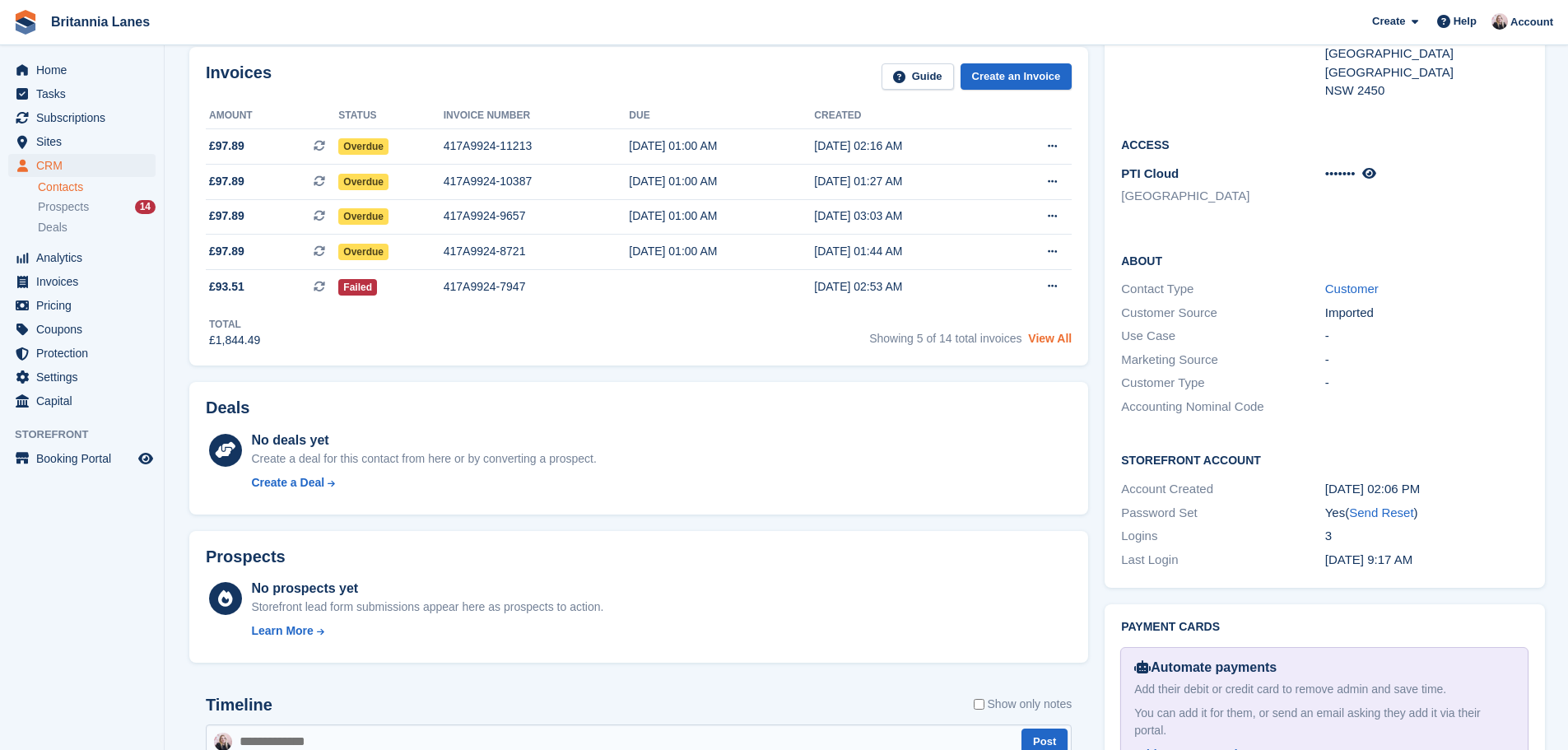
click at [1064, 333] on link "View All" at bounding box center [1050, 338] width 43 height 13
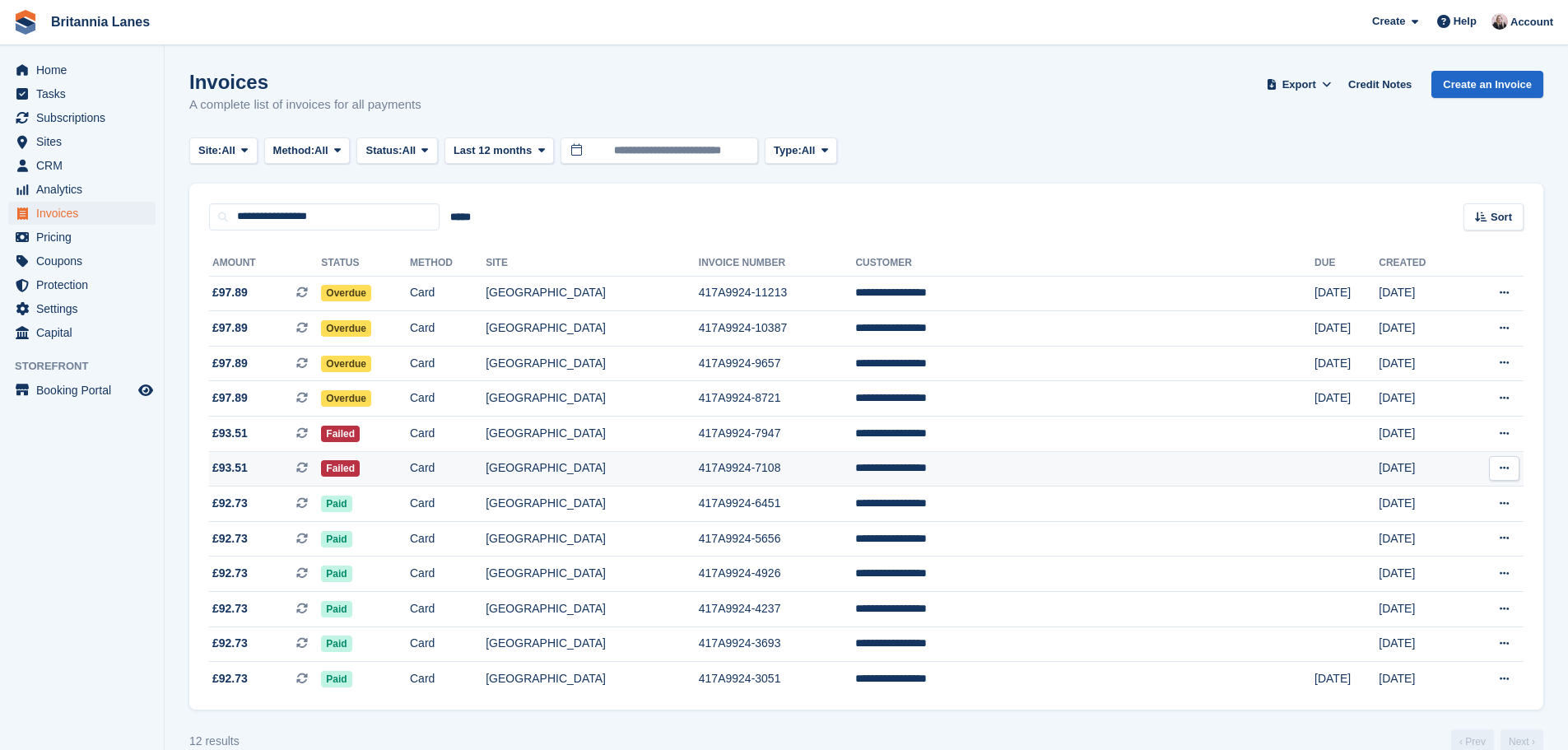
click at [780, 464] on td "417A9924-7108" at bounding box center [777, 468] width 158 height 35
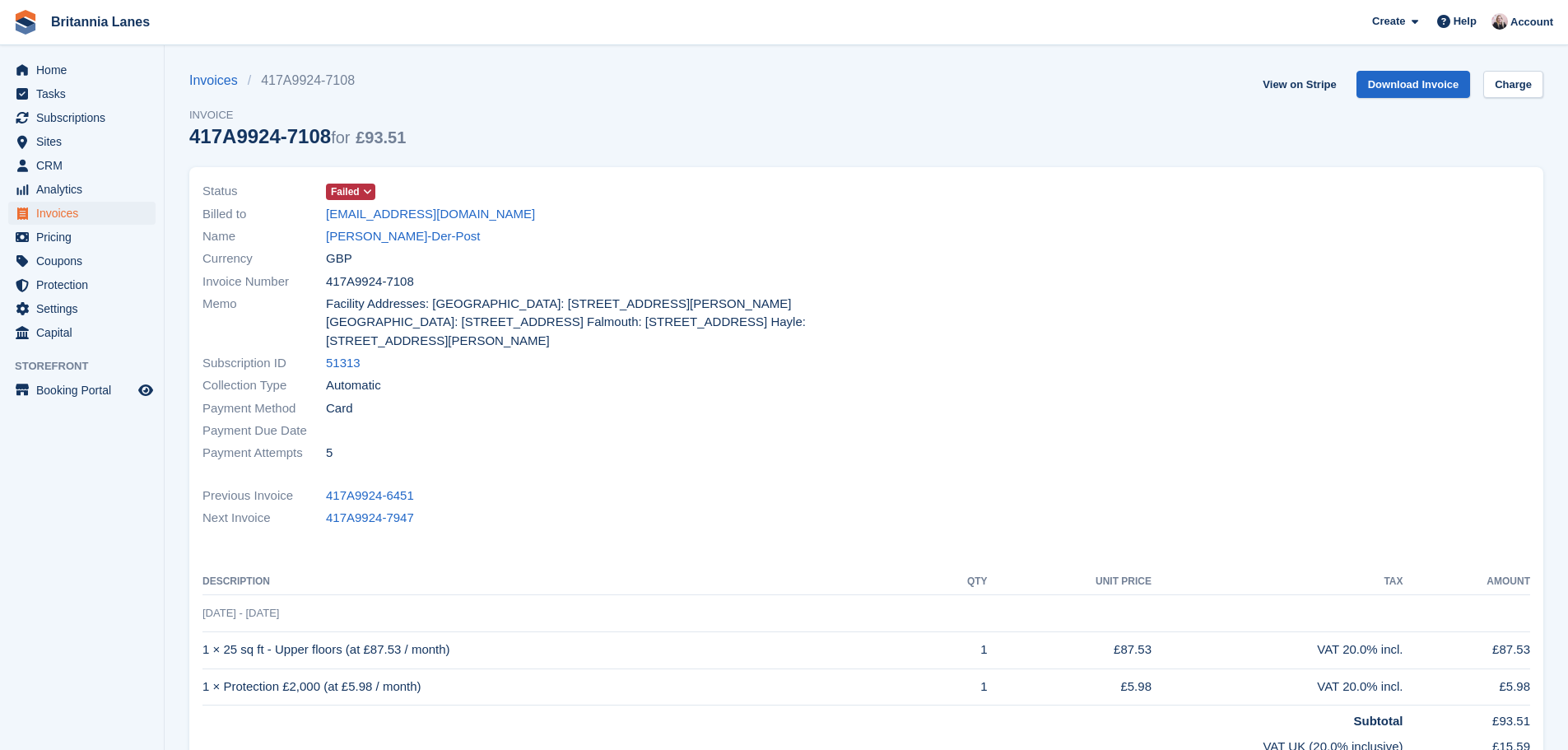
click at [356, 193] on span "Failed" at bounding box center [345, 192] width 29 height 15
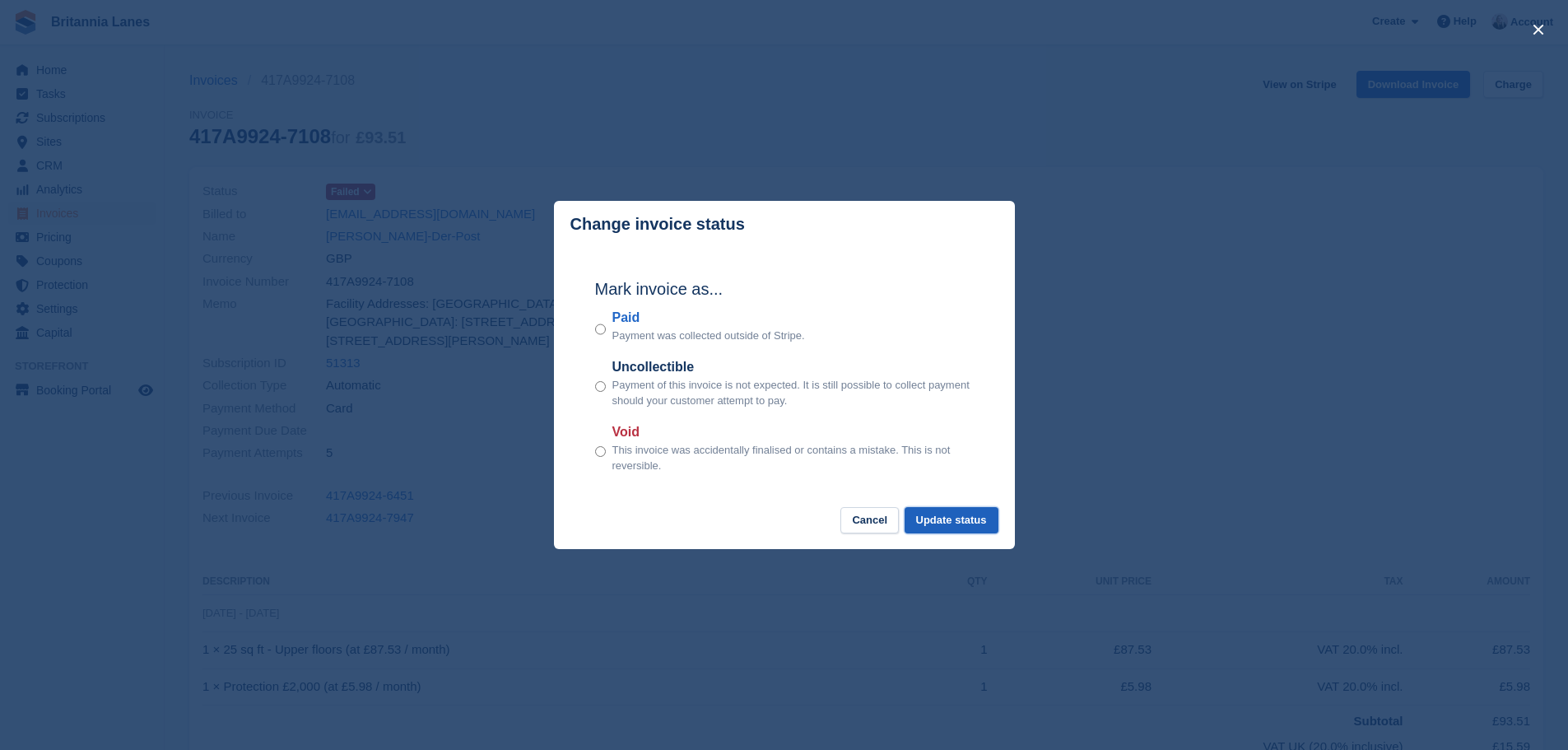
click at [940, 526] on button "Update status" at bounding box center [952, 520] width 94 height 27
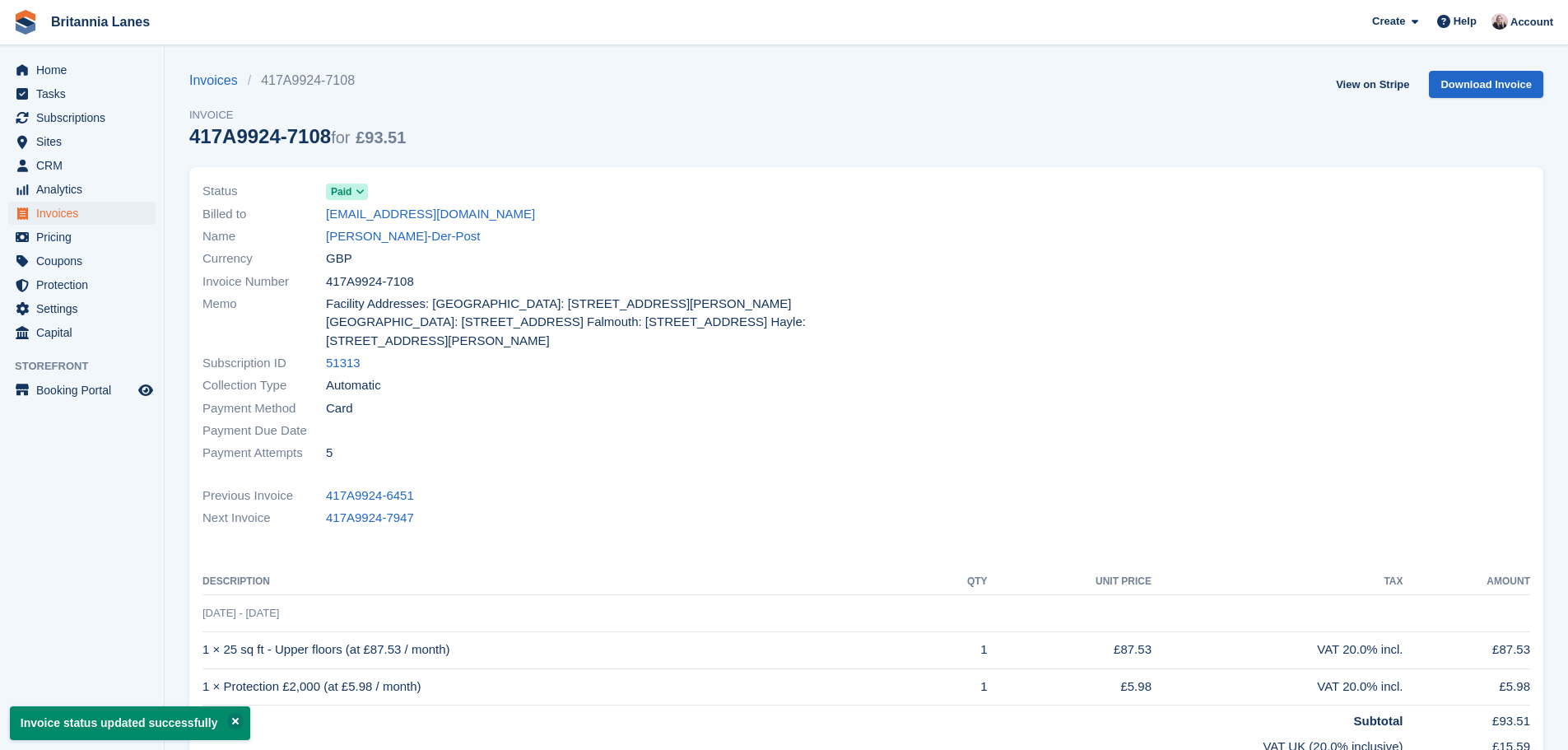
click at [370, 238] on link "Kuno Van-Der-Post" at bounding box center [404, 237] width 155 height 19
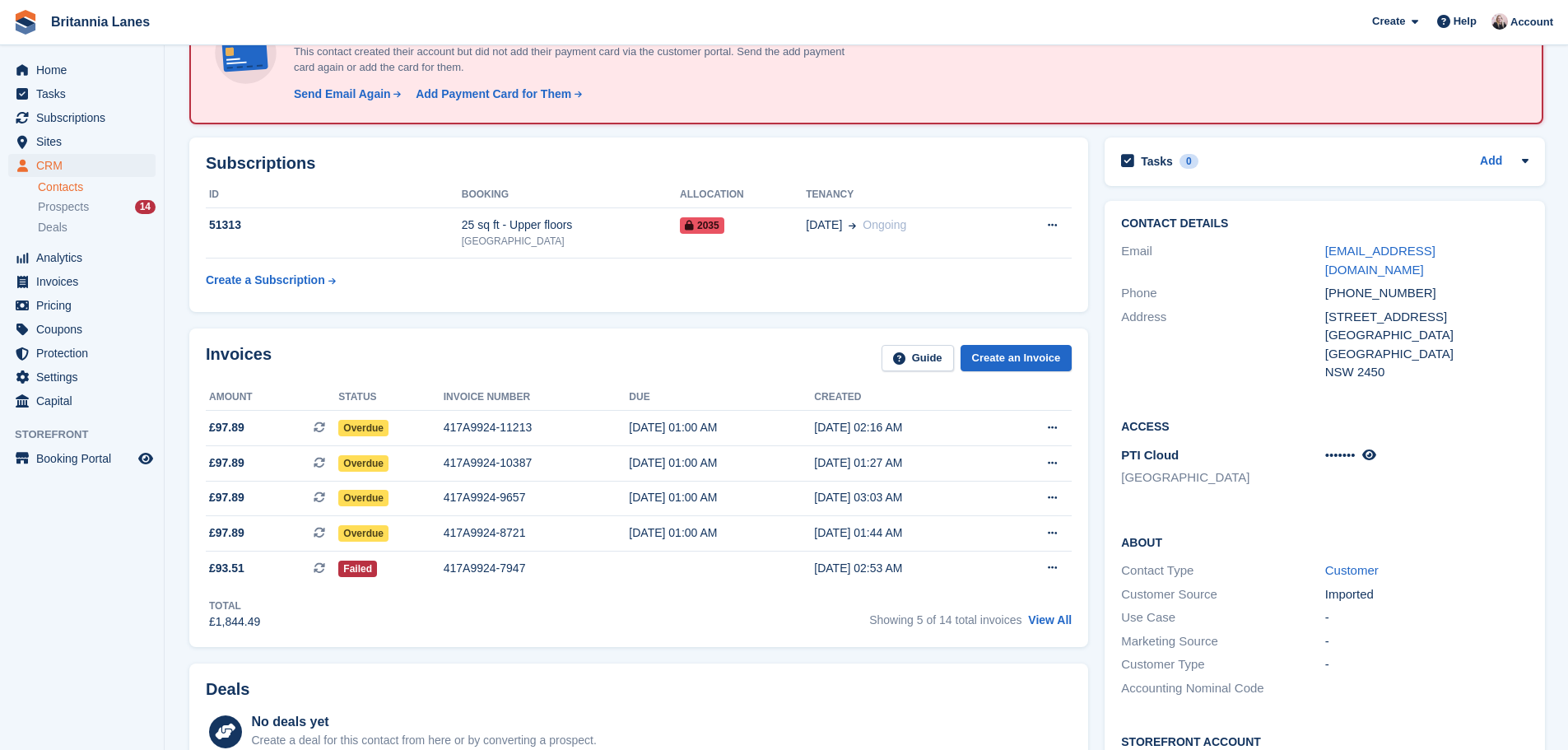
scroll to position [165, 0]
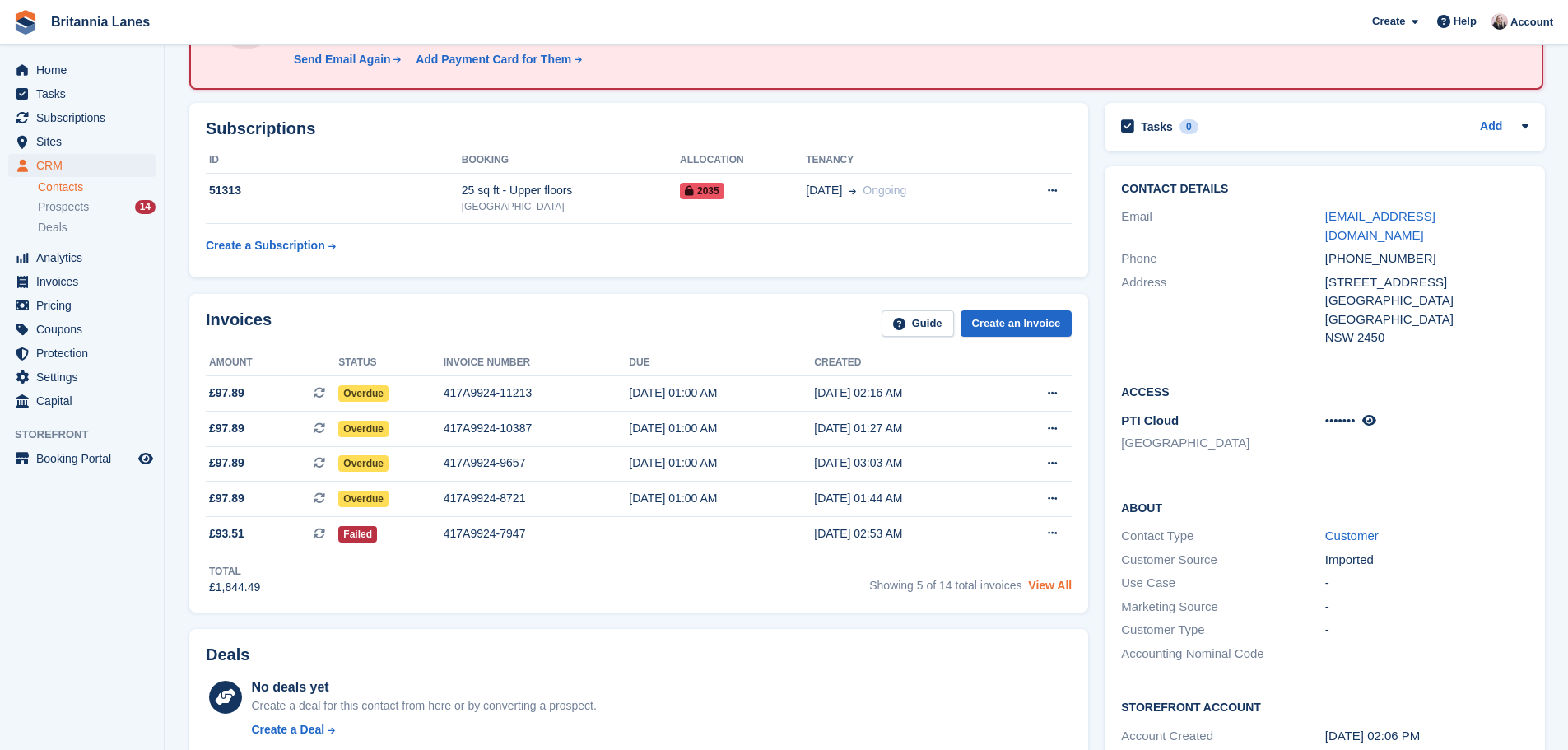
click at [1055, 582] on link "View All" at bounding box center [1050, 585] width 43 height 13
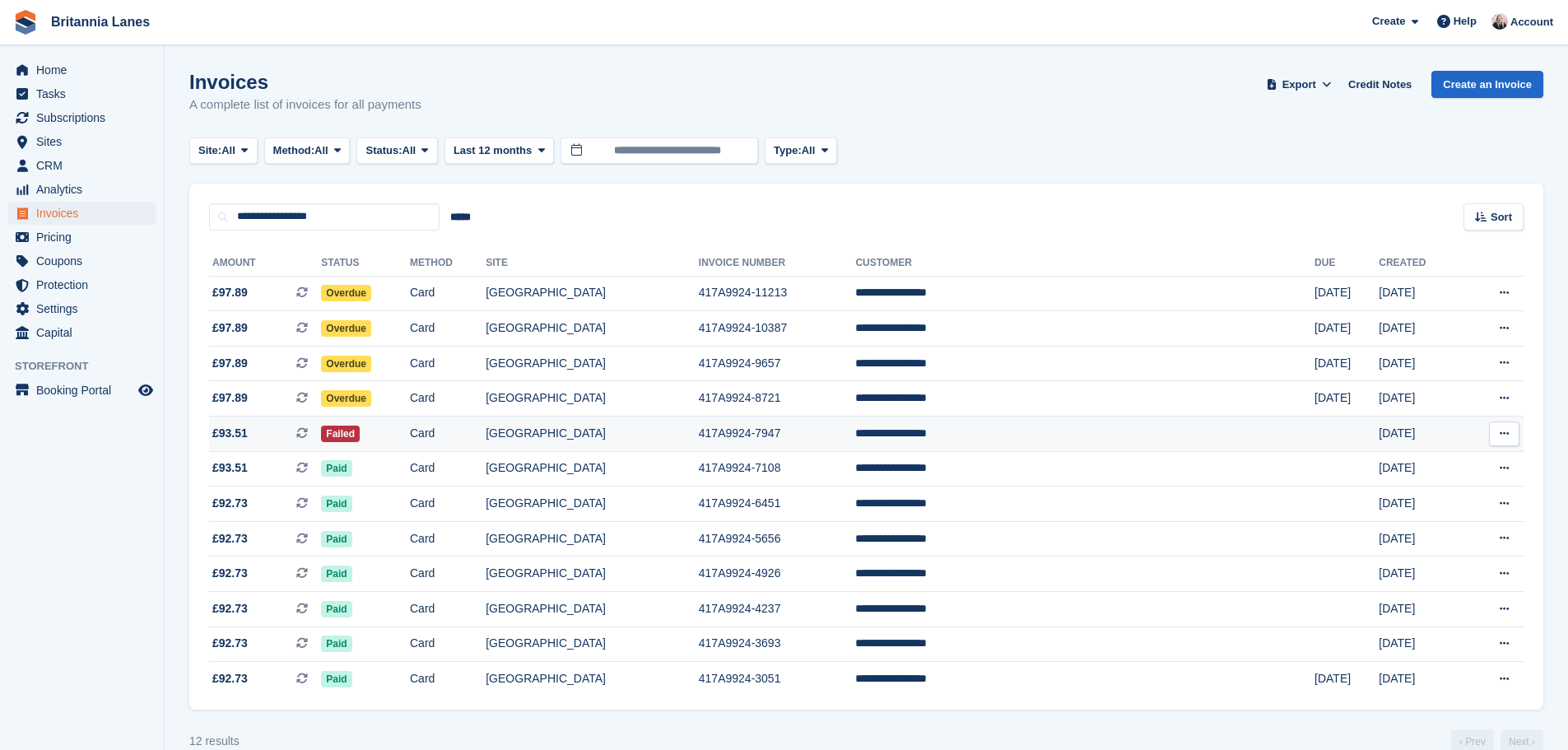
click at [410, 419] on td "Failed" at bounding box center [365, 434] width 88 height 35
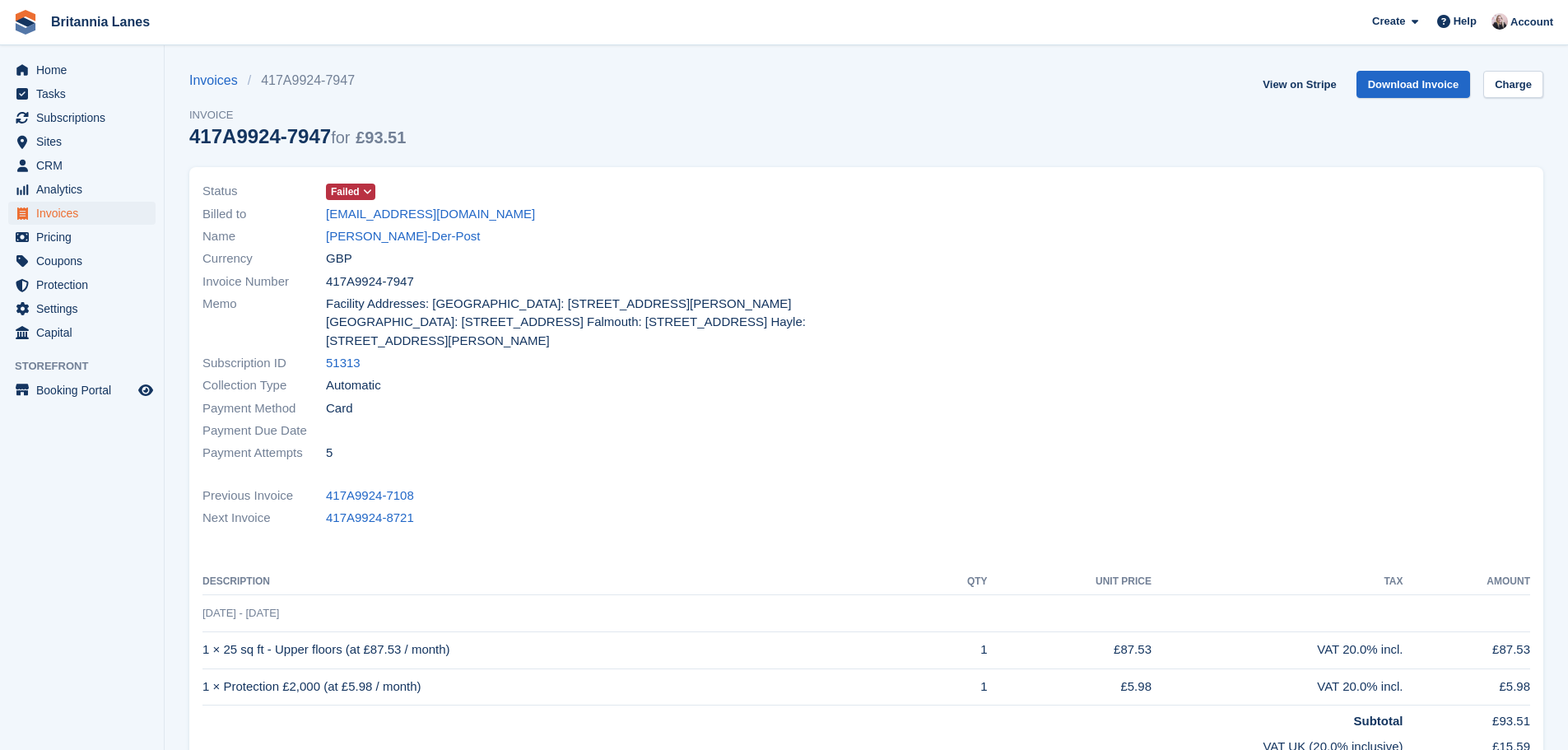
click at [362, 178] on div "Status Failed Billed to [EMAIL_ADDRESS][DOMAIN_NAME] Name [PERSON_NAME]-Der-Pos…" at bounding box center [529, 322] width 674 height 304
click at [356, 193] on span "Failed" at bounding box center [345, 192] width 29 height 15
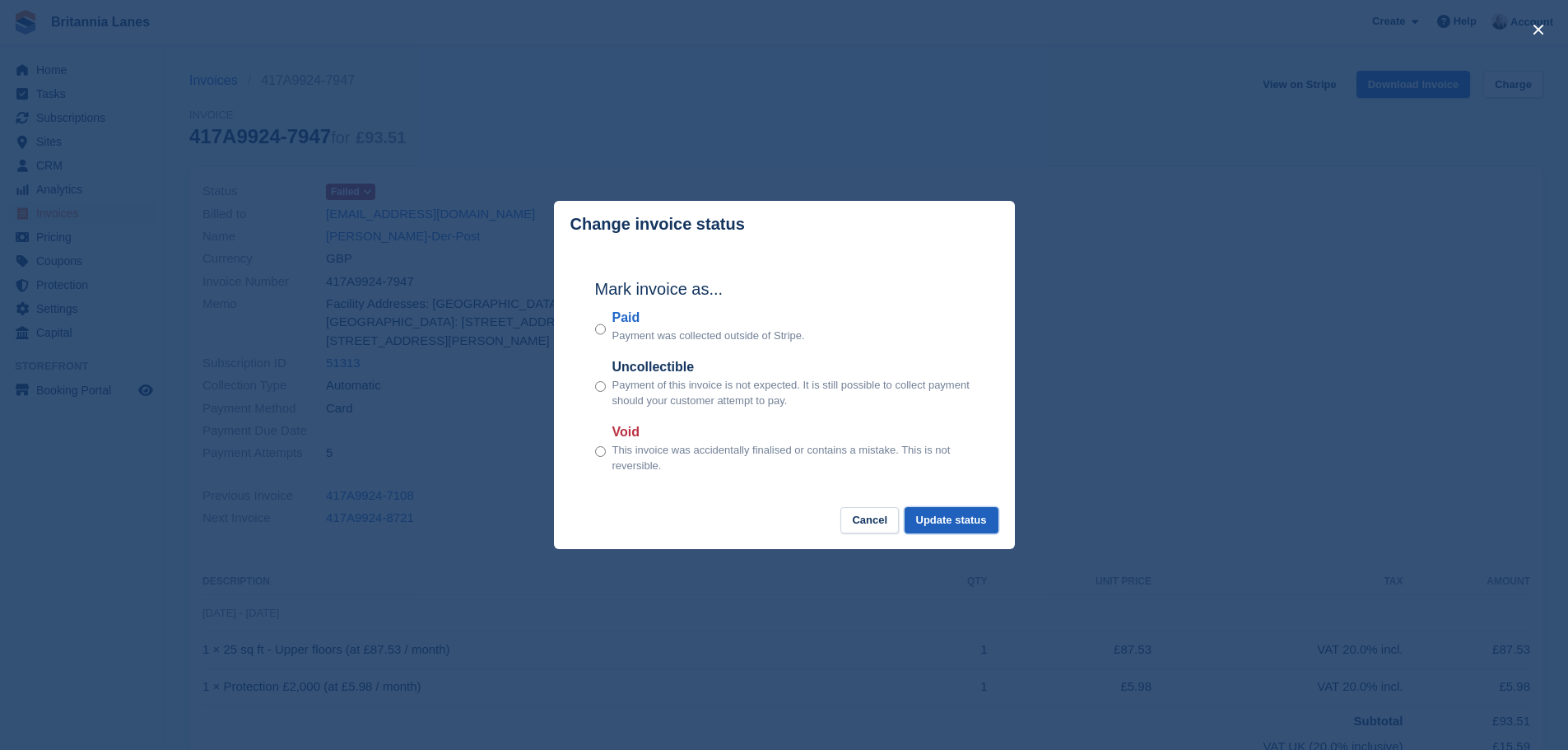
click at [934, 520] on button "Update status" at bounding box center [952, 520] width 94 height 27
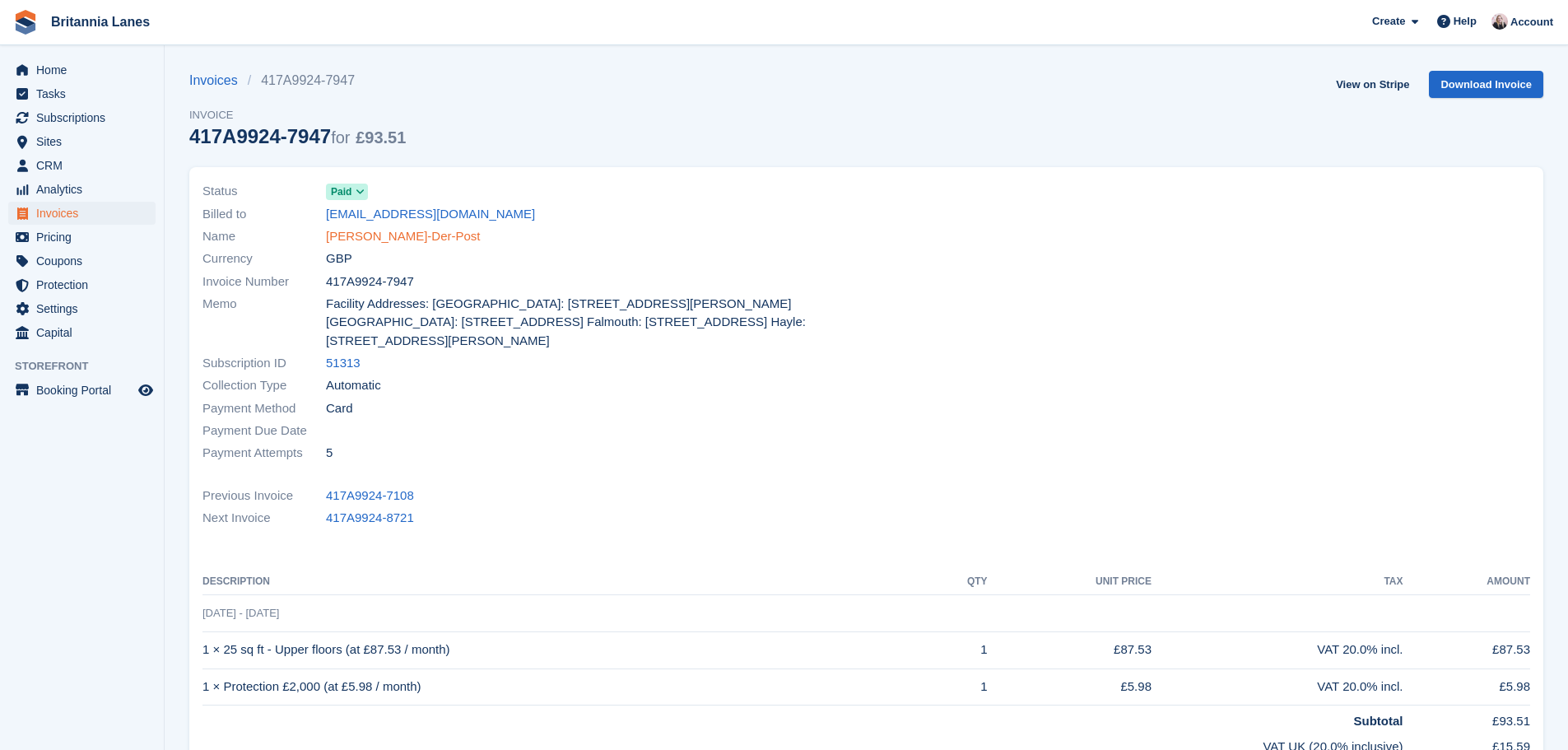
click at [405, 237] on link "[PERSON_NAME]-Der-Post" at bounding box center [404, 237] width 155 height 19
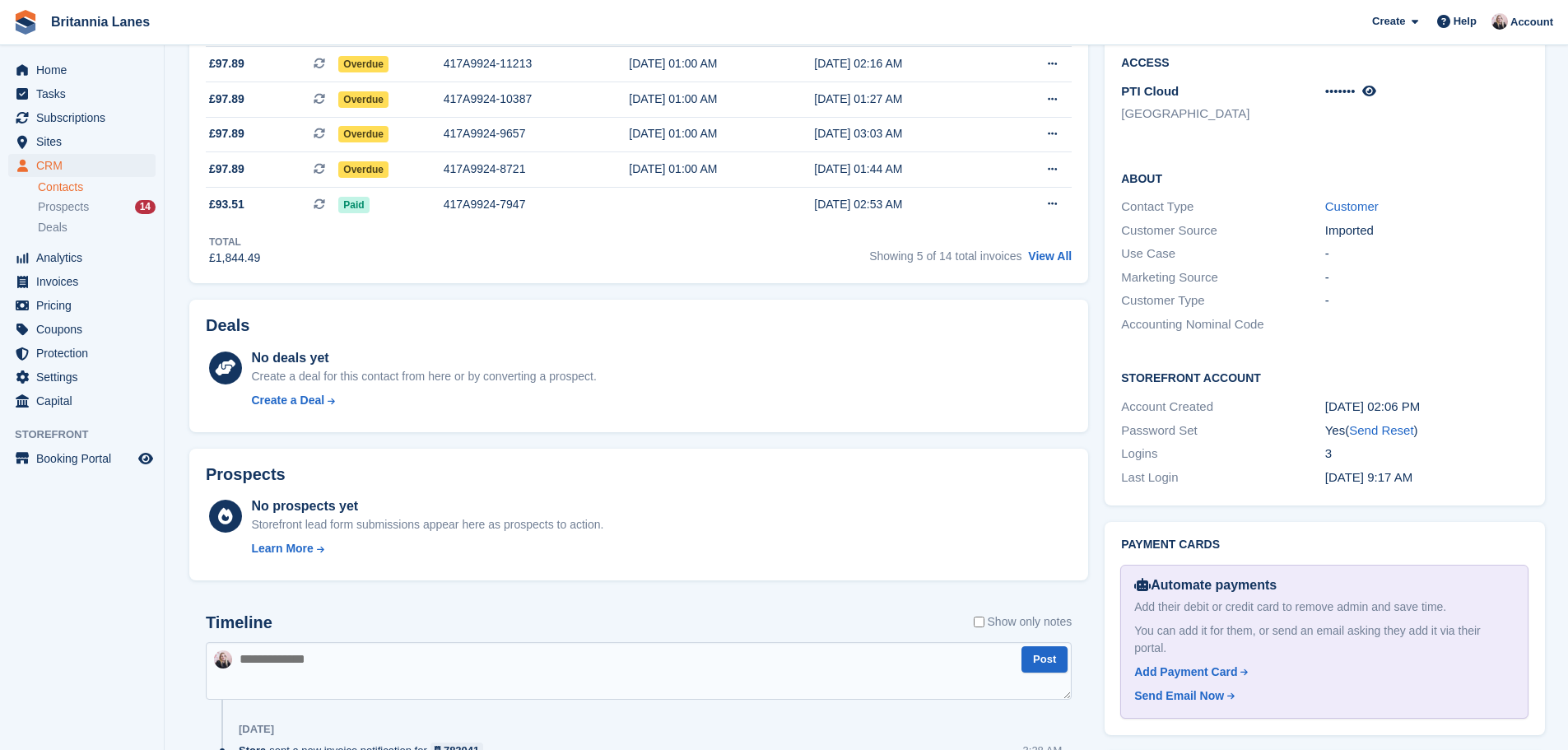
scroll to position [741, 0]
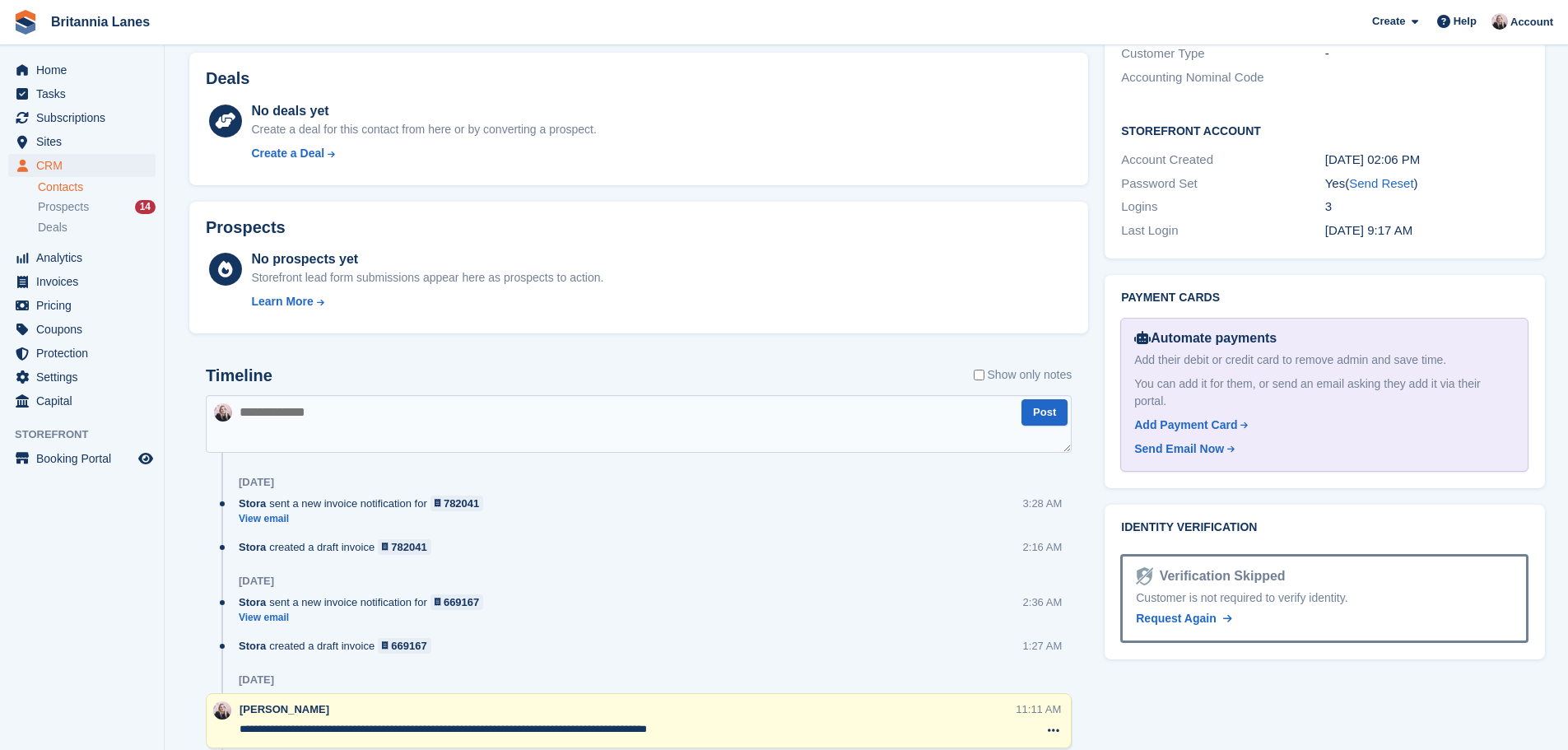
click at [316, 401] on textarea at bounding box center [639, 424] width 867 height 58
type textarea "**********"
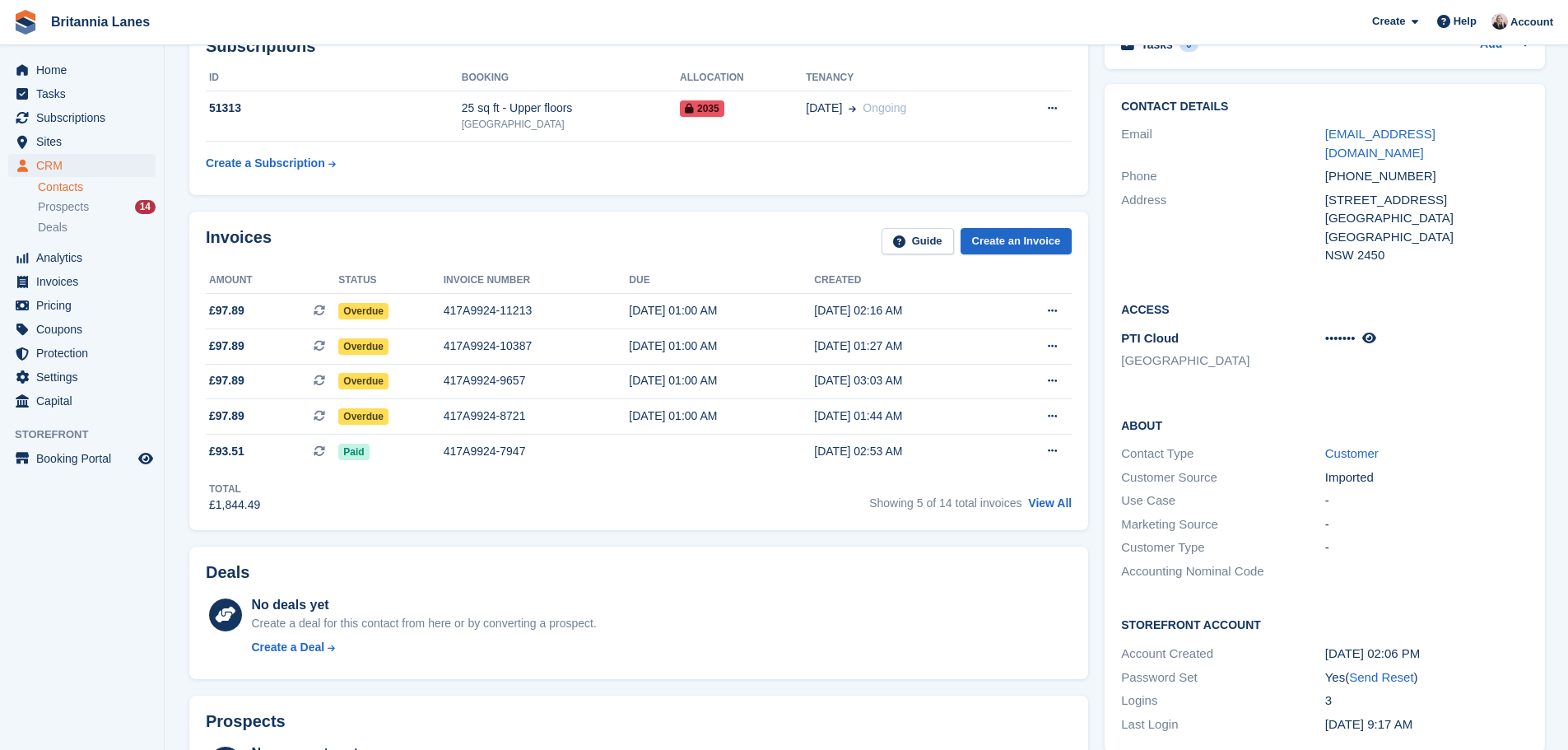
scroll to position [0, 0]
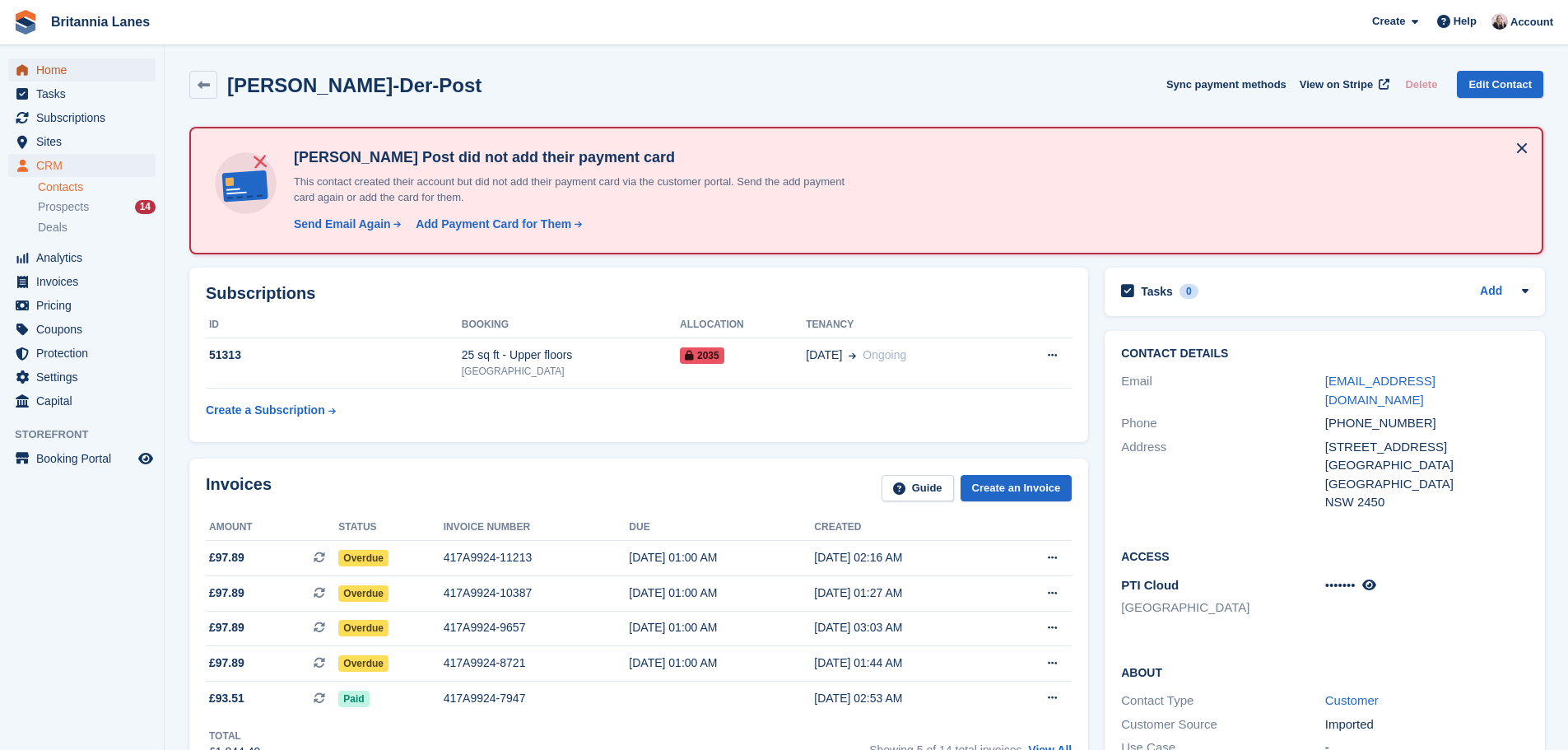
click at [79, 58] on span "Home" at bounding box center [85, 69] width 99 height 23
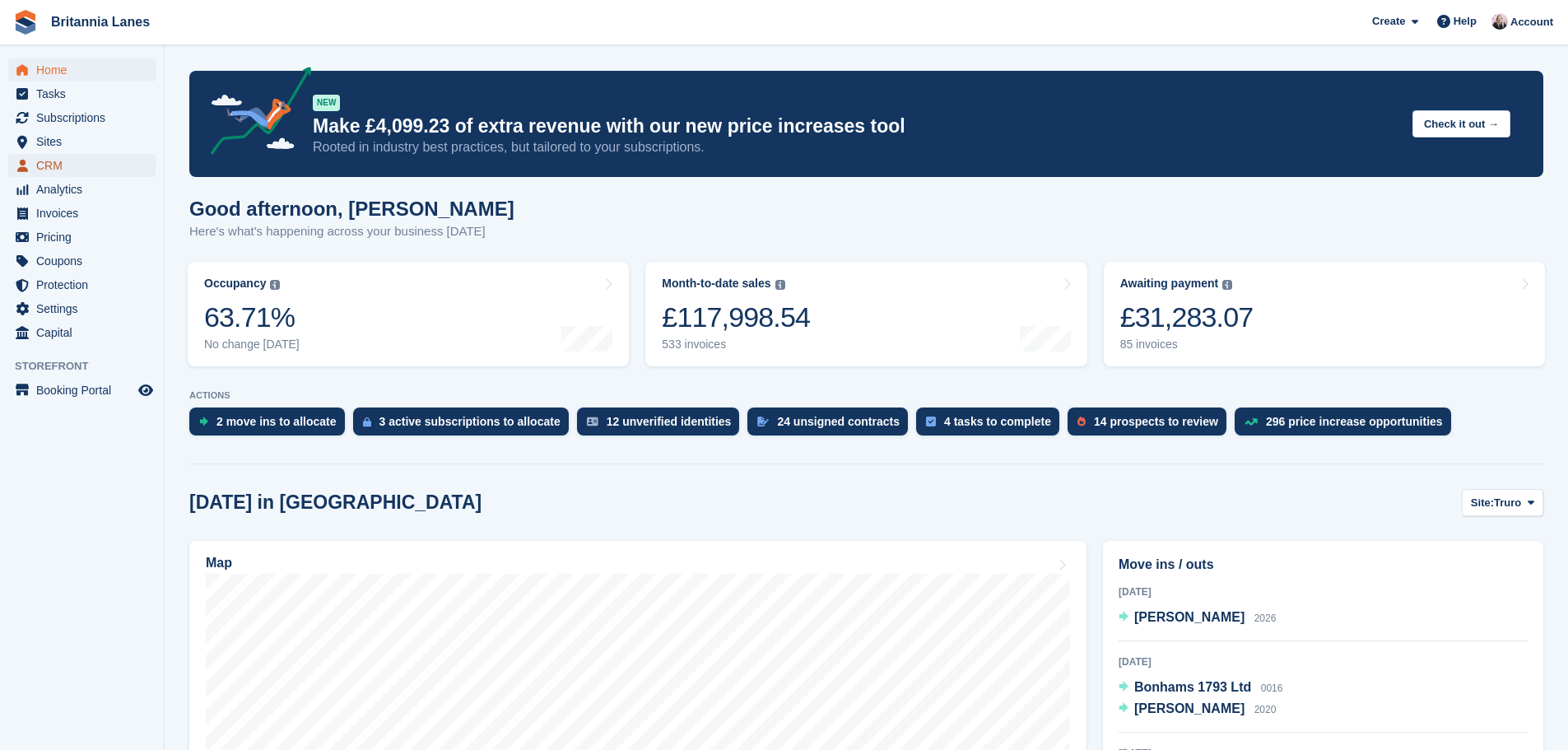
click at [108, 158] on span "CRM" at bounding box center [85, 165] width 99 height 23
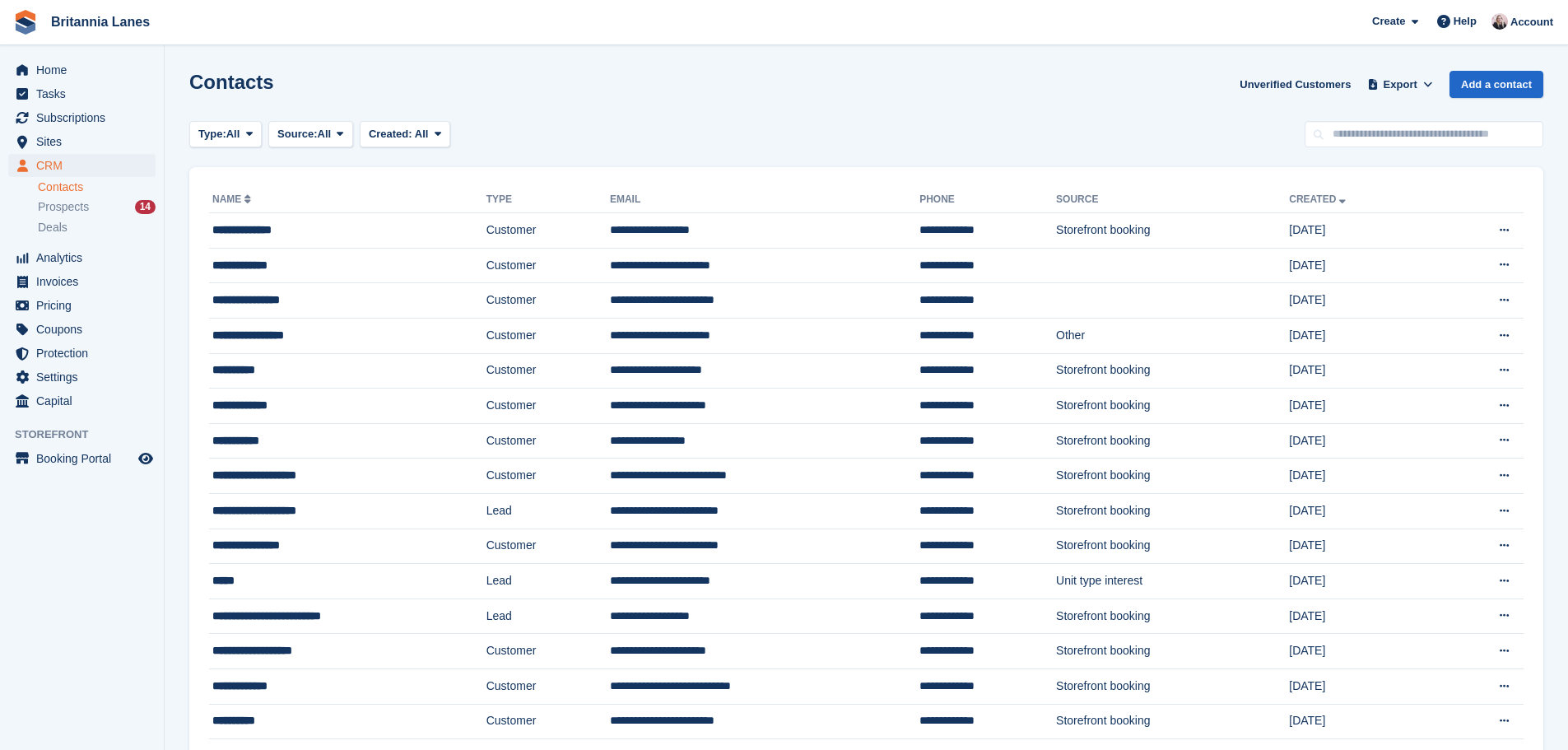
click at [1441, 141] on input "text" at bounding box center [1424, 134] width 239 height 27
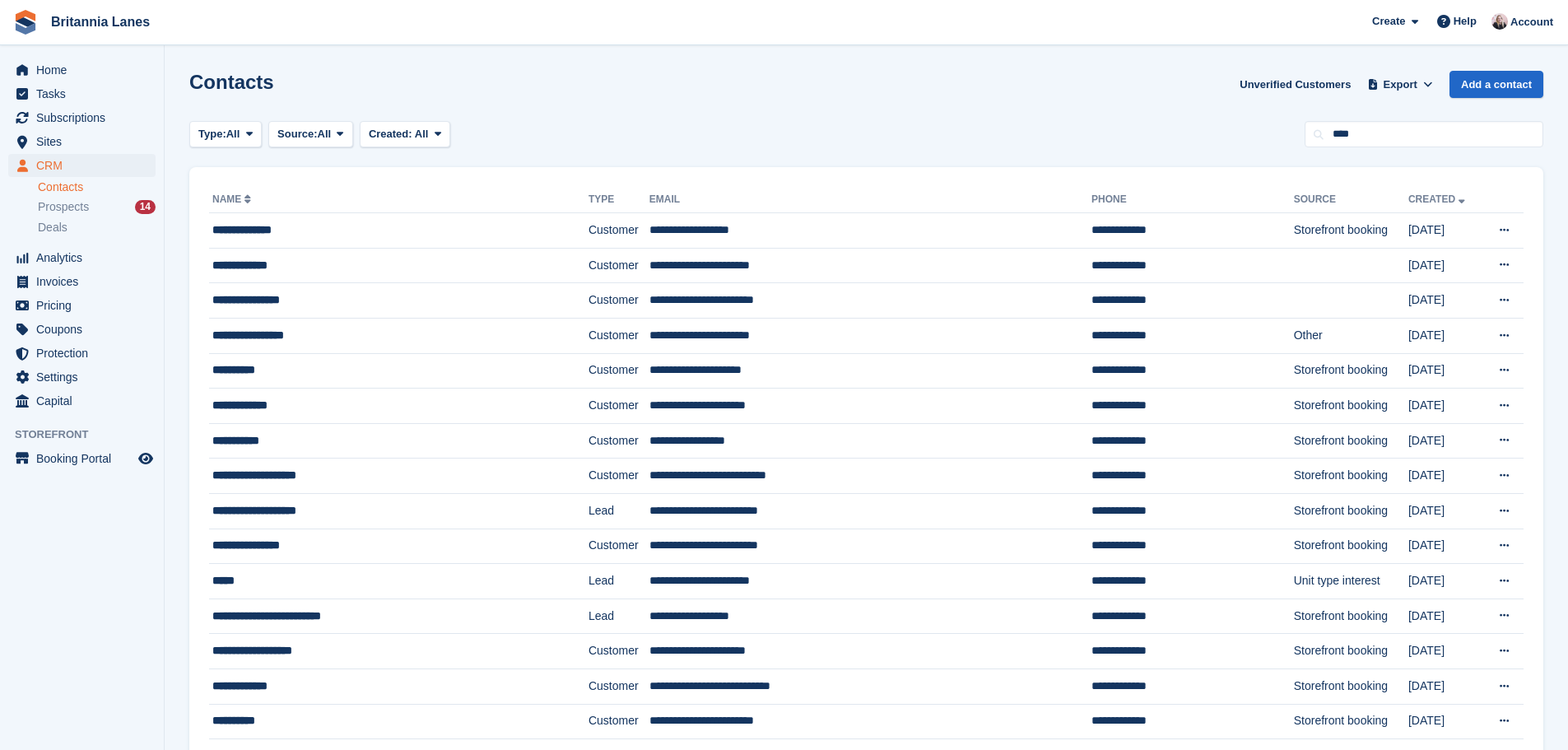
type input "****"
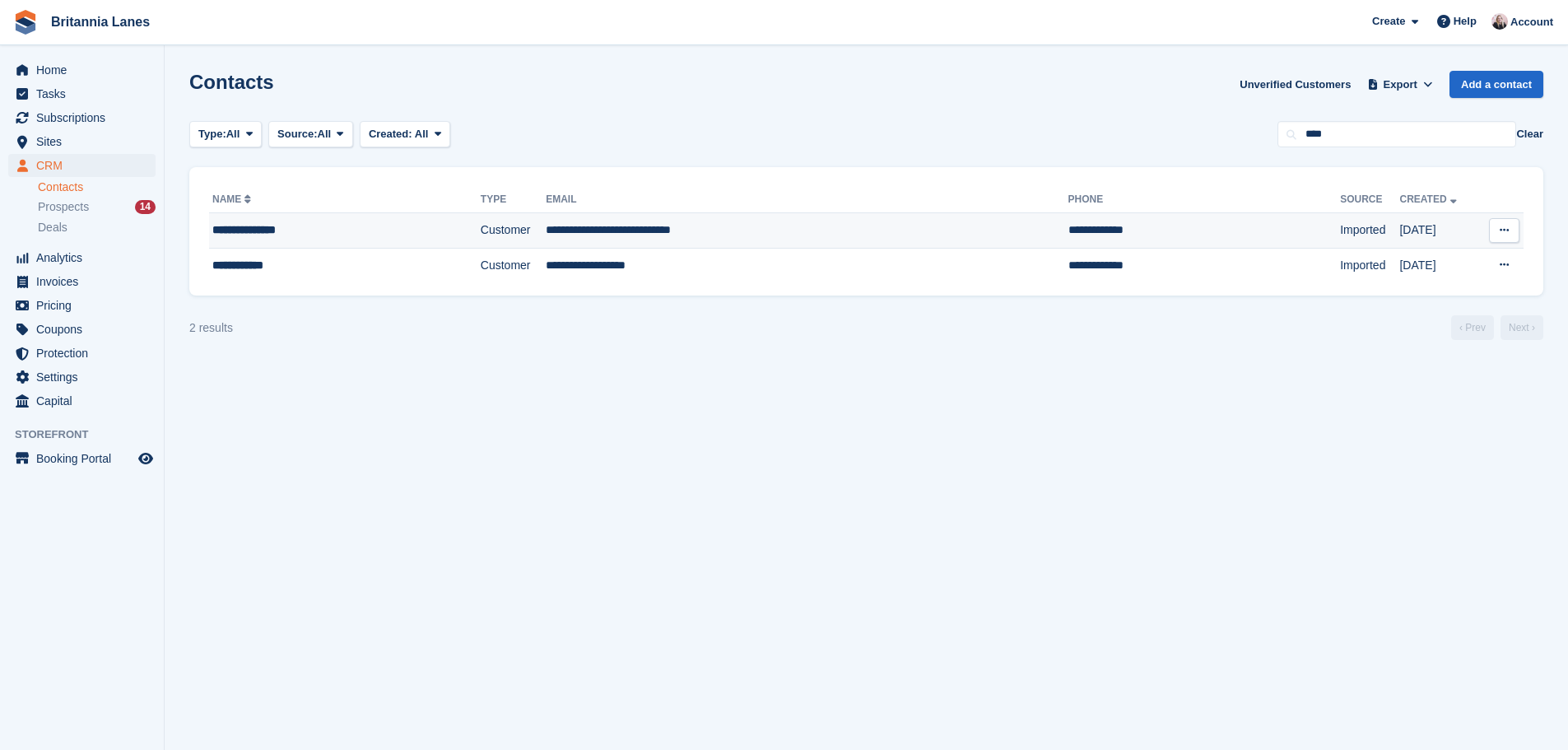
click at [819, 236] on td "**********" at bounding box center [807, 230] width 522 height 35
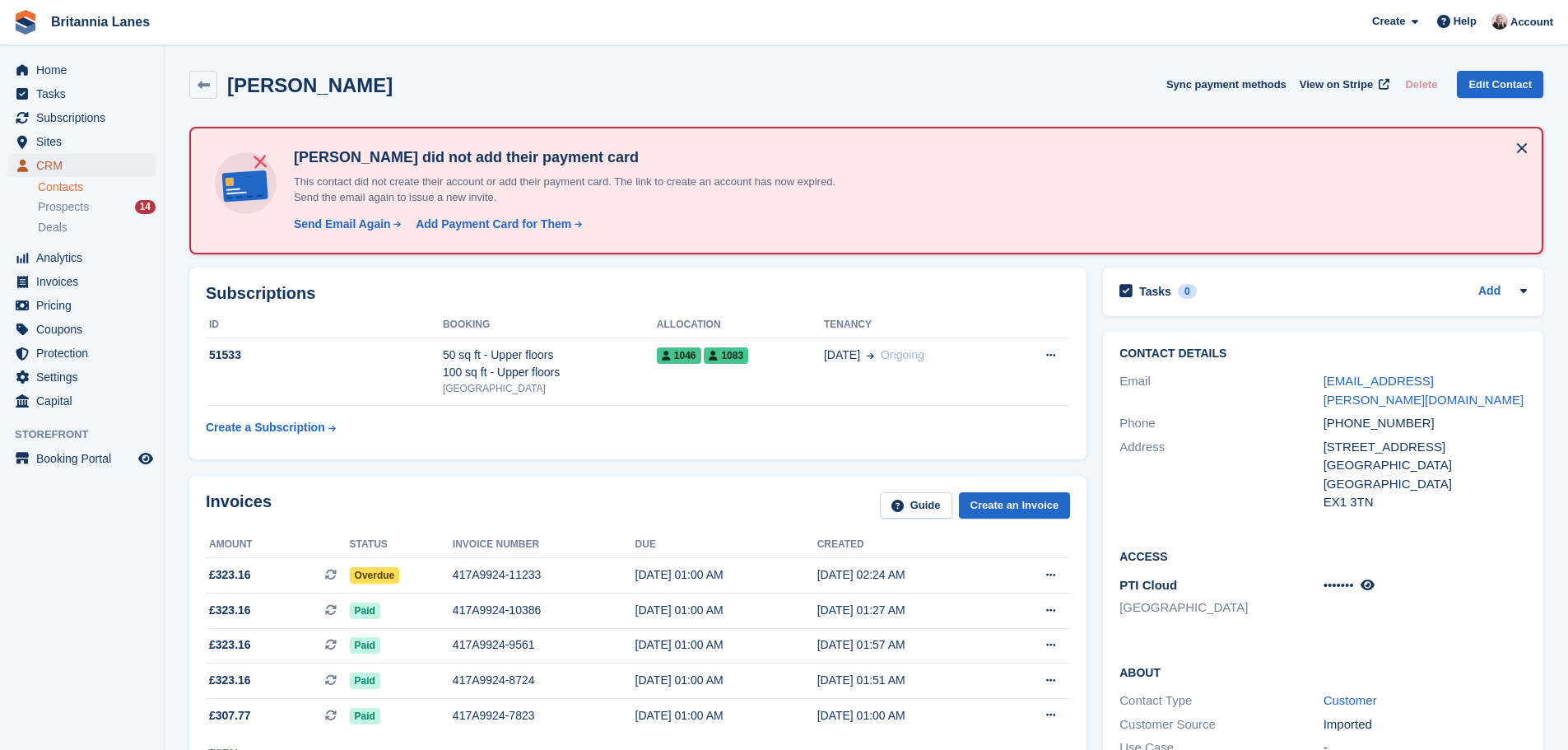
click at [115, 164] on span "CRM" at bounding box center [85, 165] width 99 height 23
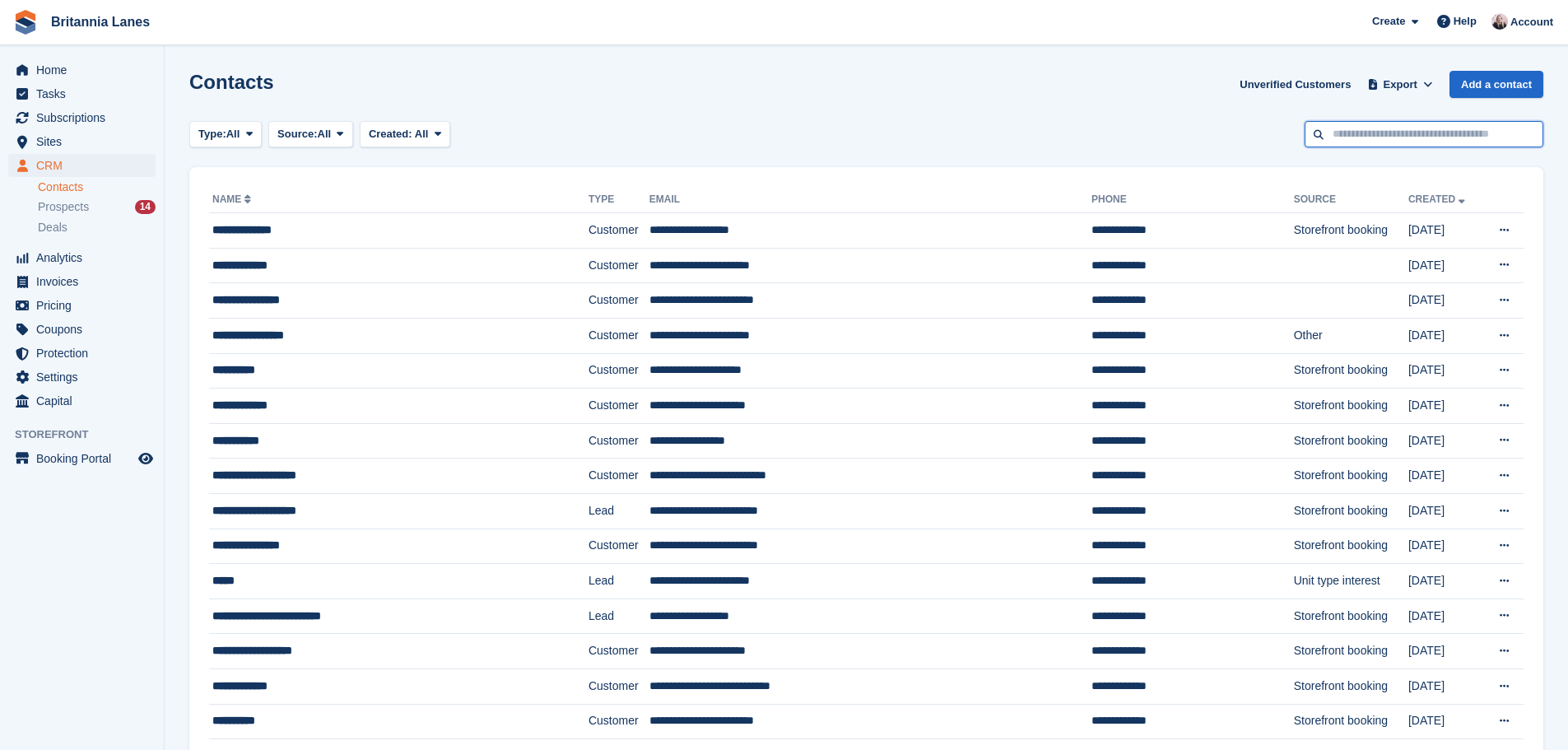
click at [1429, 136] on input "text" at bounding box center [1424, 134] width 239 height 27
type input "*****"
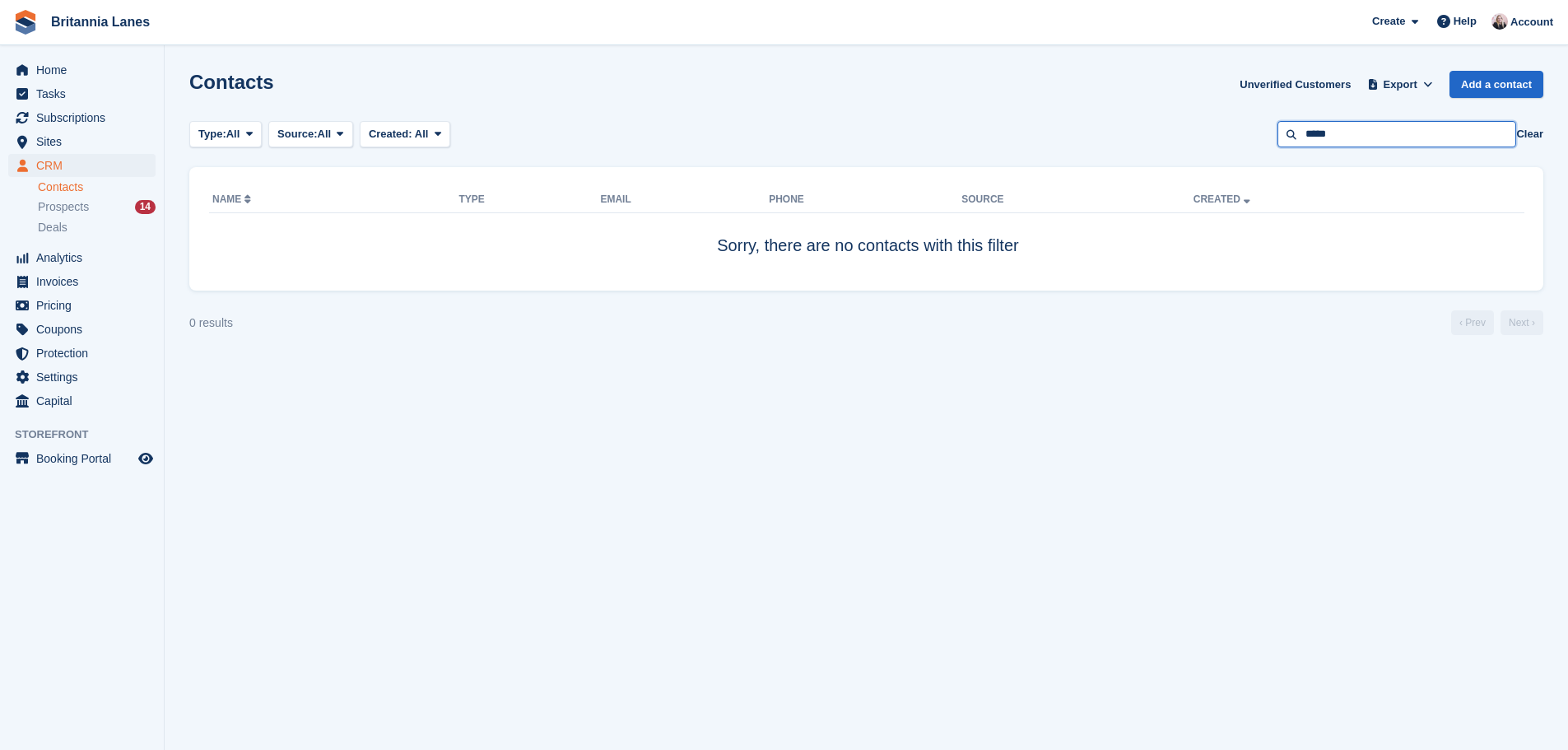
click at [1373, 140] on input "*****" at bounding box center [1397, 134] width 239 height 27
type input "****"
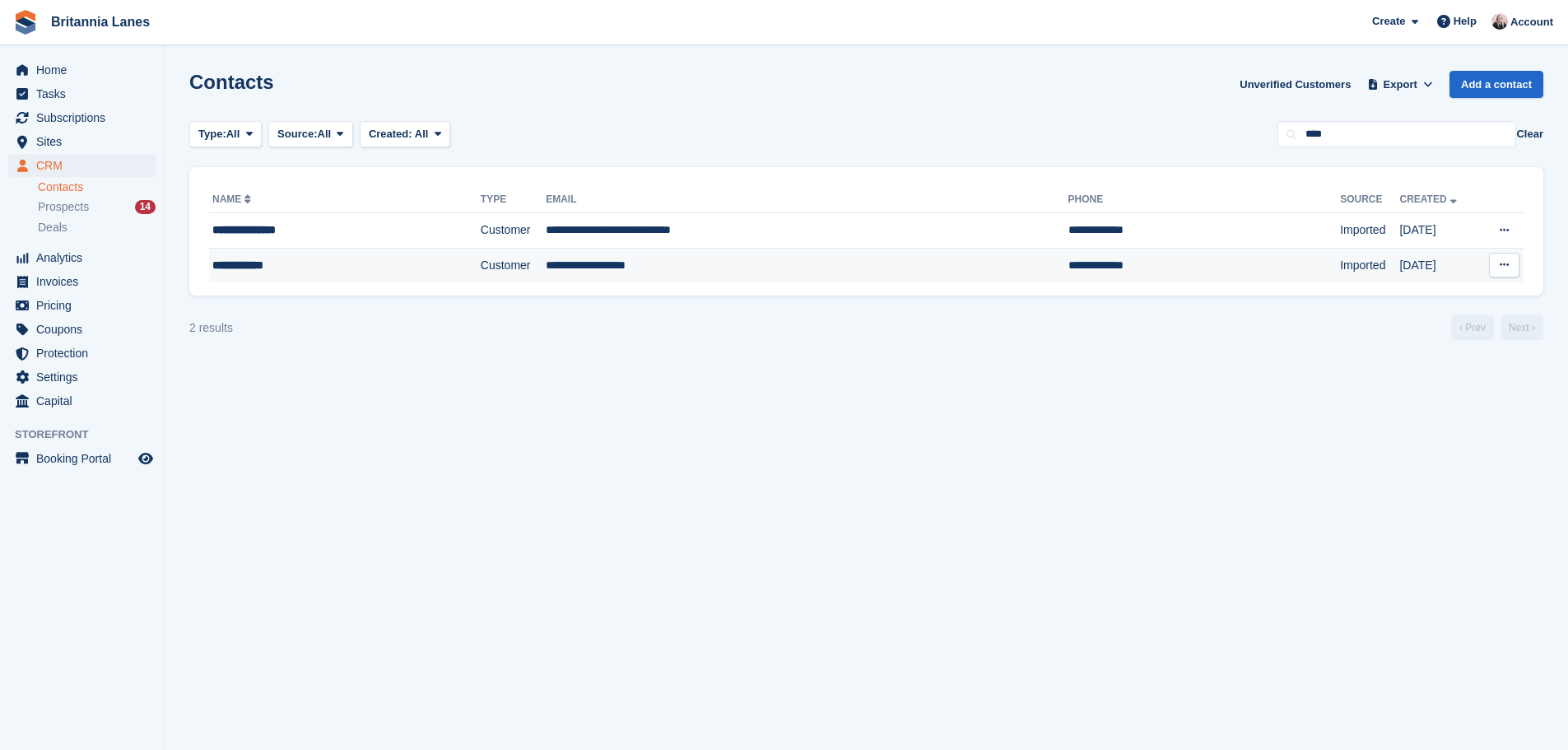
click at [620, 264] on td "**********" at bounding box center [807, 265] width 522 height 35
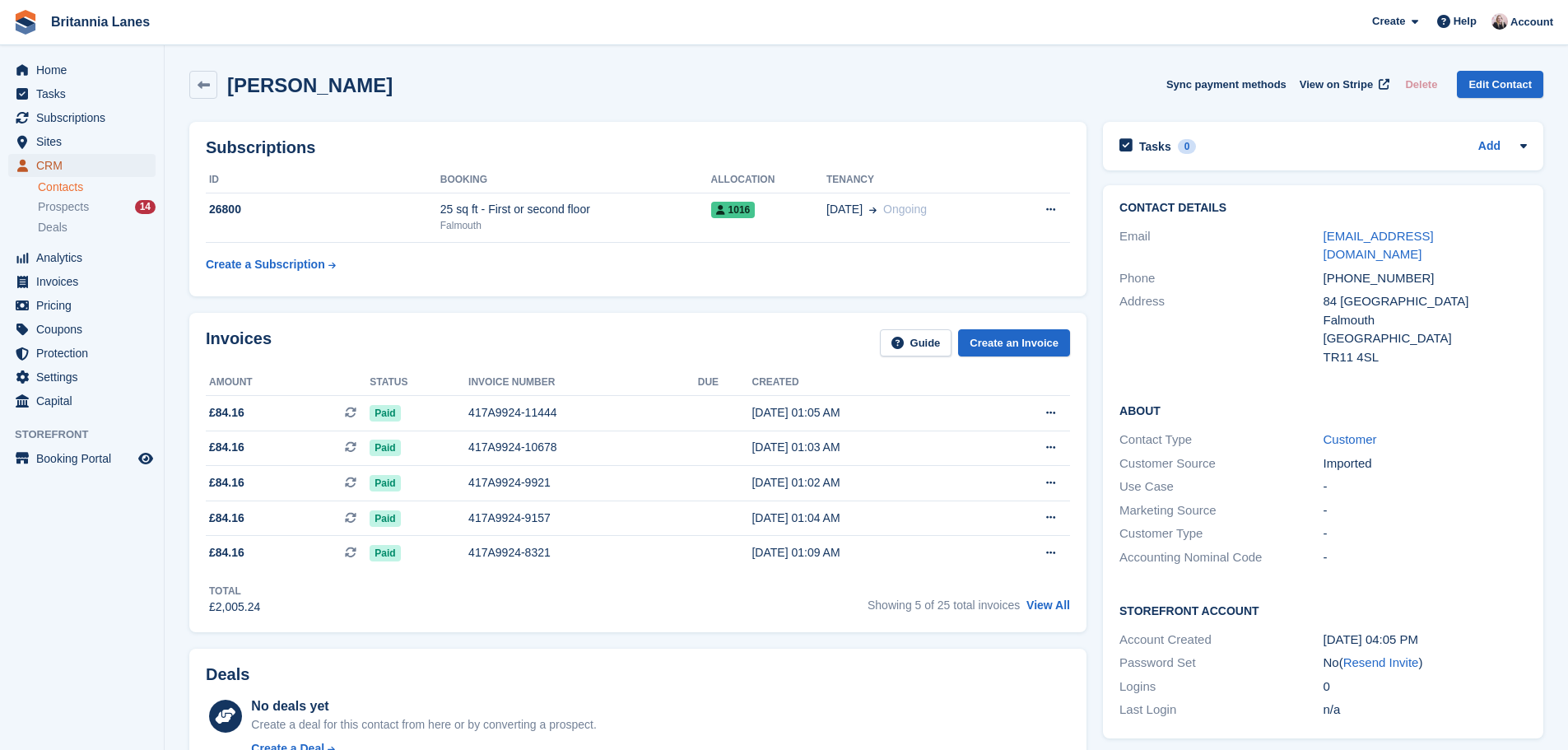
click at [111, 163] on span "CRM" at bounding box center [85, 165] width 99 height 23
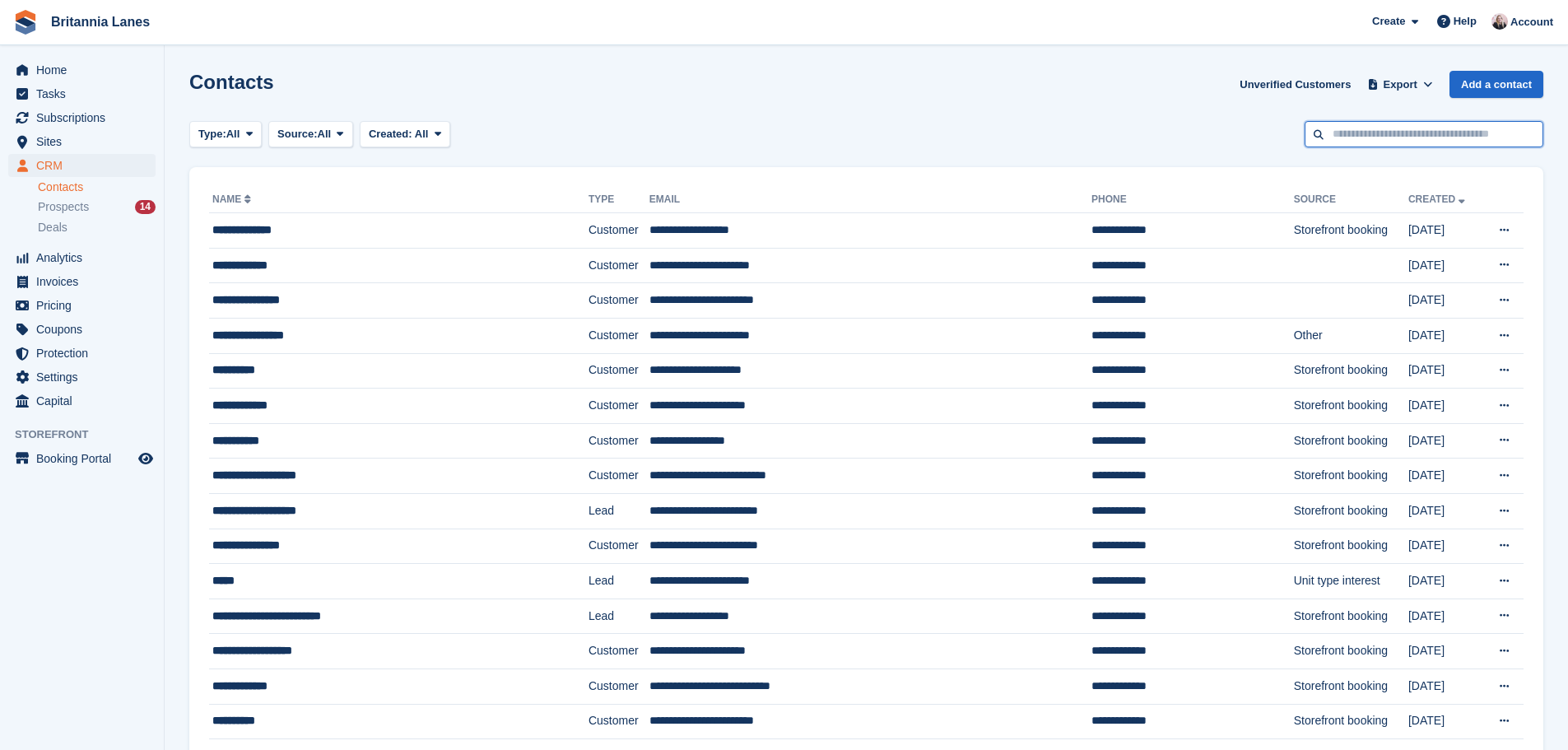
click at [1373, 130] on input "text" at bounding box center [1424, 134] width 239 height 27
type input "****"
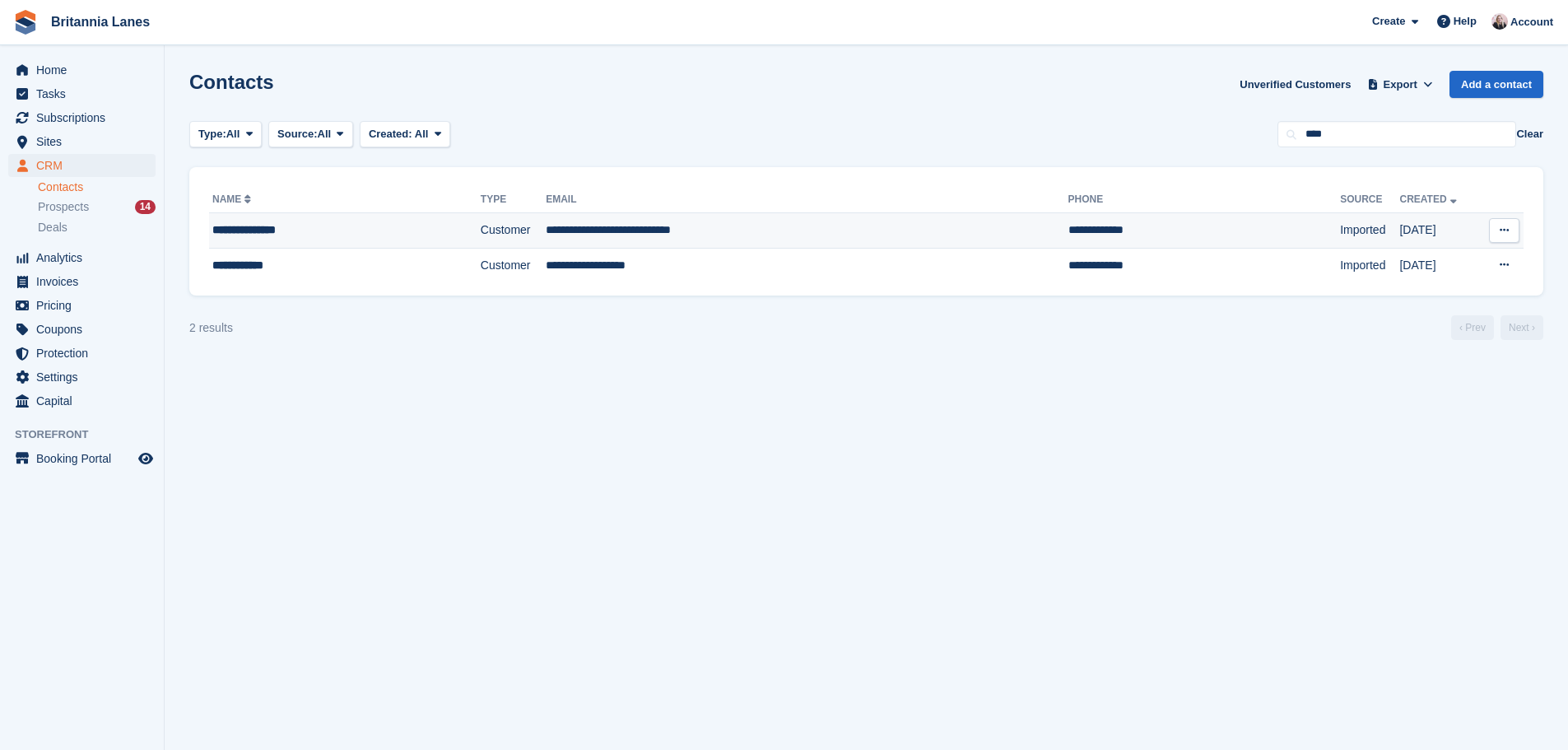
click at [766, 224] on td "**********" at bounding box center [807, 230] width 522 height 35
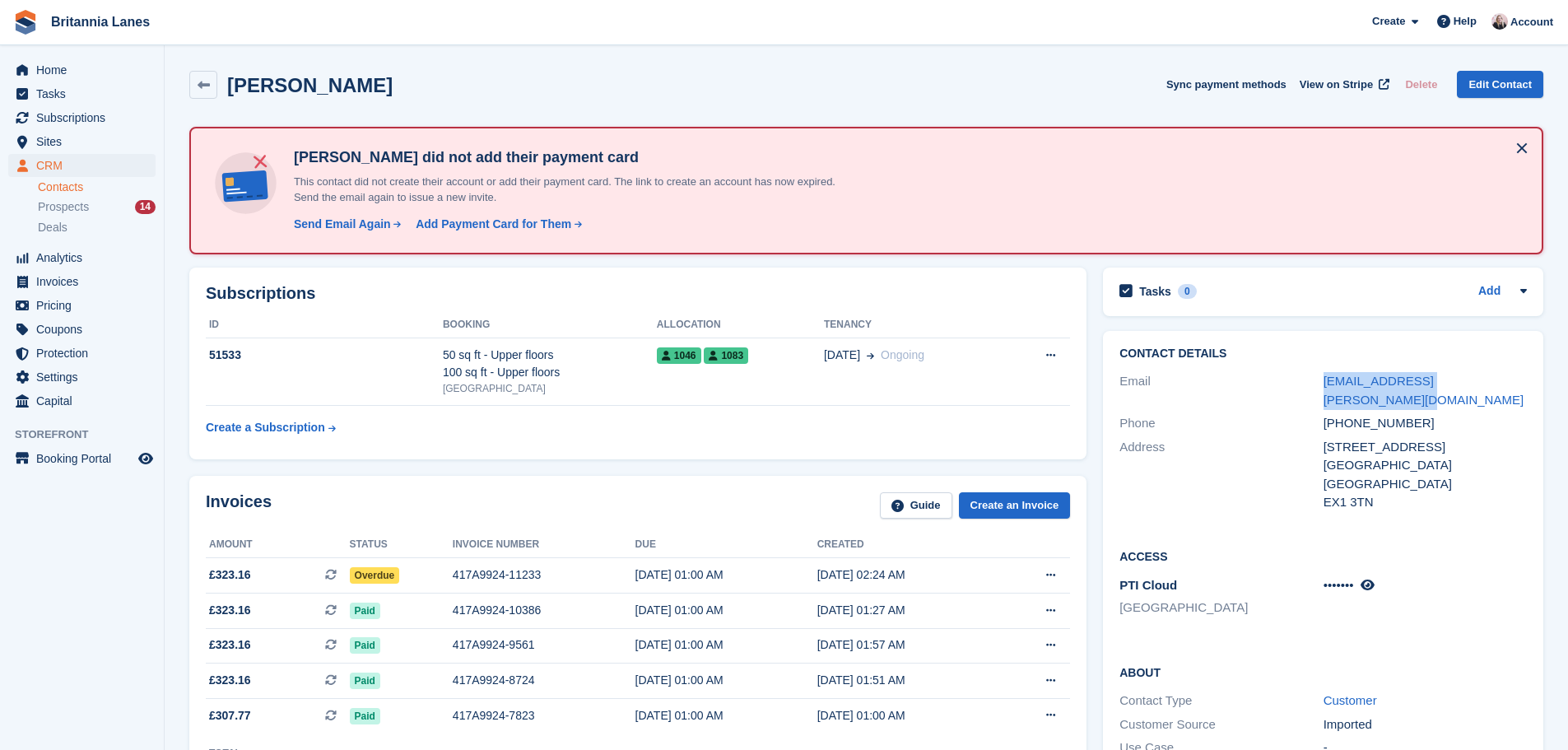
drag, startPoint x: 1501, startPoint y: 388, endPoint x: 1313, endPoint y: 387, distance: 188.0
click at [1313, 387] on div "Email [EMAIL_ADDRESS][PERSON_NAME][DOMAIN_NAME]" at bounding box center [1324, 391] width 407 height 42
copy div "[EMAIL_ADDRESS][PERSON_NAME][DOMAIN_NAME]"
click at [699, 577] on div "[DATE] 01:00 AM" at bounding box center [725, 574] width 182 height 18
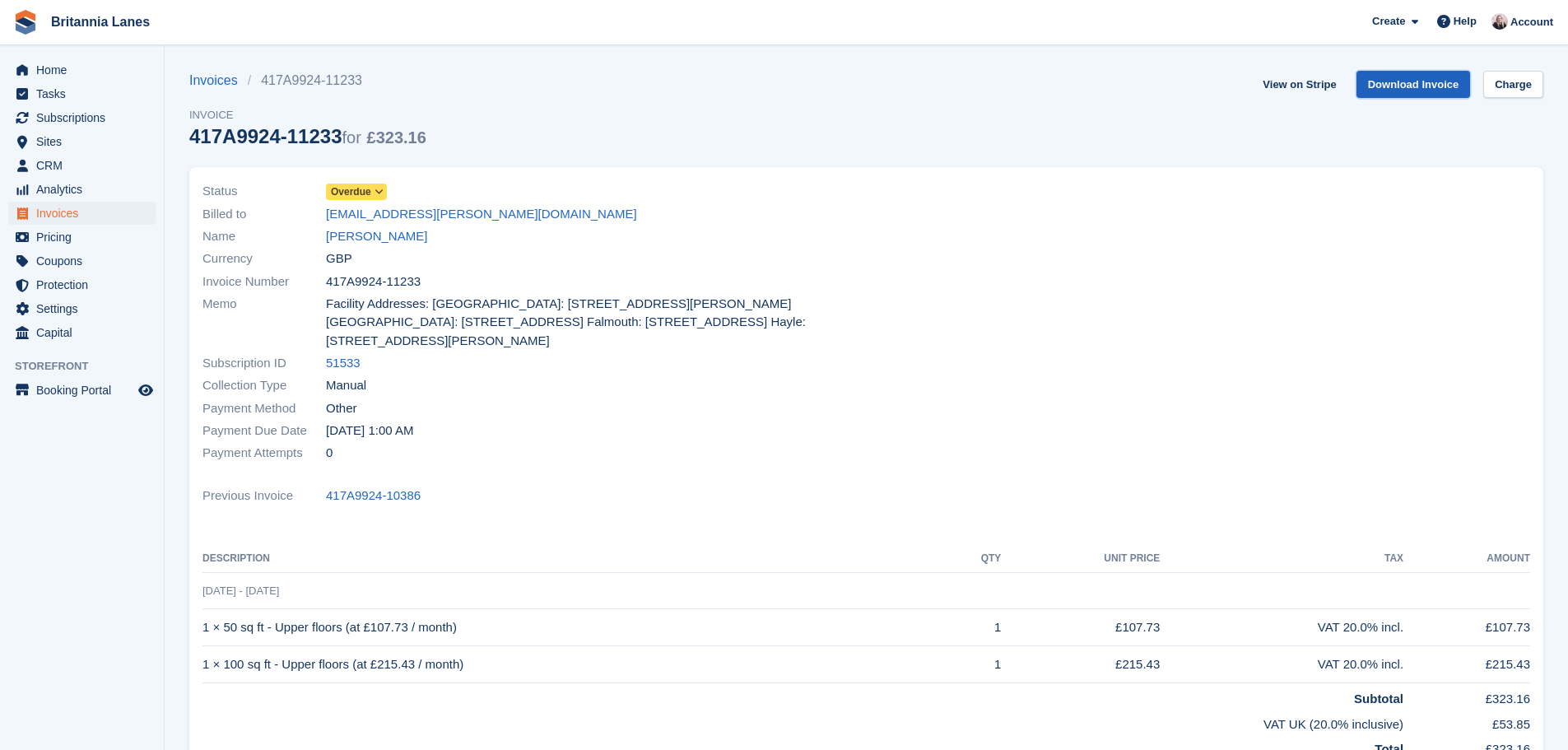
click at [1443, 89] on link "Download Invoice" at bounding box center [1414, 84] width 114 height 27
click at [810, 459] on div "Payment Attempts 0" at bounding box center [530, 453] width 654 height 22
drag, startPoint x: 345, startPoint y: 189, endPoint x: 358, endPoint y: 197, distance: 15.3
click at [345, 189] on span "Overdue" at bounding box center [351, 192] width 41 height 15
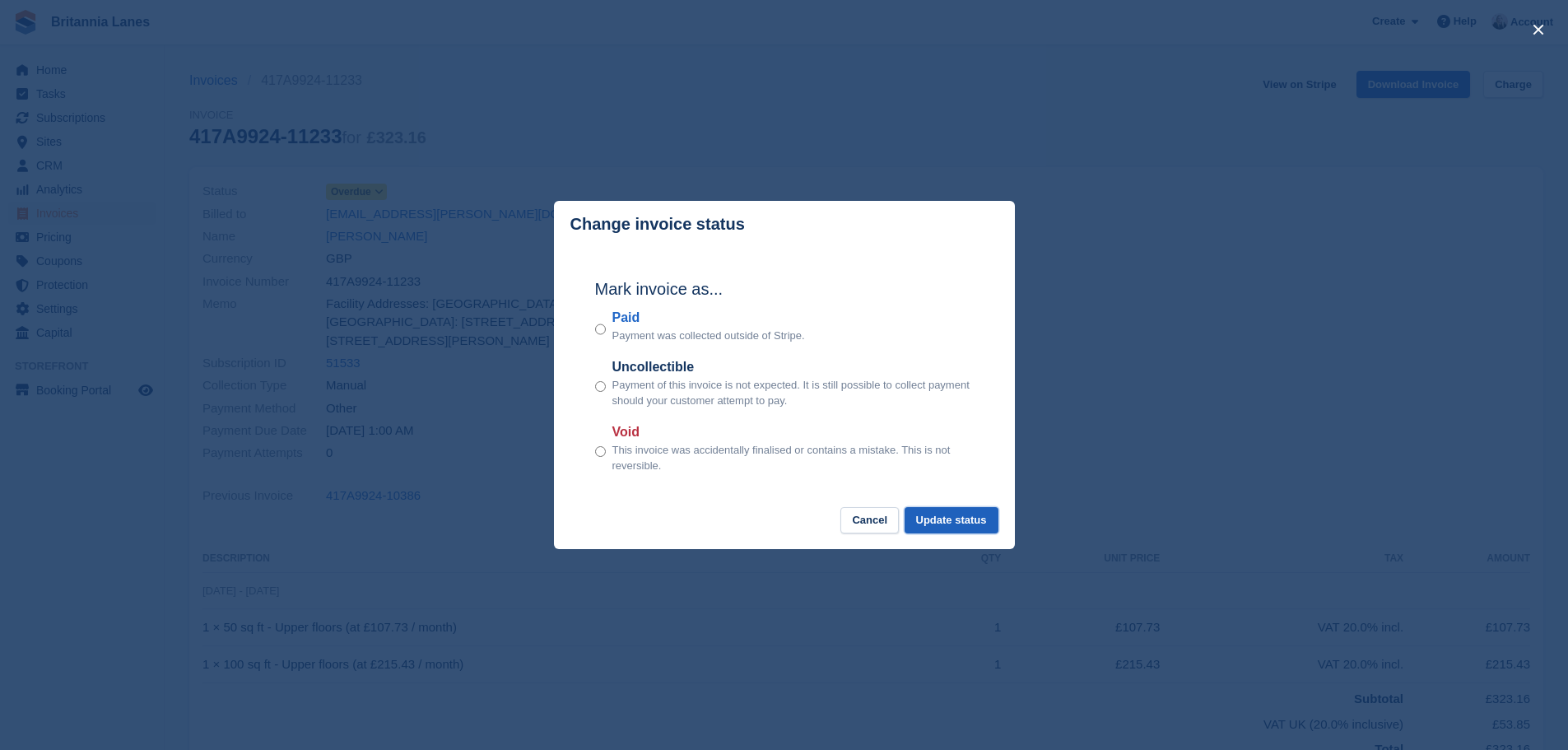
click at [984, 529] on button "Update status" at bounding box center [952, 520] width 94 height 27
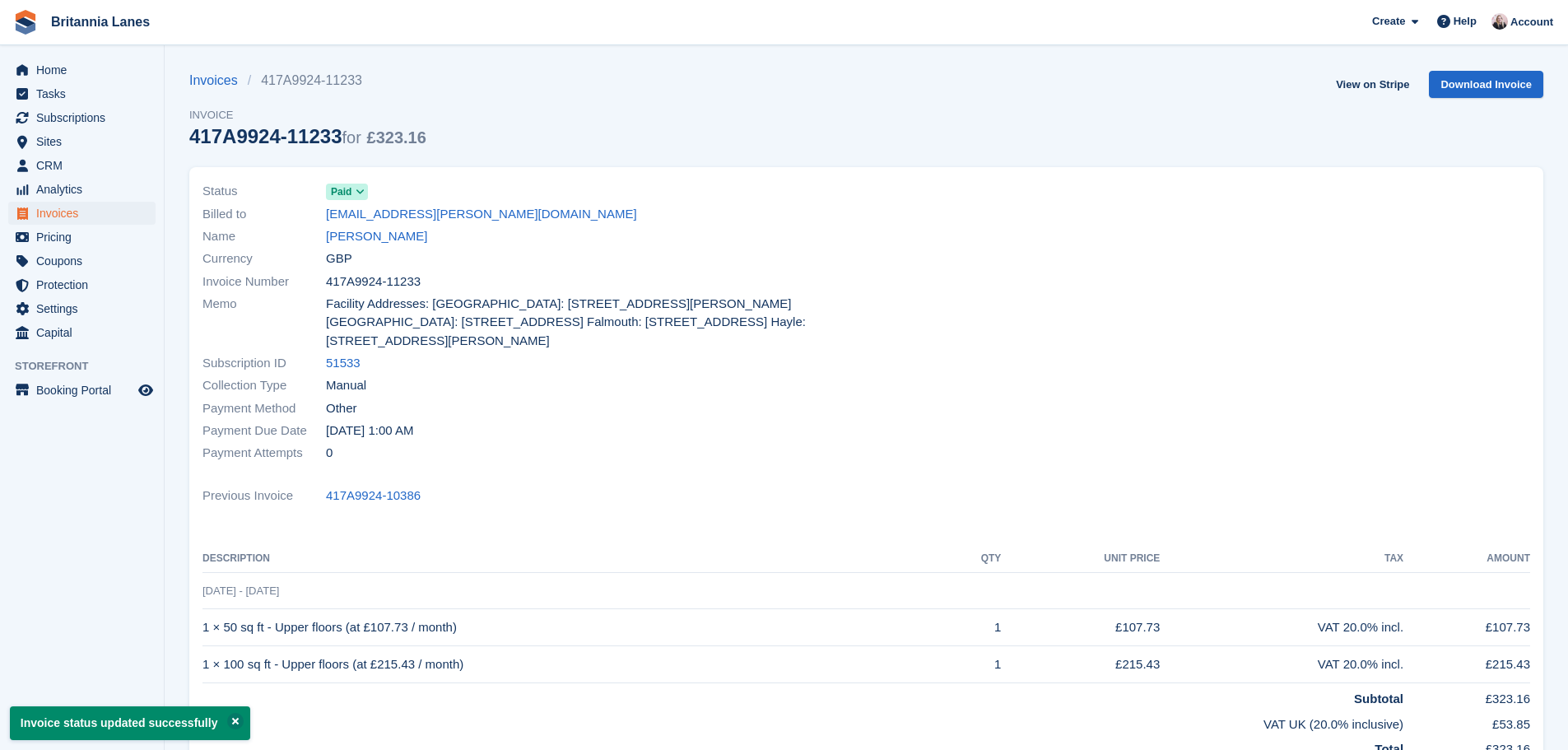
drag, startPoint x: 421, startPoint y: 276, endPoint x: 325, endPoint y: 282, distance: 96.2
click at [325, 282] on div "Invoice Number 417A9924-11233" at bounding box center [530, 281] width 654 height 22
copy div "417A9924-11233"
click at [435, 286] on div "Invoice Number 417A9924-11233" at bounding box center [530, 281] width 654 height 22
click at [91, 160] on span "CRM" at bounding box center [85, 165] width 99 height 23
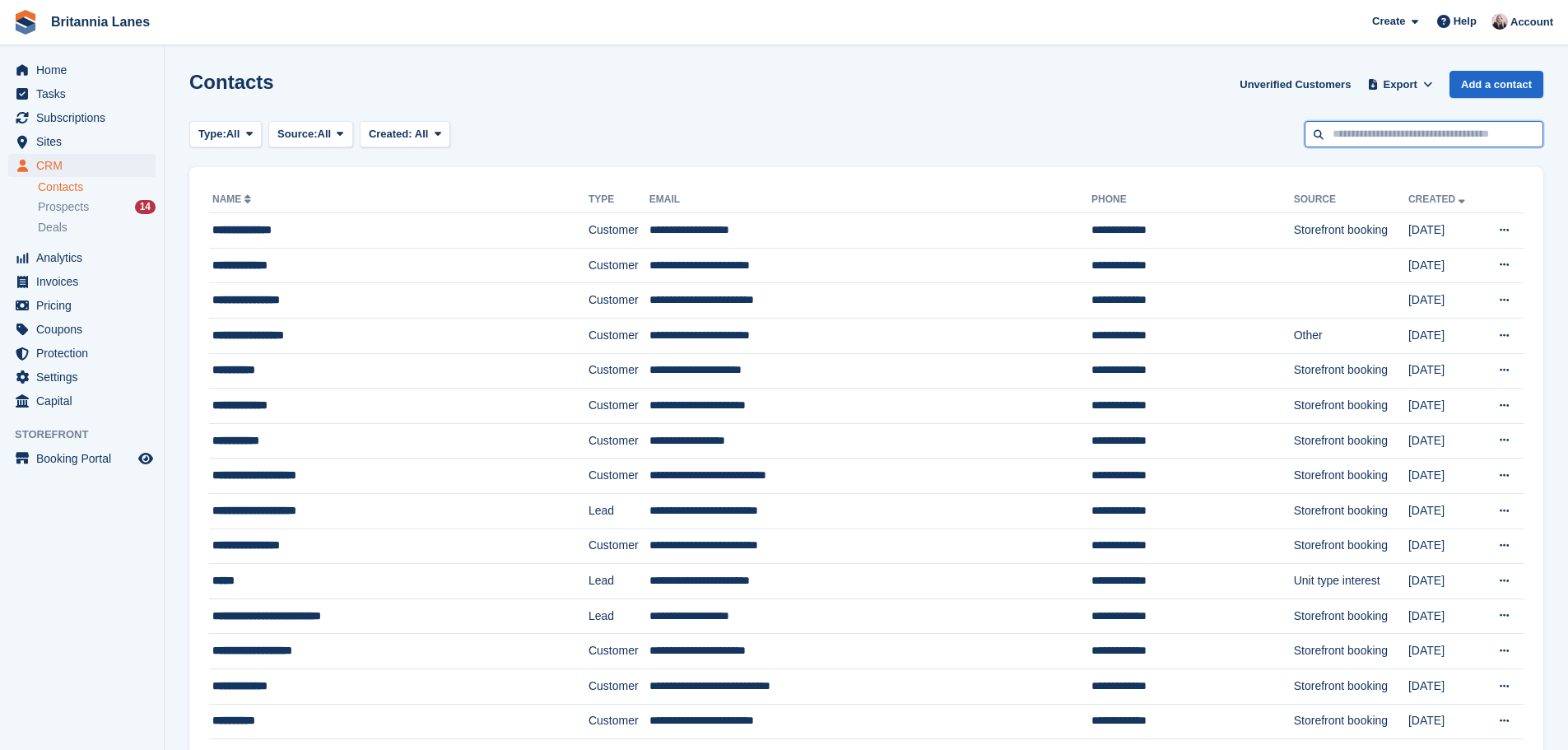
click at [1373, 141] on input "text" at bounding box center [1424, 134] width 239 height 27
type input "*****"
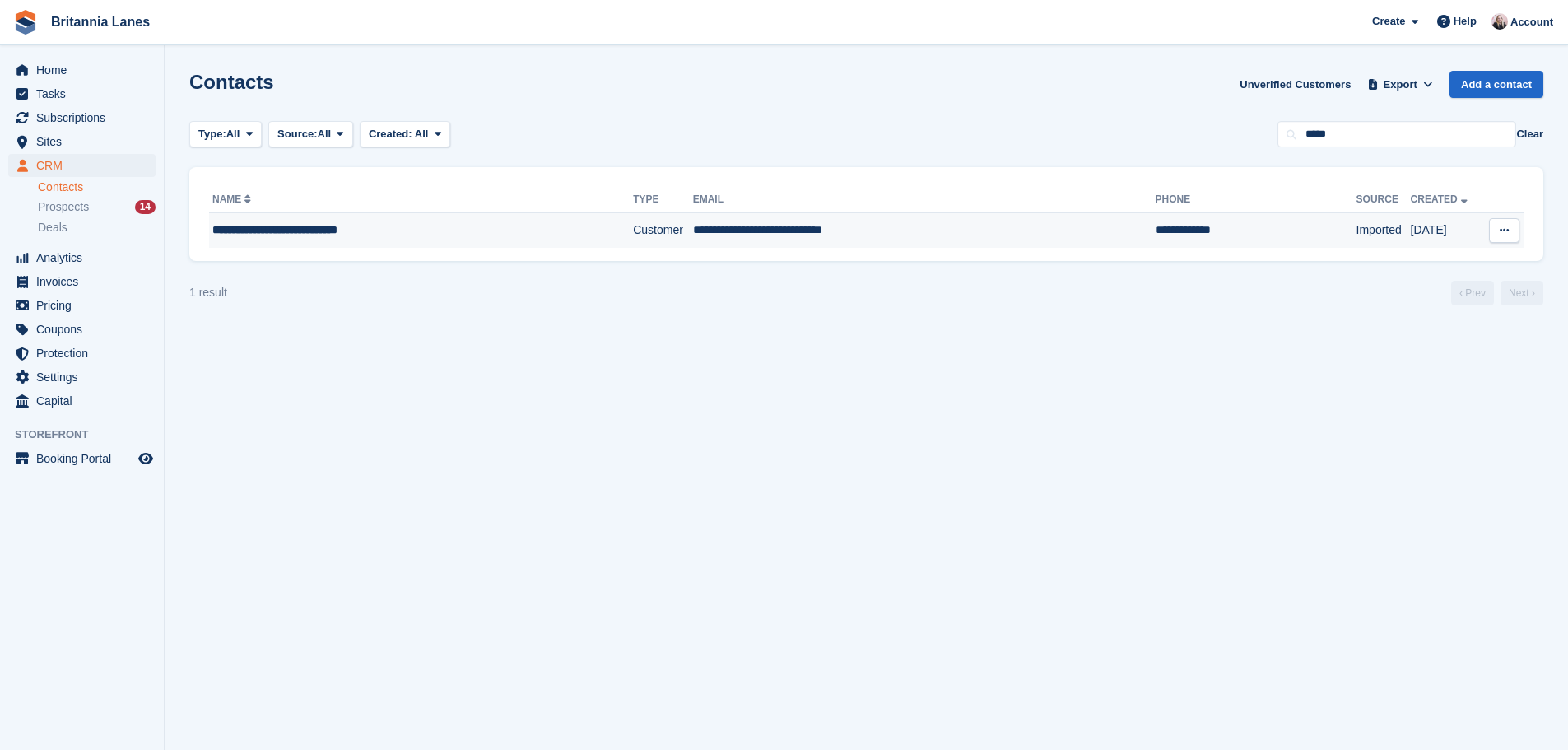
click at [976, 231] on td "**********" at bounding box center [925, 230] width 463 height 35
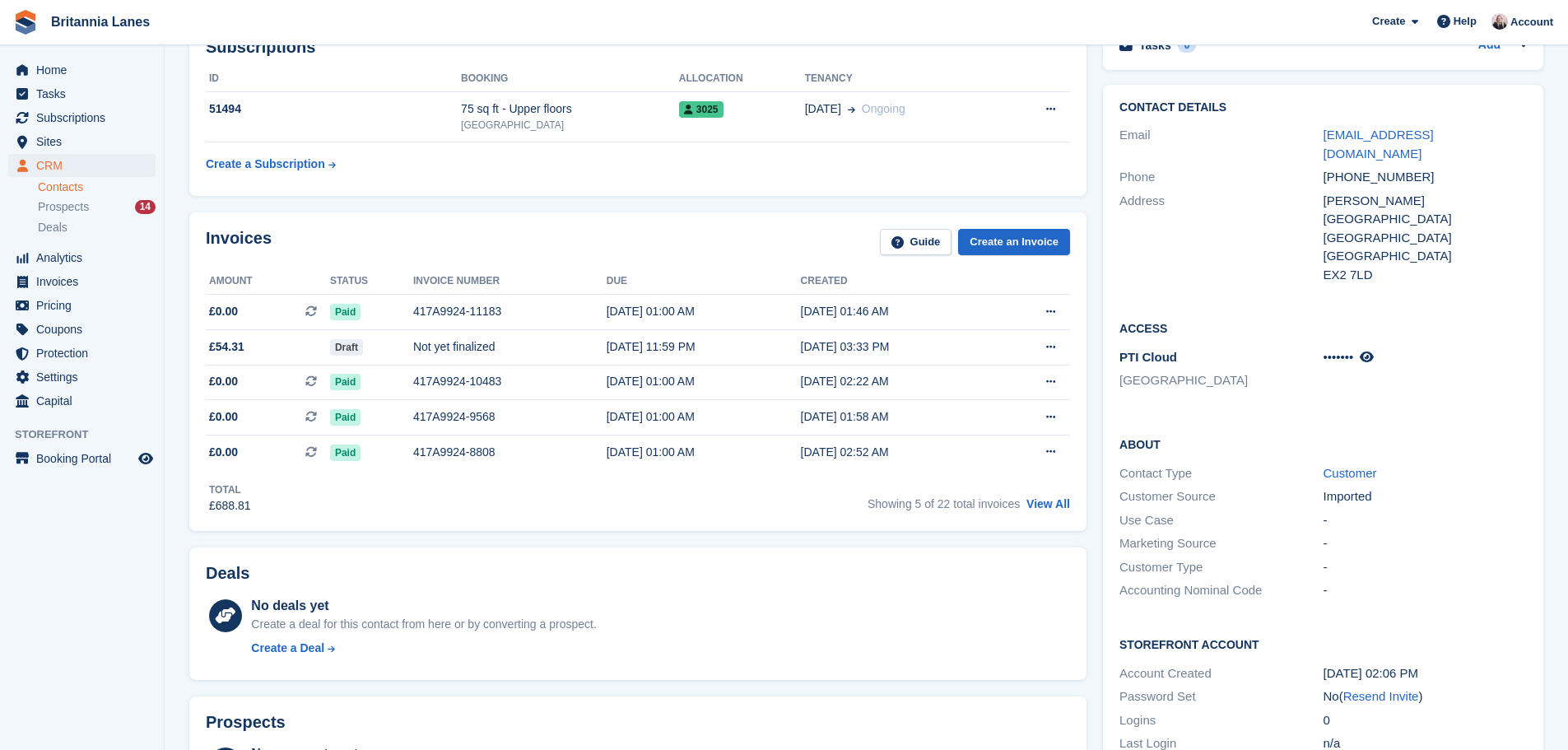
scroll to position [247, 0]
click at [1045, 506] on link "View All" at bounding box center [1048, 503] width 43 height 13
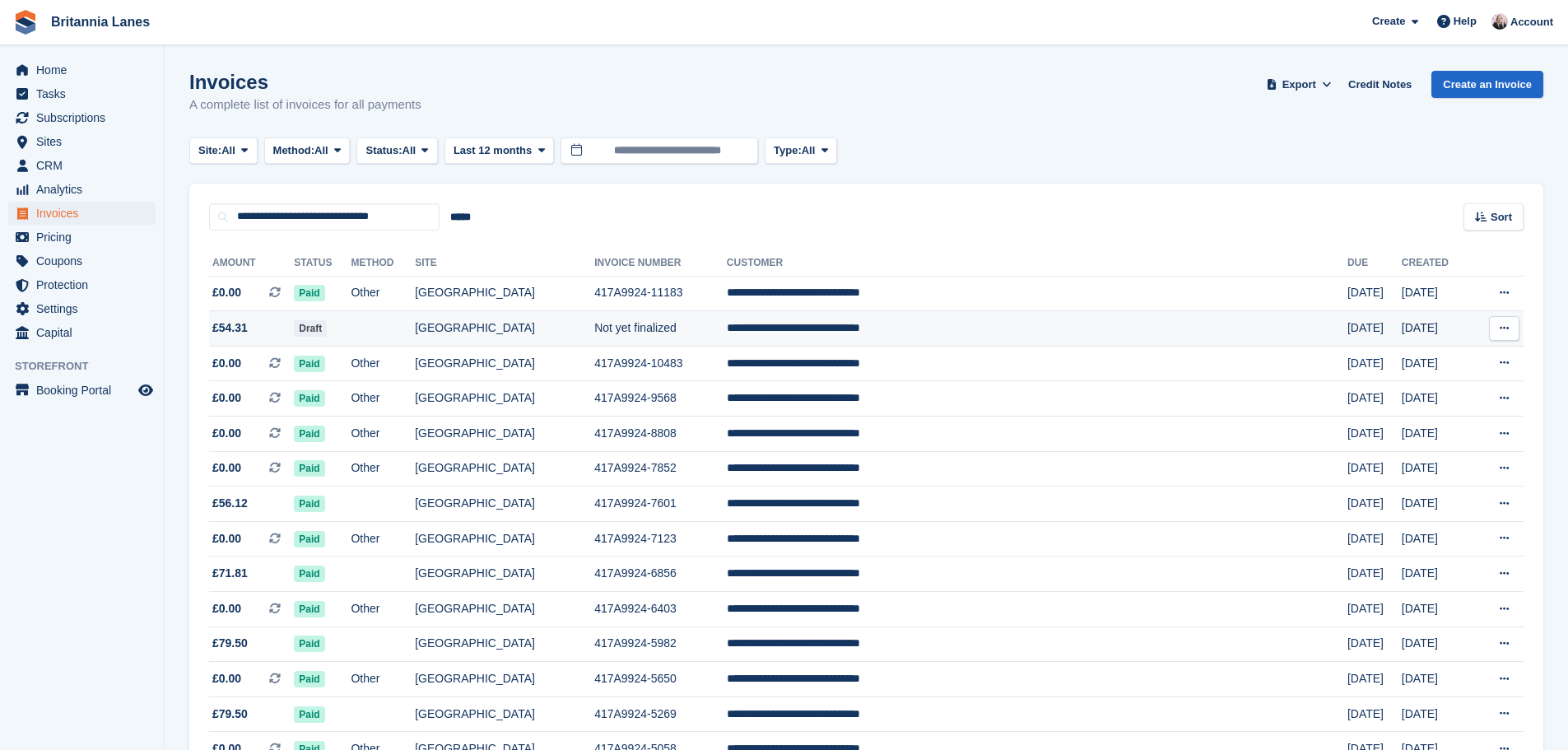
click at [294, 323] on span "£54.31" at bounding box center [252, 328] width 85 height 18
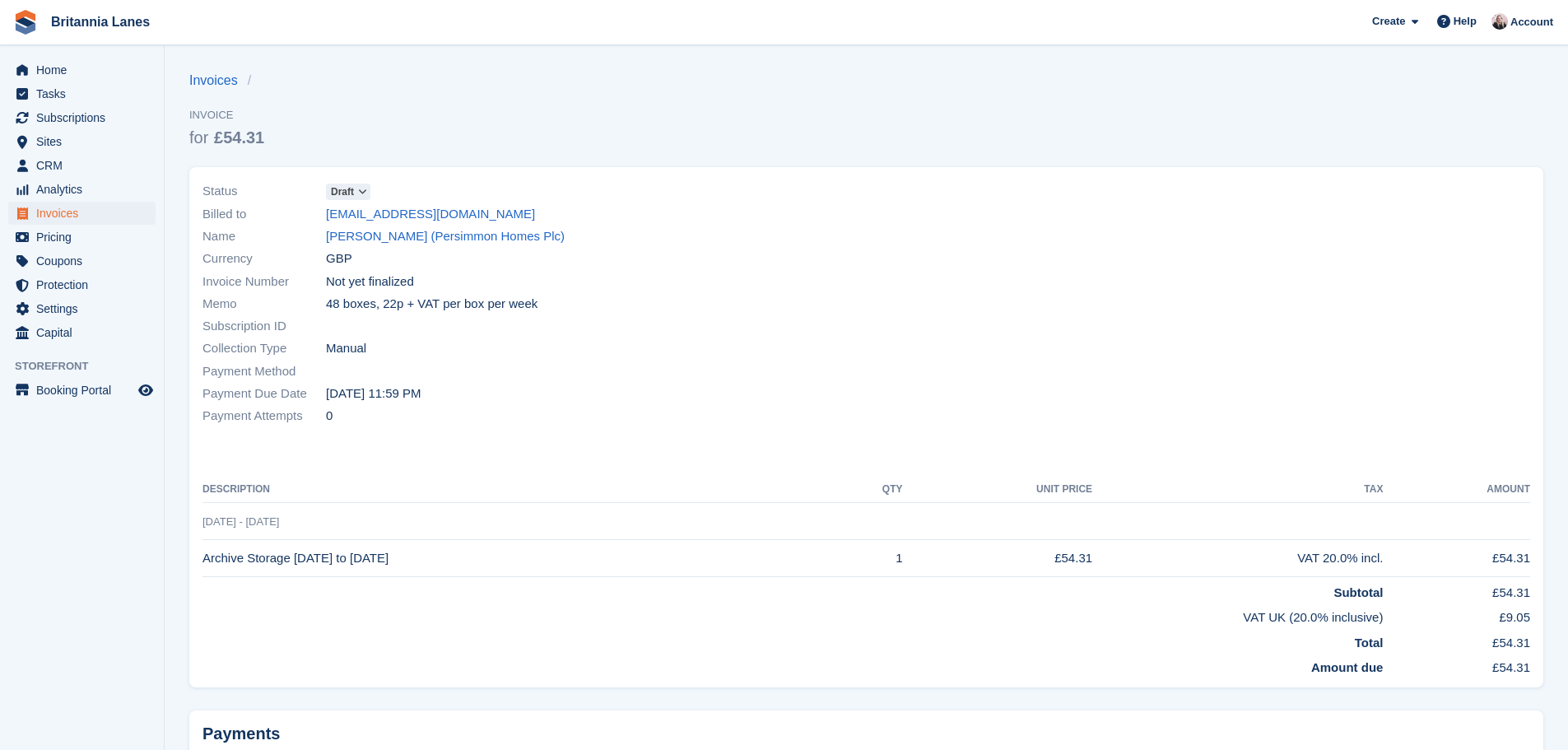
click at [360, 191] on icon at bounding box center [363, 192] width 9 height 10
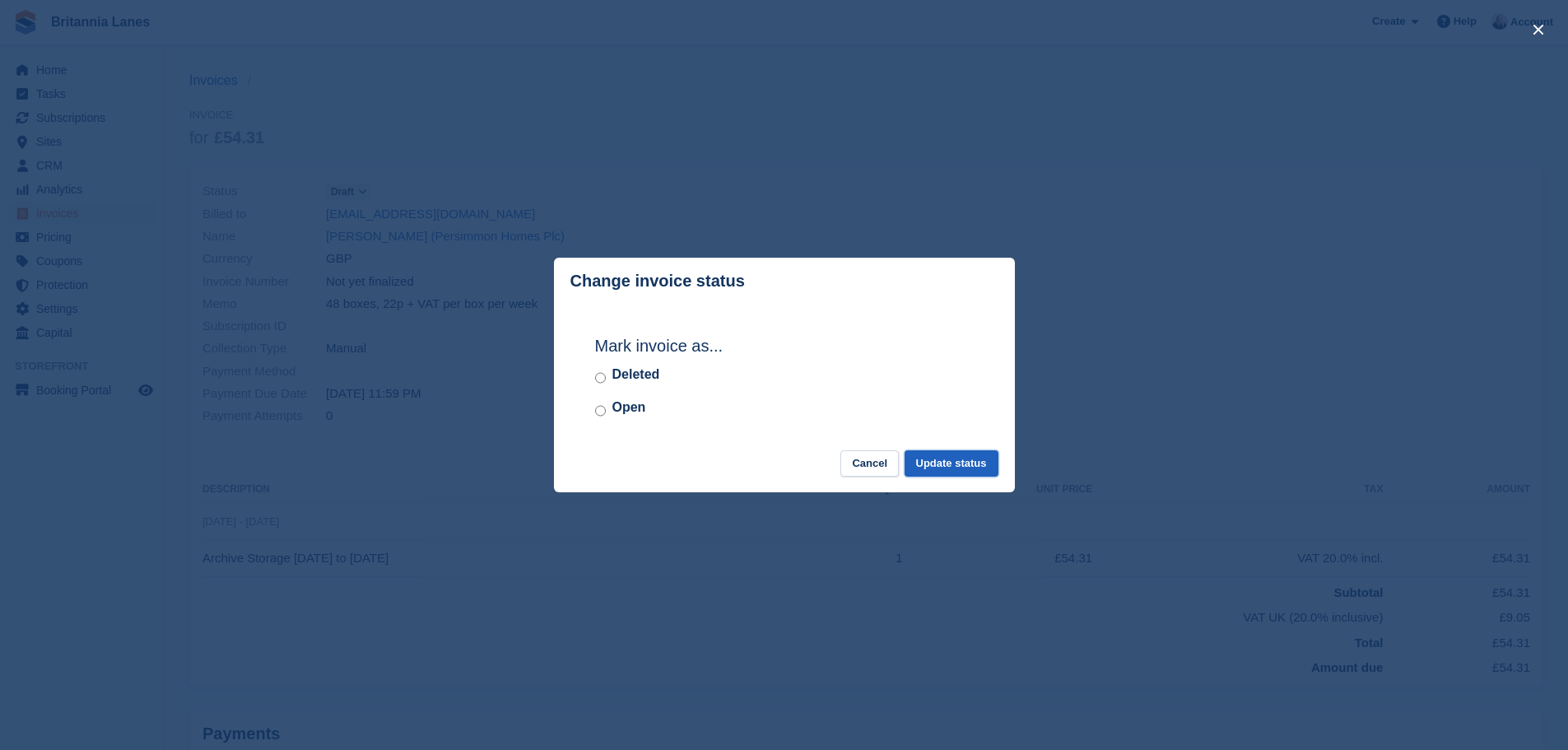
click at [972, 470] on button "Update status" at bounding box center [952, 463] width 94 height 27
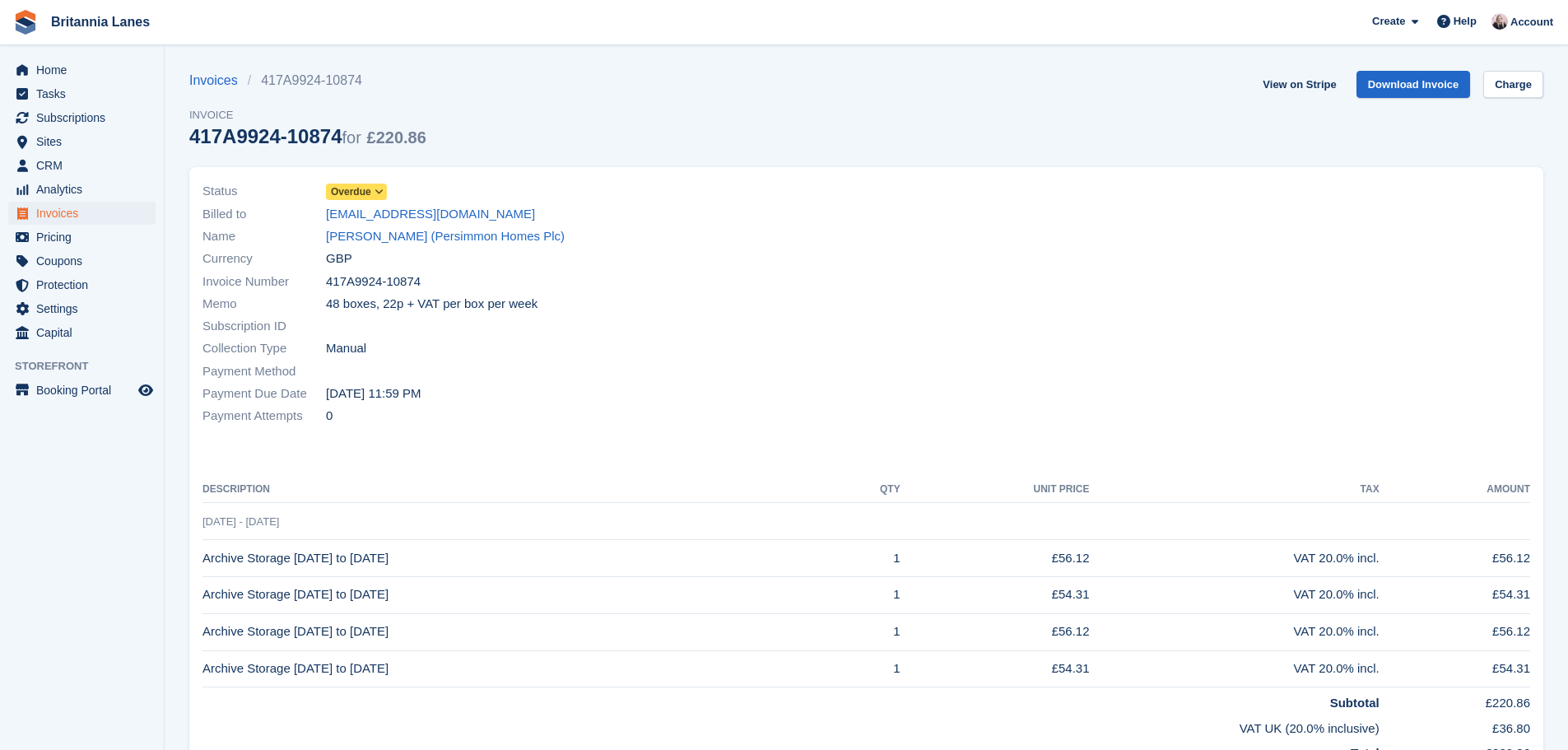
click at [374, 190] on icon at bounding box center [379, 192] width 9 height 10
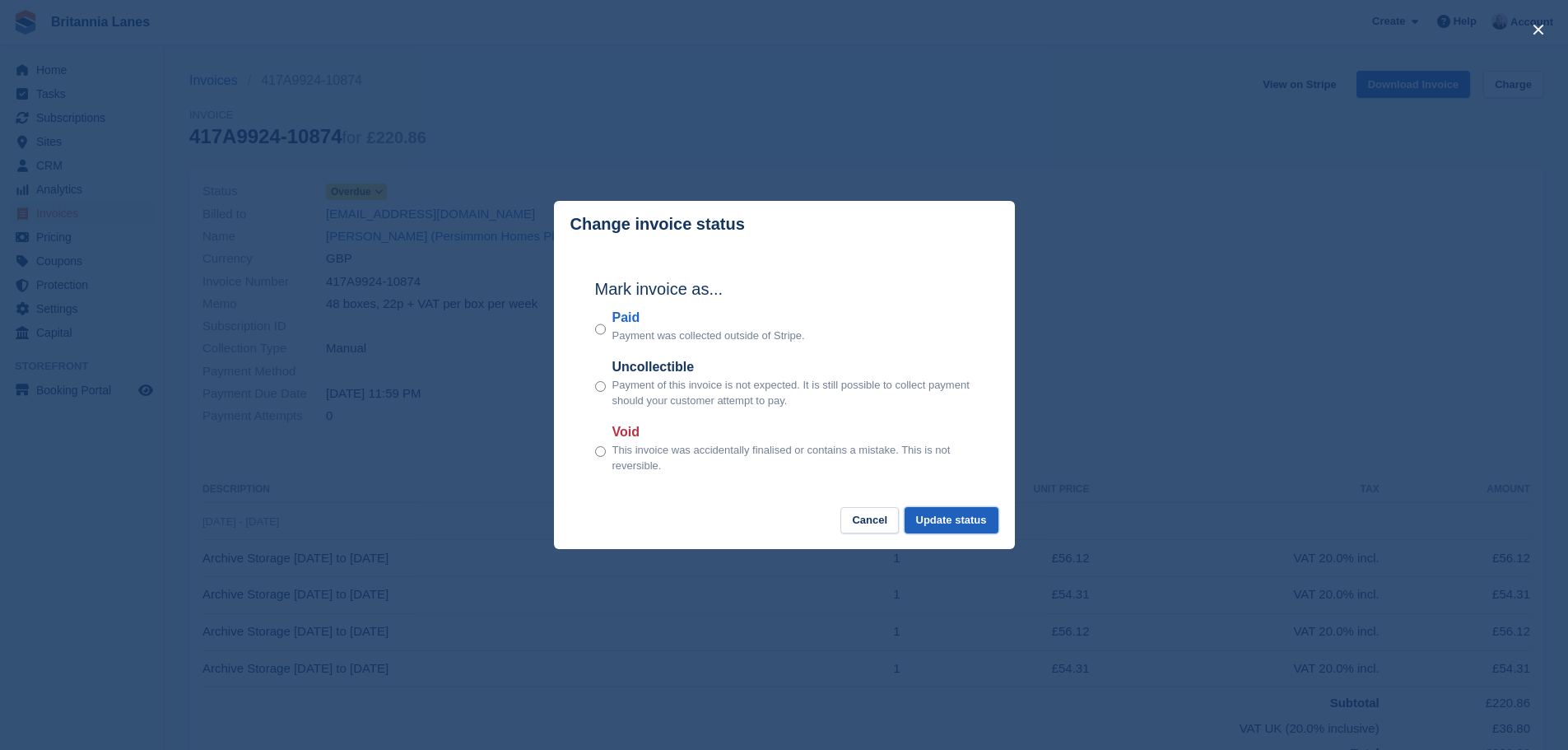
click at [946, 522] on button "Update status" at bounding box center [952, 520] width 94 height 27
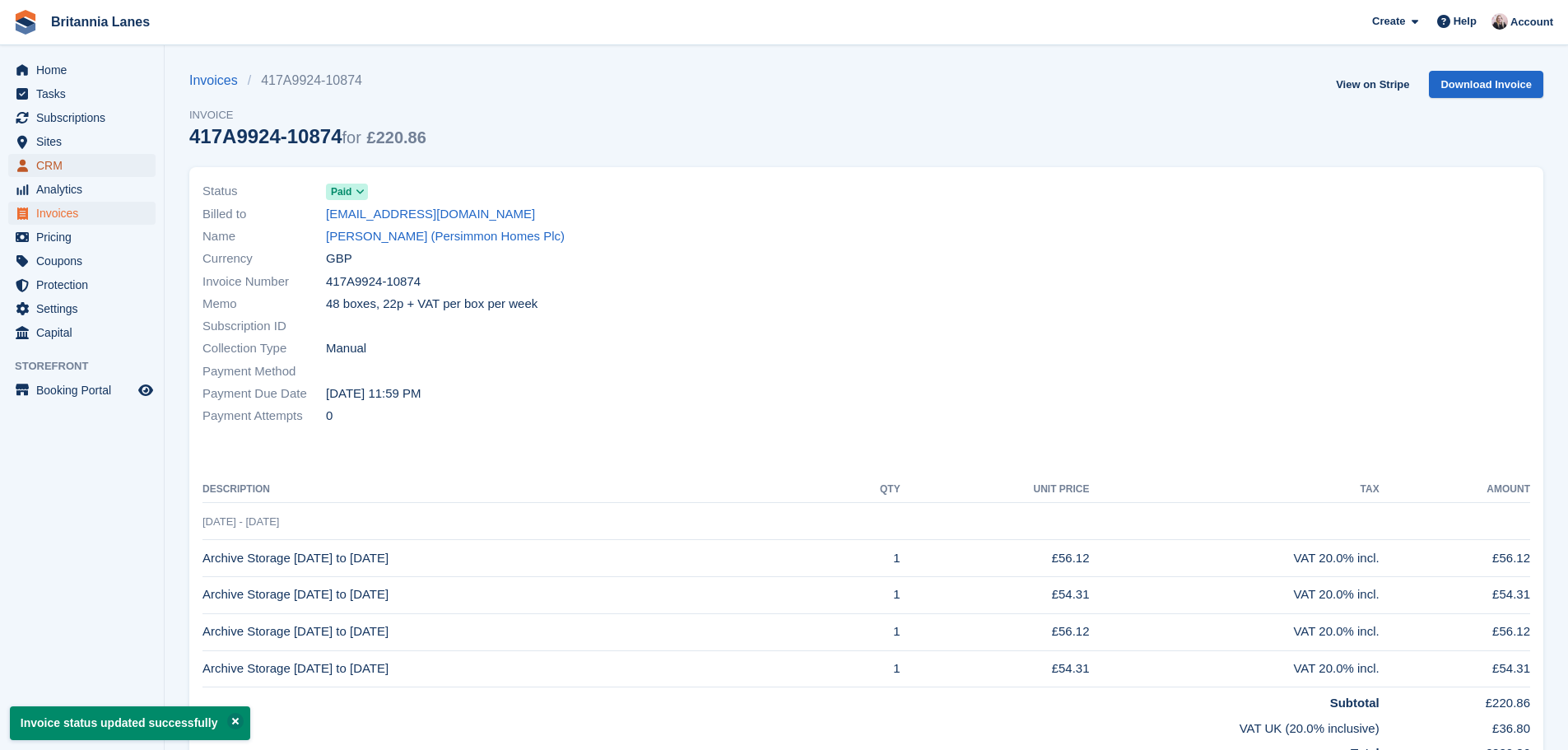
click at [97, 166] on span "CRM" at bounding box center [85, 165] width 99 height 23
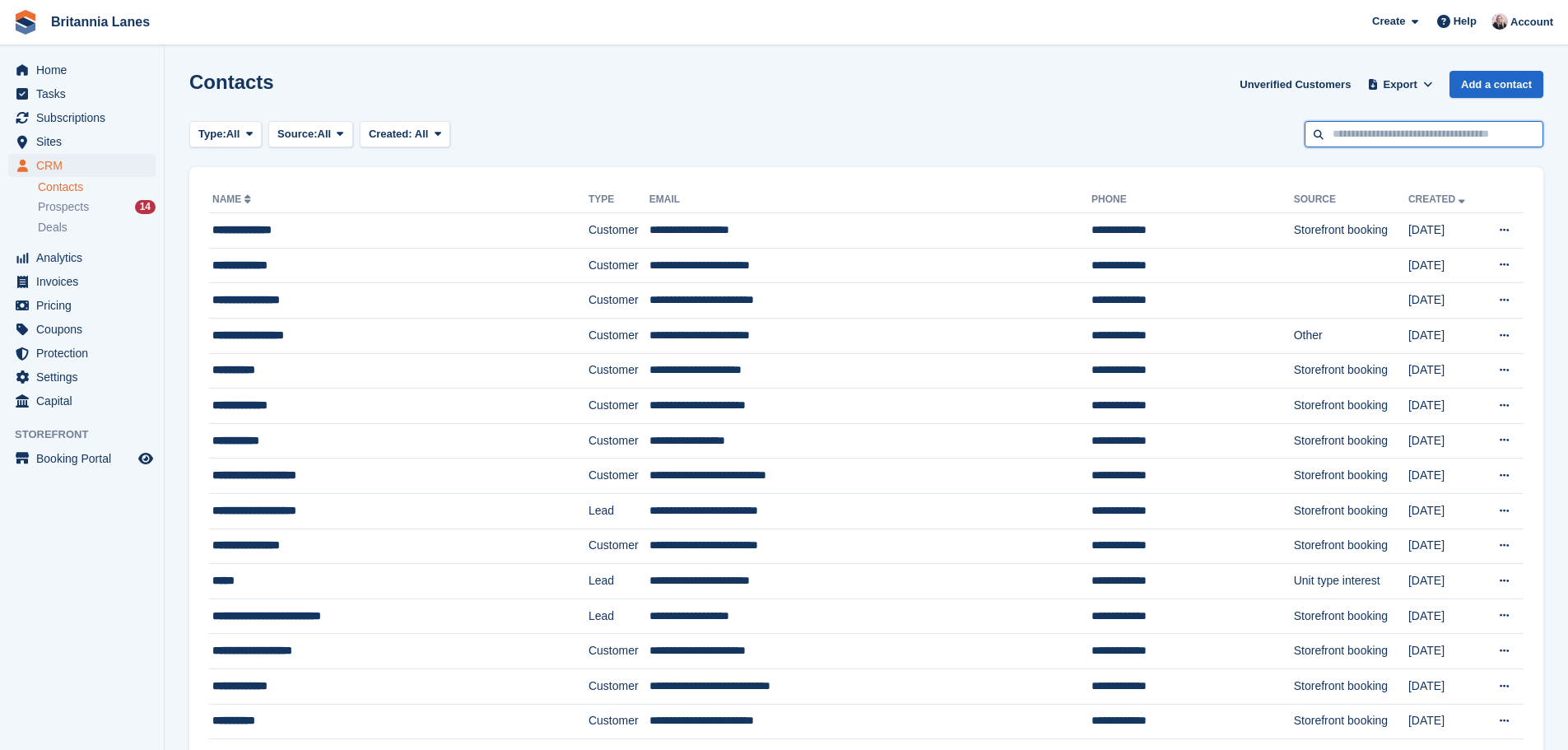
click at [1397, 142] on input "text" at bounding box center [1424, 134] width 239 height 27
drag, startPoint x: 286, startPoint y: 83, endPoint x: 226, endPoint y: 80, distance: 60.1
click at [341, 80] on div "Contacts Unverified Customers Export Export Contacts Export a CSV of all Contac…" at bounding box center [866, 94] width 1354 height 47
drag, startPoint x: 290, startPoint y: 86, endPoint x: 180, endPoint y: 79, distance: 110.2
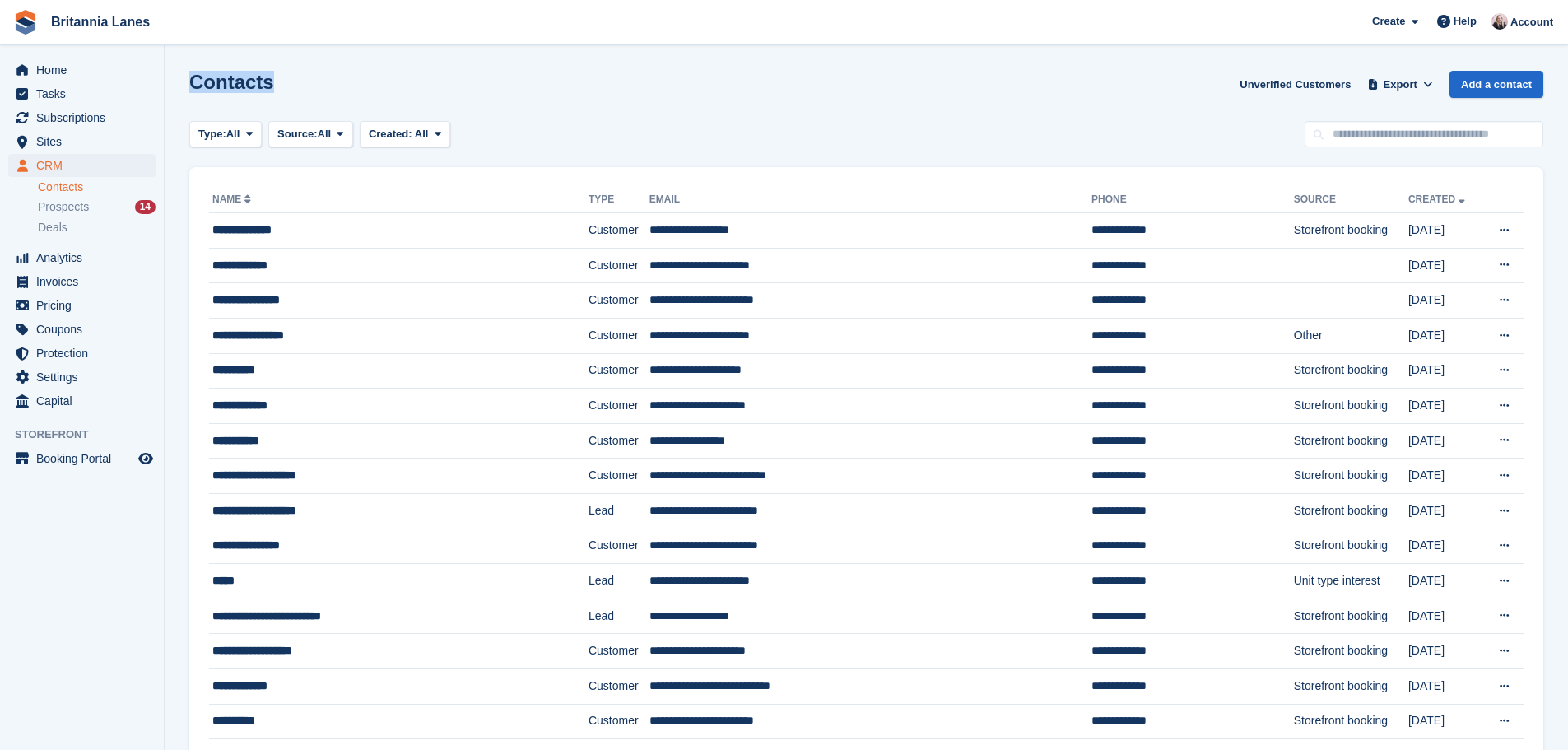
click at [419, 76] on div "Contacts Unverified Customers Export Export Contacts Export a CSV of all Contac…" at bounding box center [866, 94] width 1354 height 47
click at [23, 159] on icon "menu" at bounding box center [23, 165] width 11 height 12
click at [1359, 140] on input "text" at bounding box center [1424, 134] width 239 height 27
type input "****"
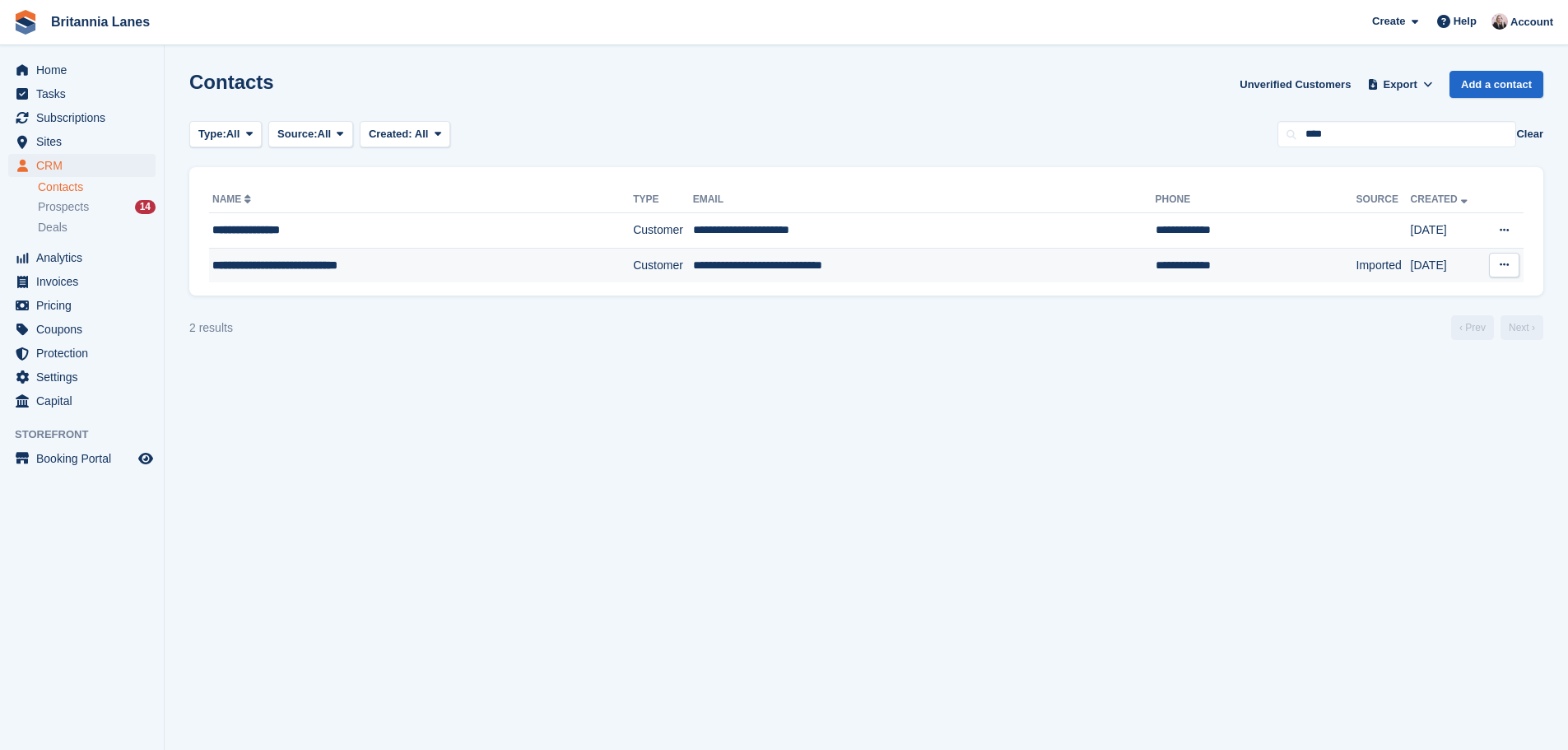
click at [894, 255] on td "**********" at bounding box center [925, 265] width 463 height 35
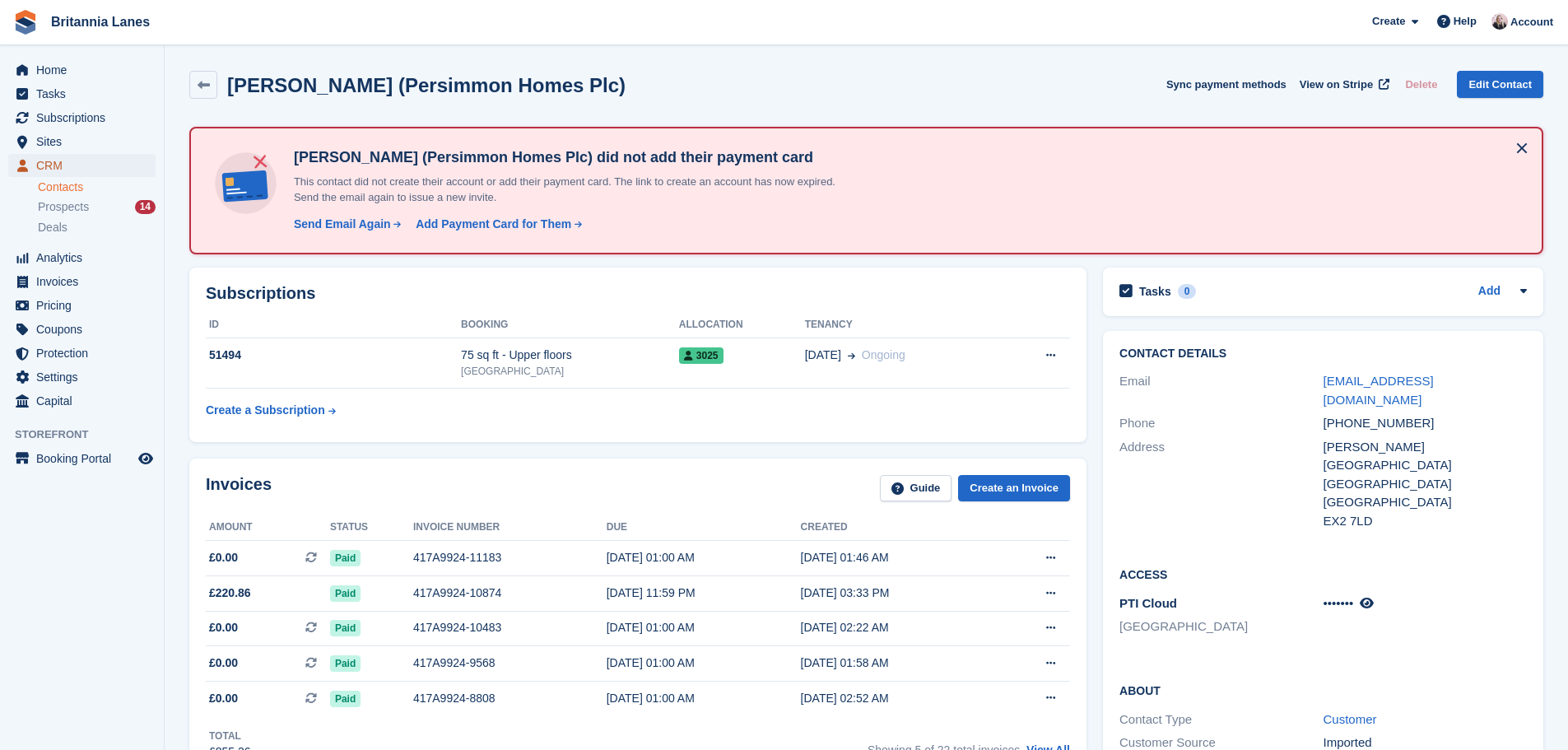
click at [75, 167] on span "CRM" at bounding box center [85, 165] width 99 height 23
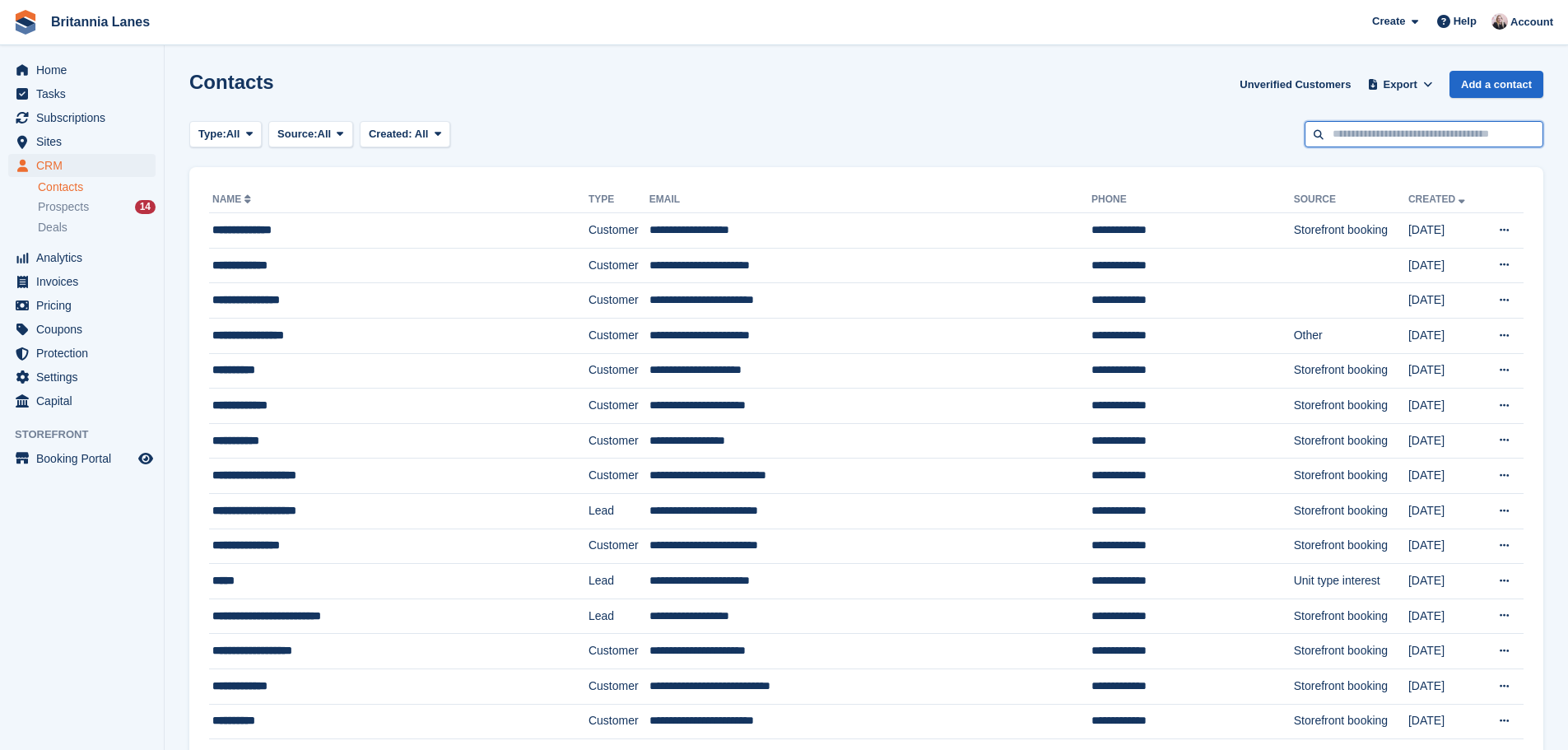
drag, startPoint x: 1431, startPoint y: 148, endPoint x: 1386, endPoint y: 143, distance: 45.3
click at [1386, 143] on input "text" at bounding box center [1424, 134] width 239 height 27
type input "*****"
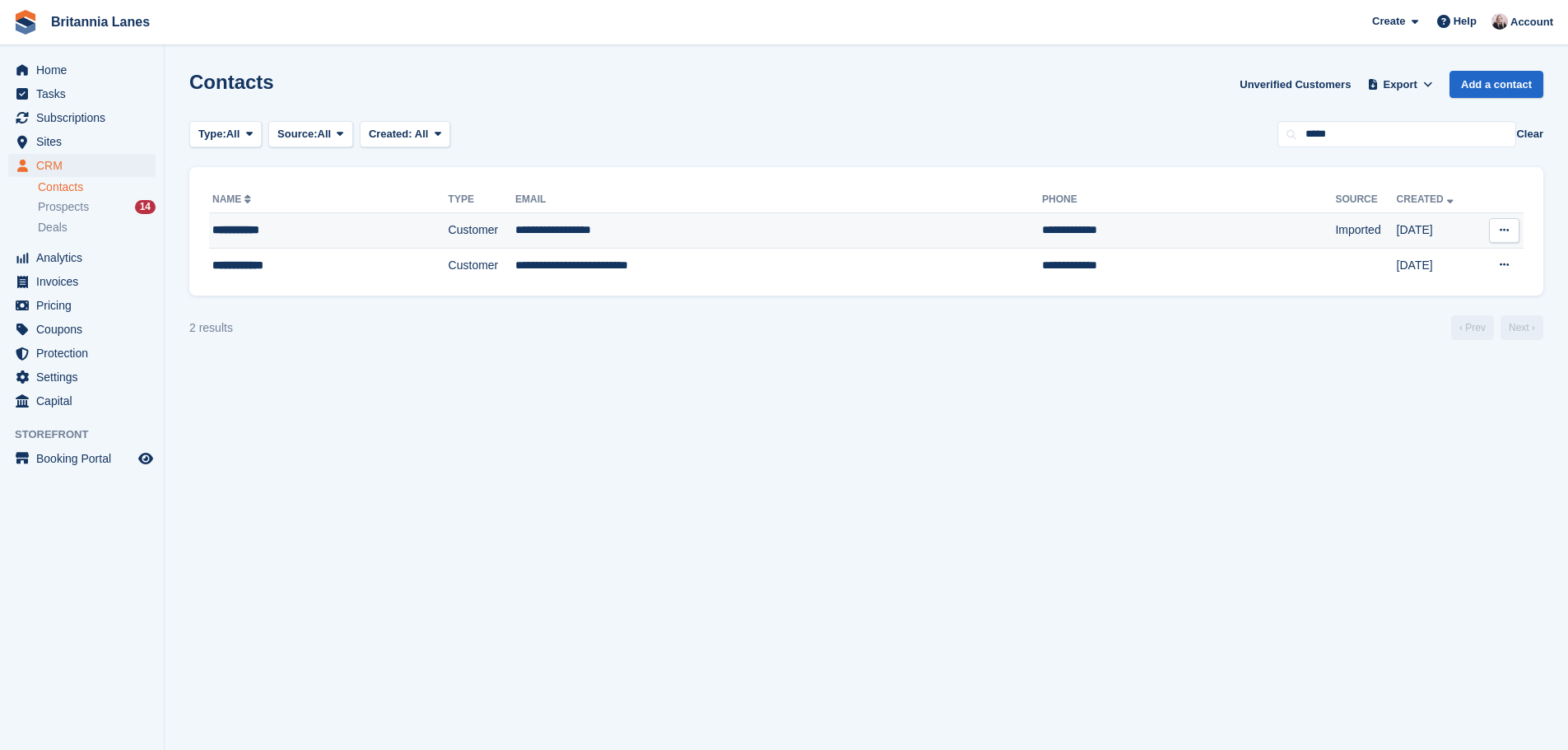
click at [631, 229] on td "**********" at bounding box center [779, 230] width 527 height 35
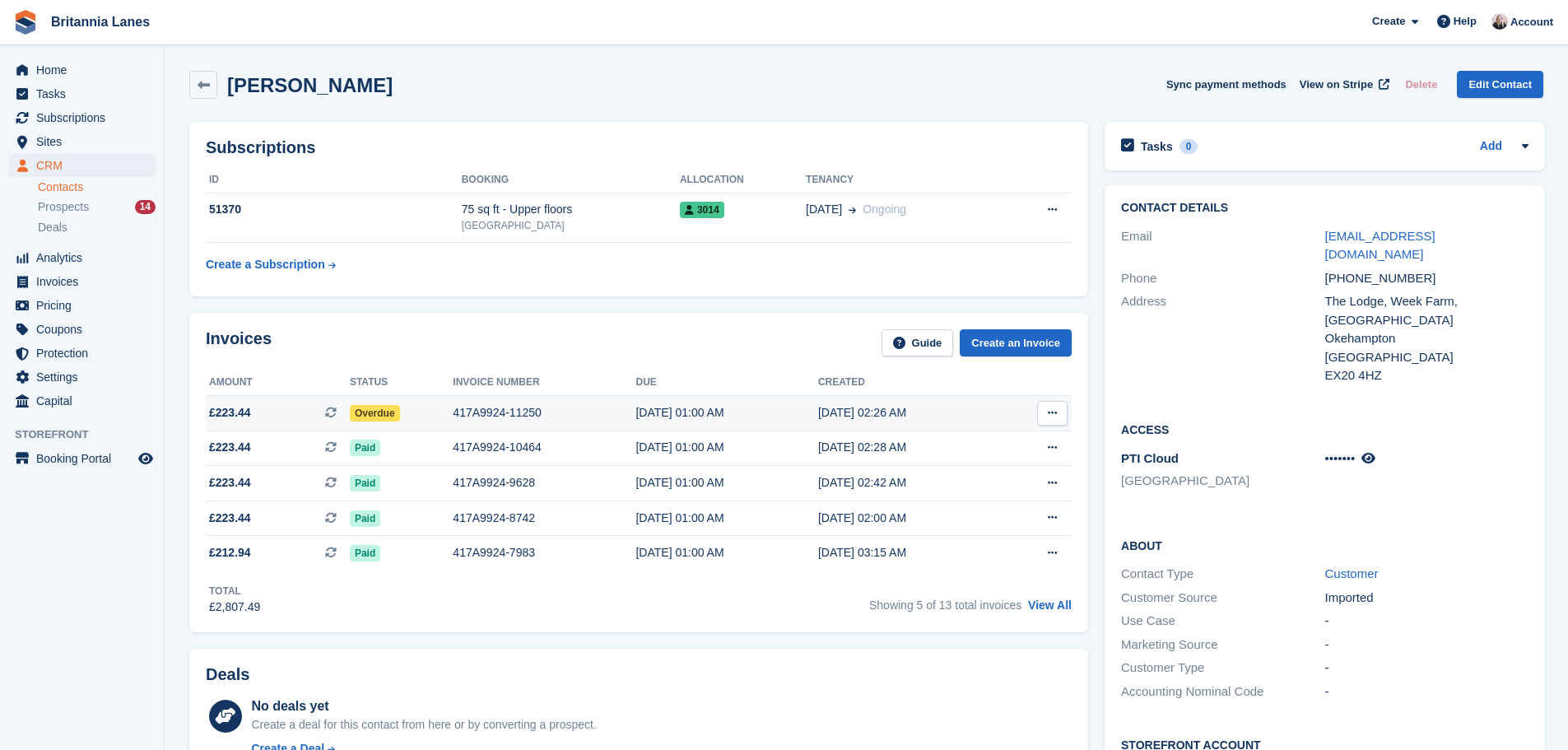
click at [454, 413] on div "417A9924-11250" at bounding box center [544, 413] width 183 height 18
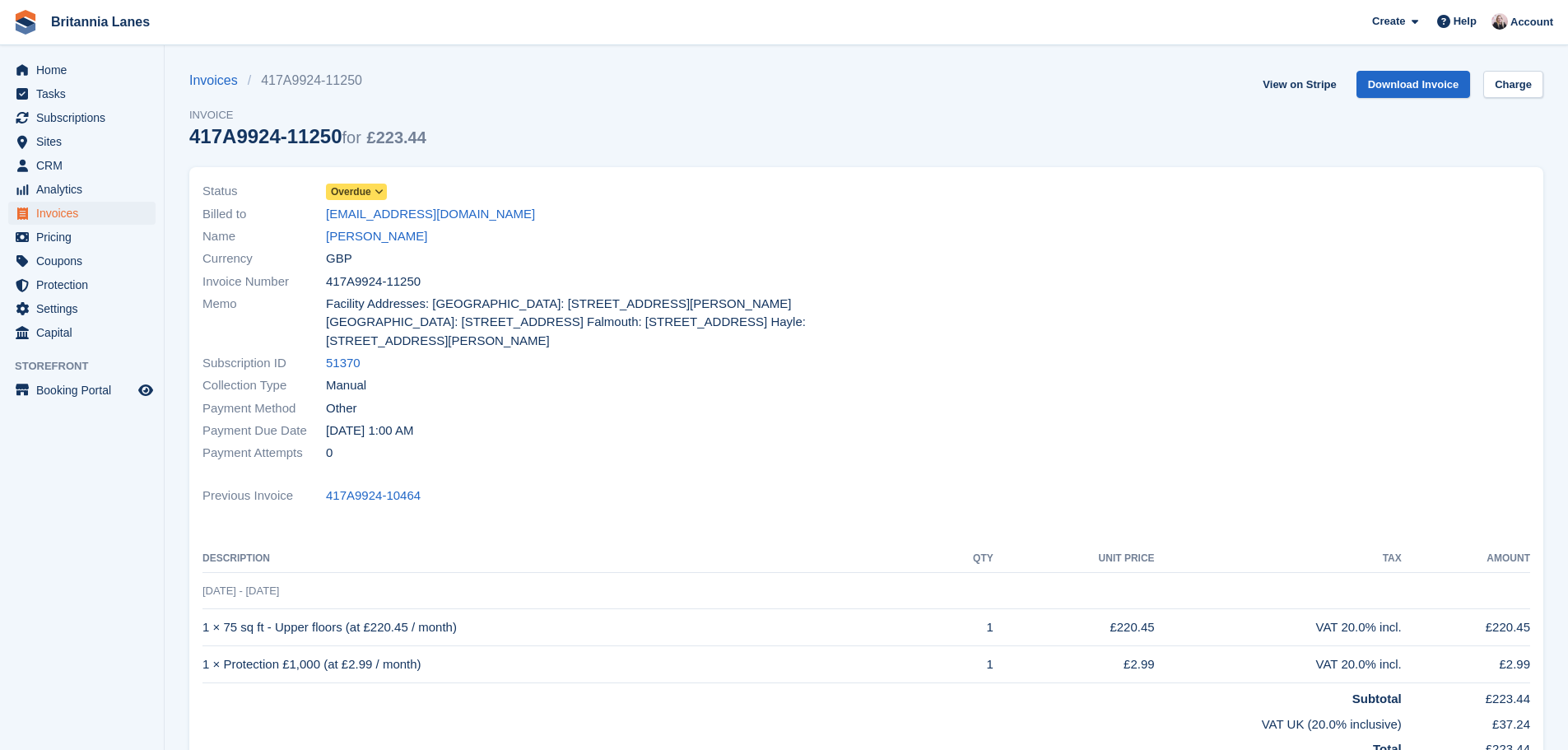
click at [356, 190] on span "Overdue" at bounding box center [351, 192] width 41 height 15
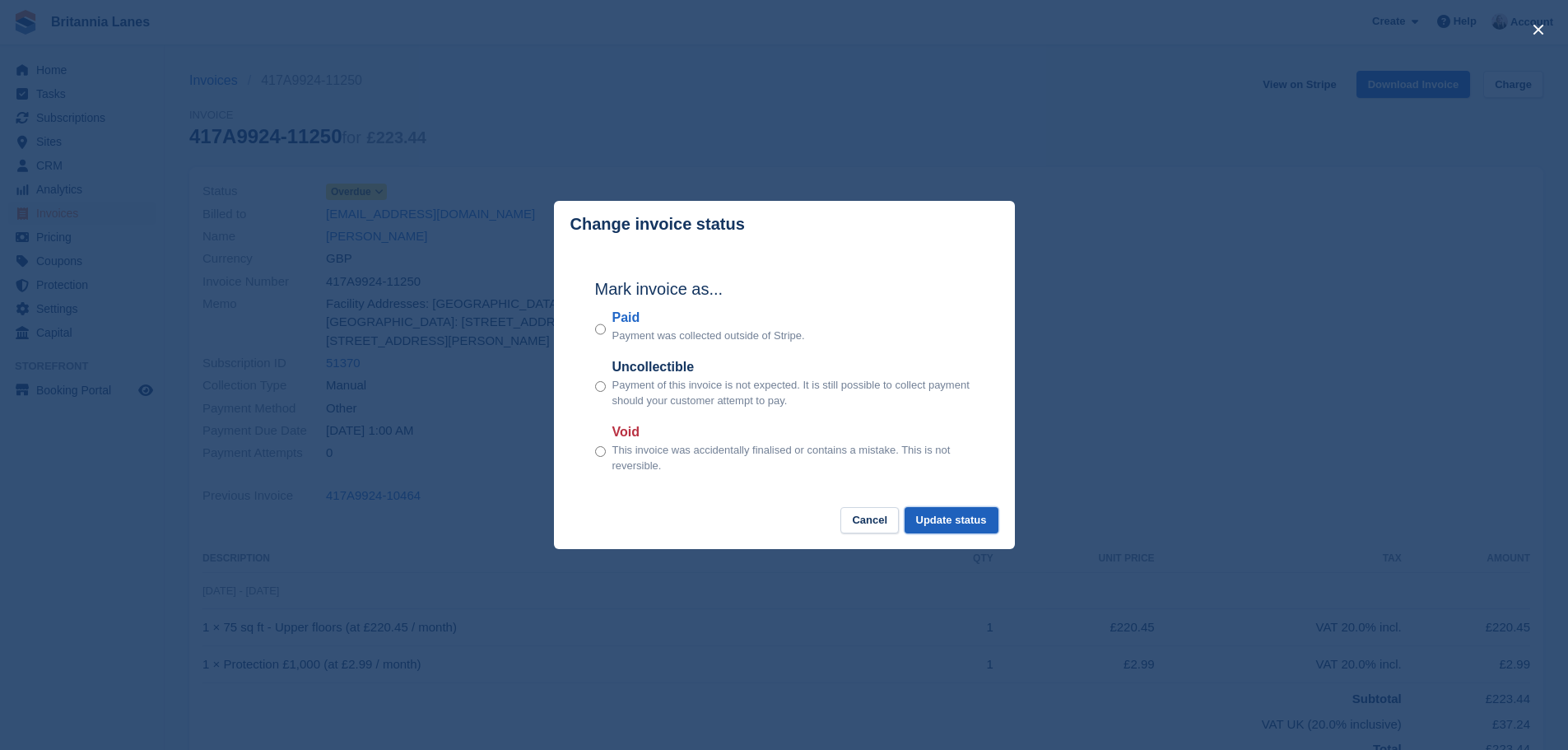
click at [966, 512] on button "Update status" at bounding box center [952, 520] width 94 height 27
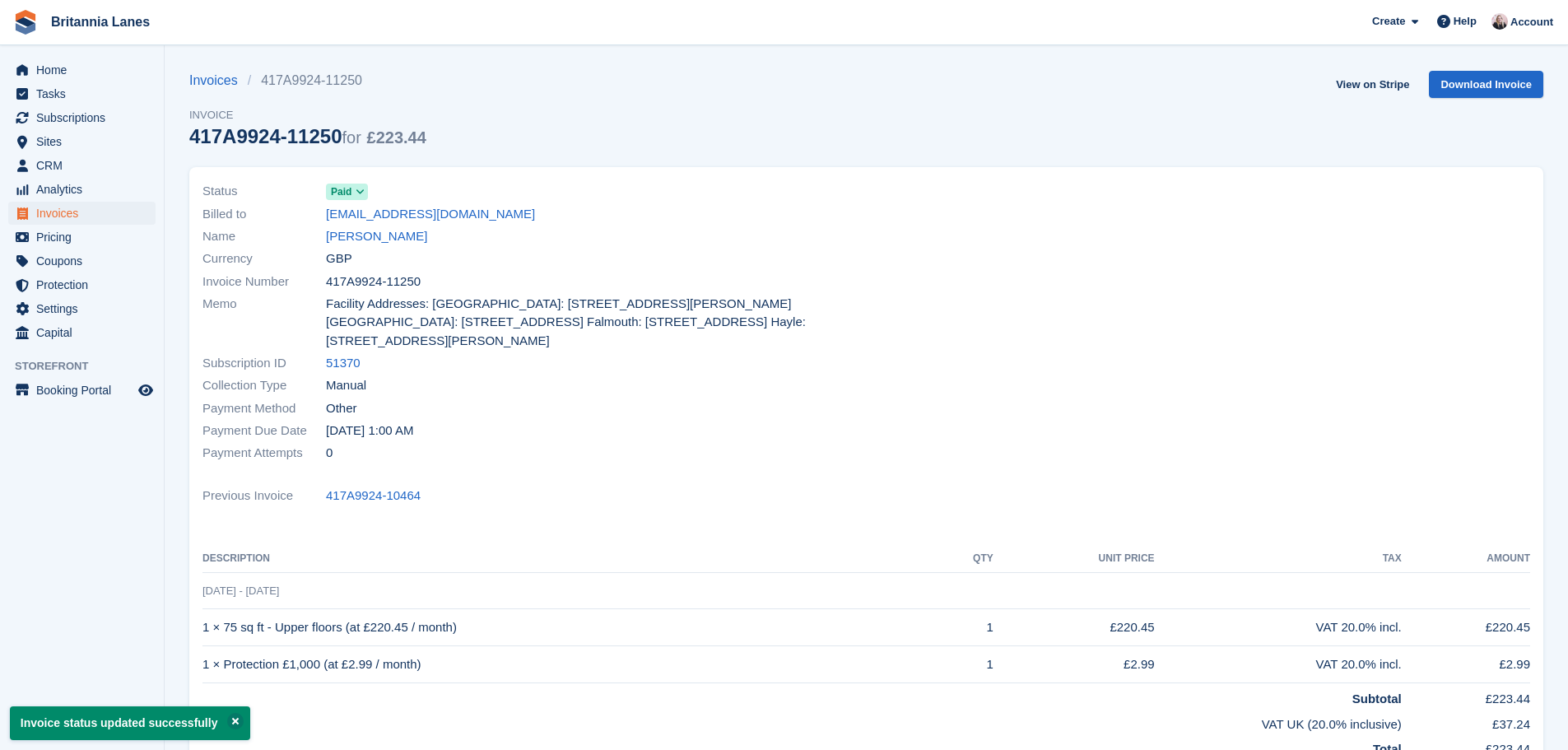
drag, startPoint x: 433, startPoint y: 287, endPoint x: 326, endPoint y: 291, distance: 107.1
click at [326, 291] on div "Invoice Number 417A9924-11250" at bounding box center [530, 281] width 654 height 22
copy span "417A9924-11250"
click at [714, 327] on span "Facility Addresses: [GEOGRAPHIC_DATA]: [STREET_ADDRESS][PERSON_NAME] [GEOGRAPHI…" at bounding box center [592, 322] width 531 height 56
